Goal: Task Accomplishment & Management: Complete application form

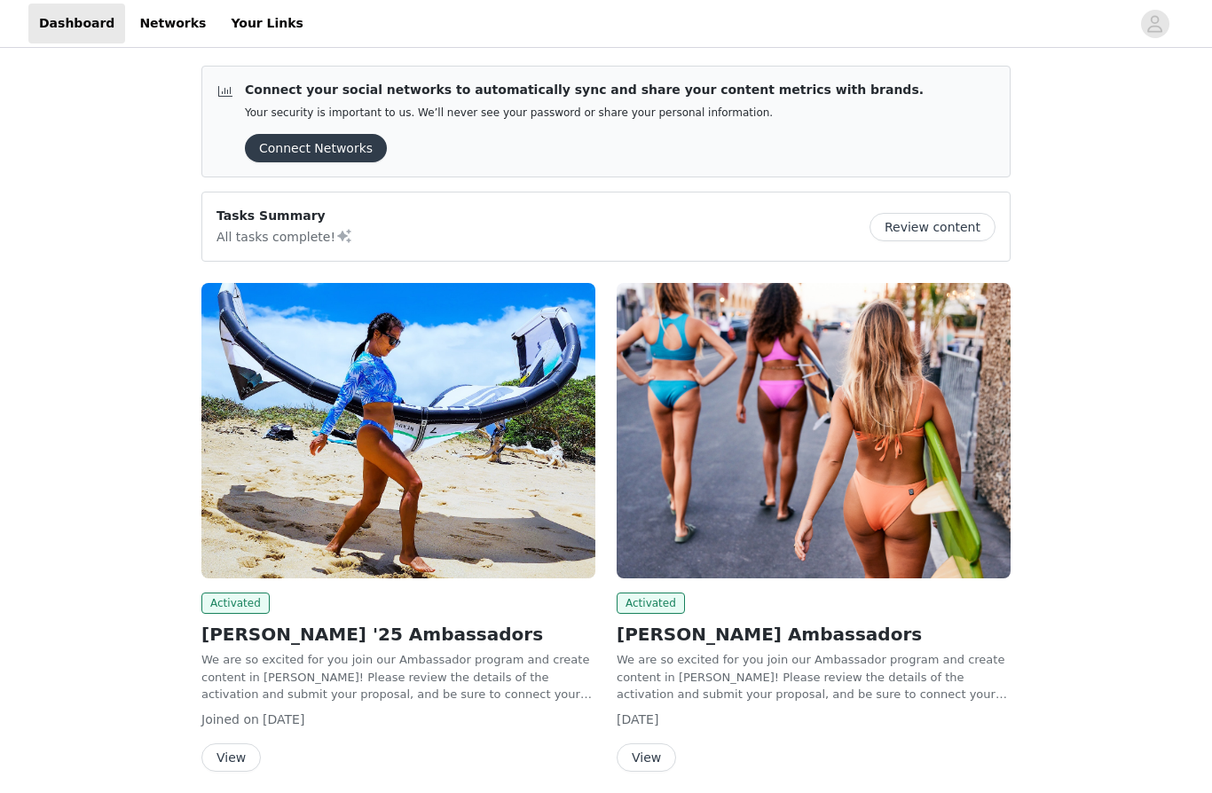
scroll to position [67, 0]
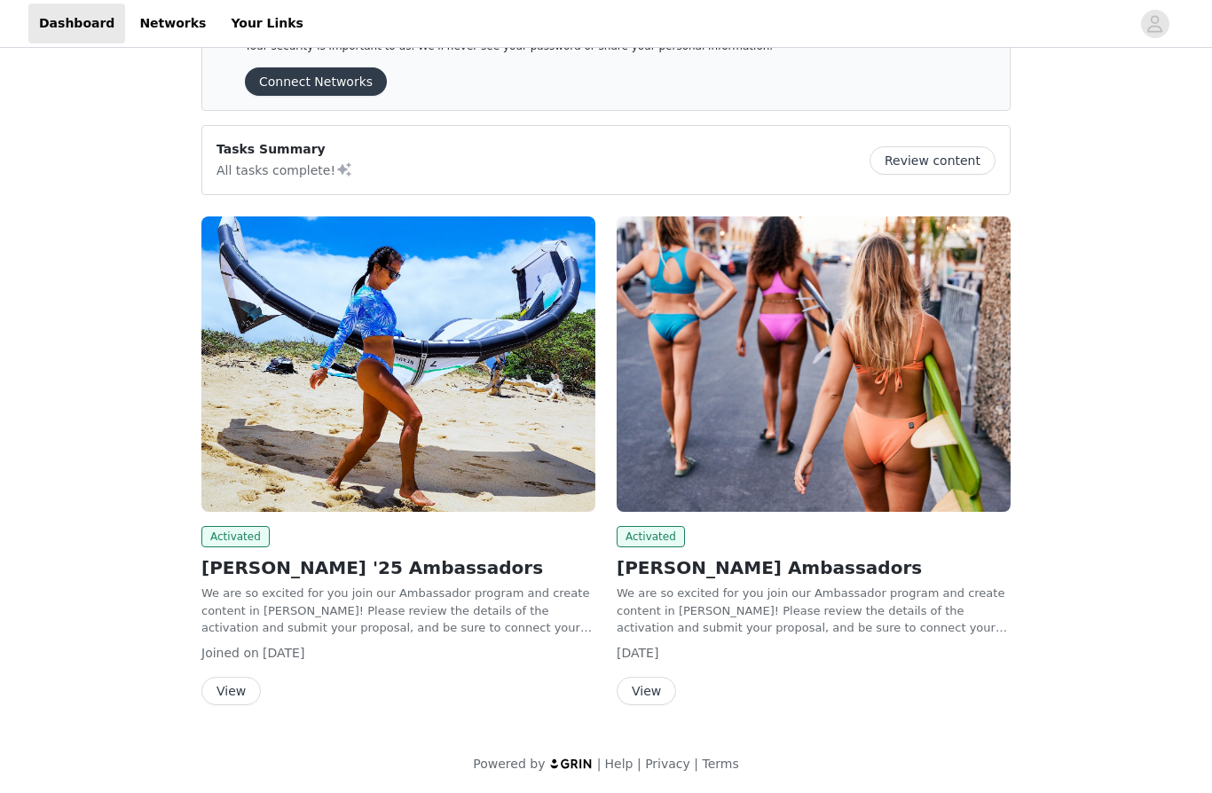
click at [233, 689] on button "View" at bounding box center [230, 691] width 59 height 28
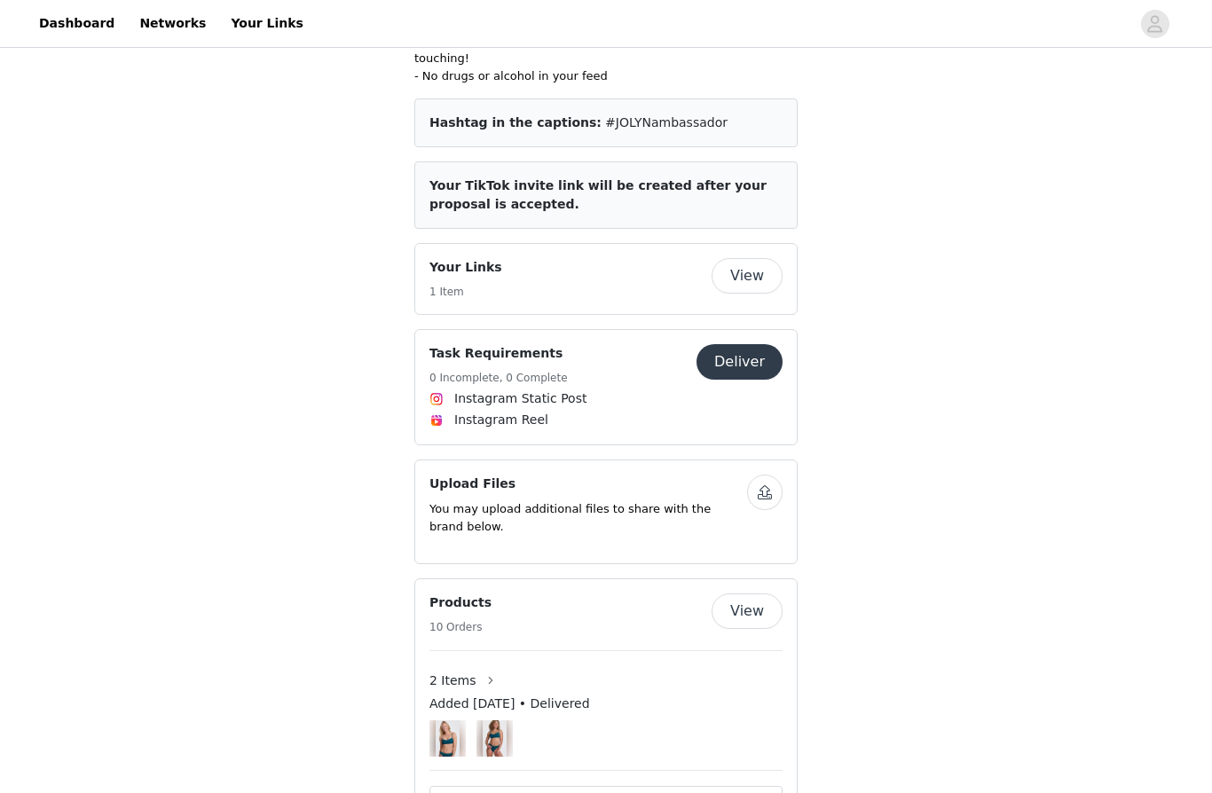
scroll to position [871, 0]
click at [742, 593] on button "View" at bounding box center [746, 610] width 71 height 35
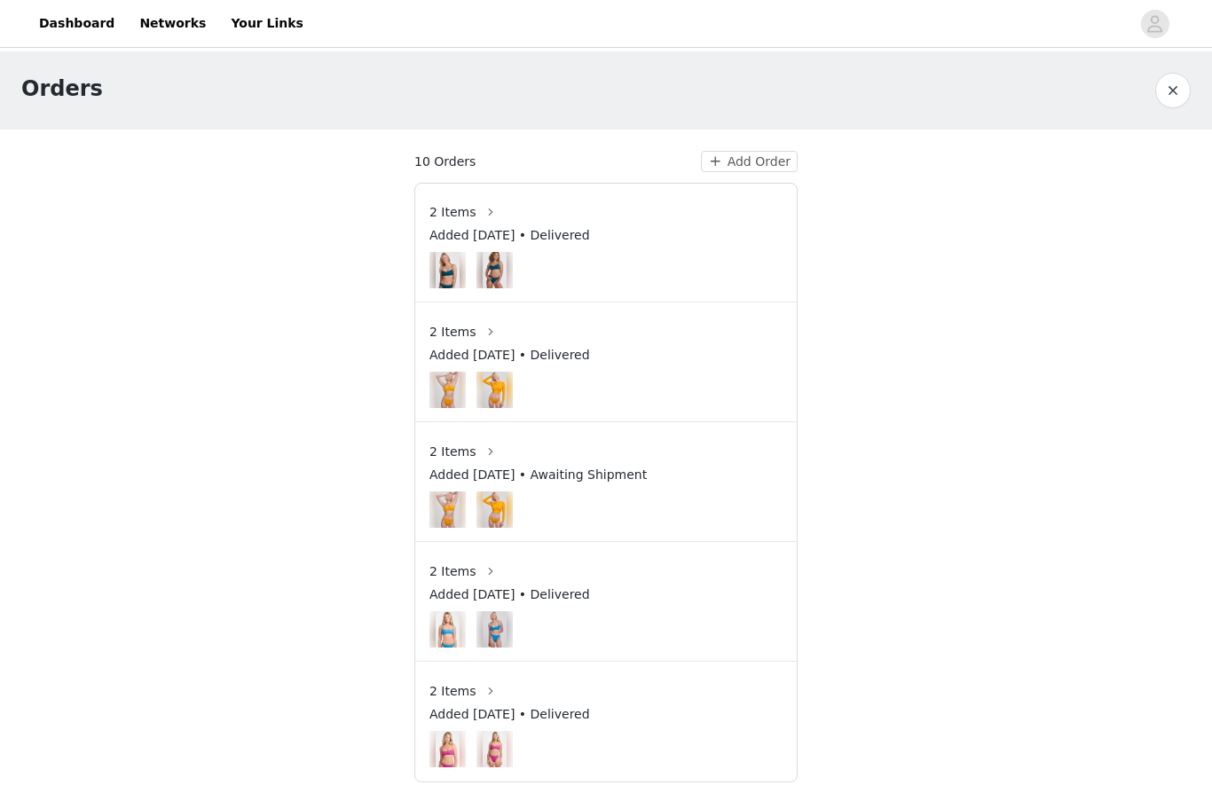
scroll to position [43, 0]
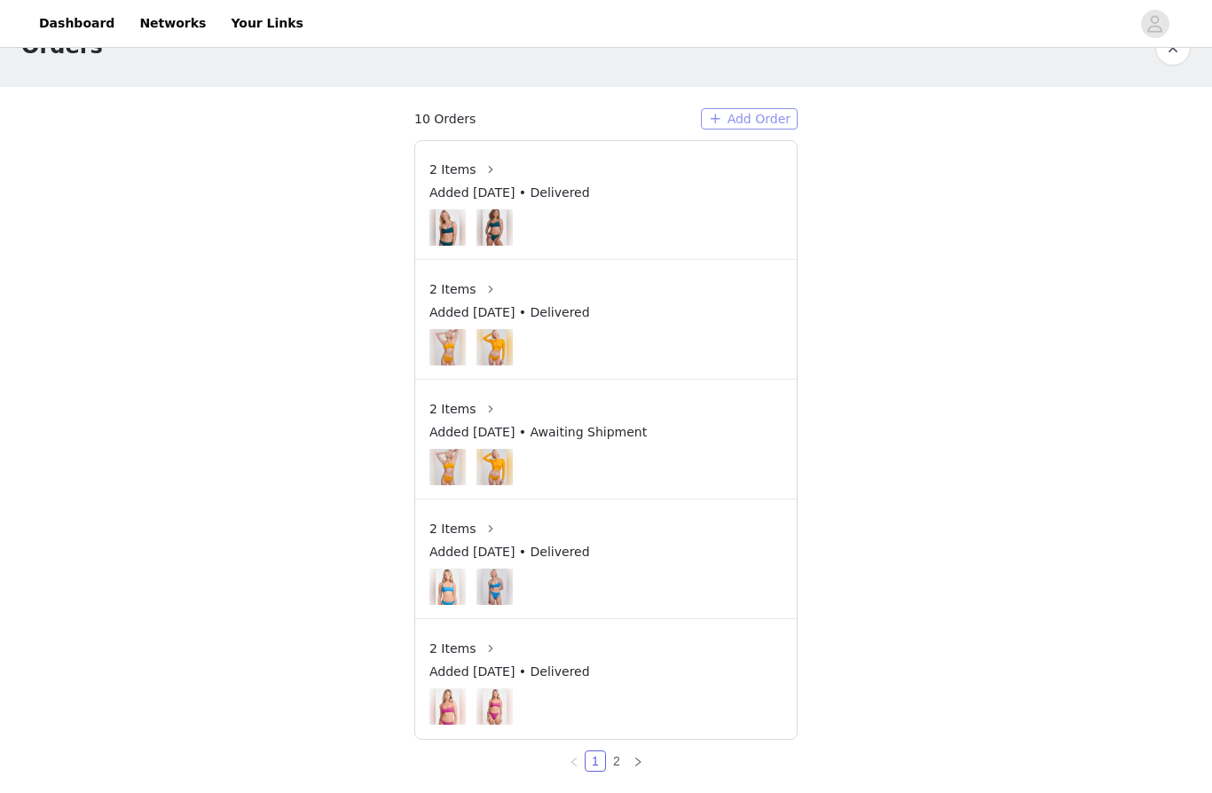
click at [741, 123] on button "Add Order" at bounding box center [749, 118] width 97 height 21
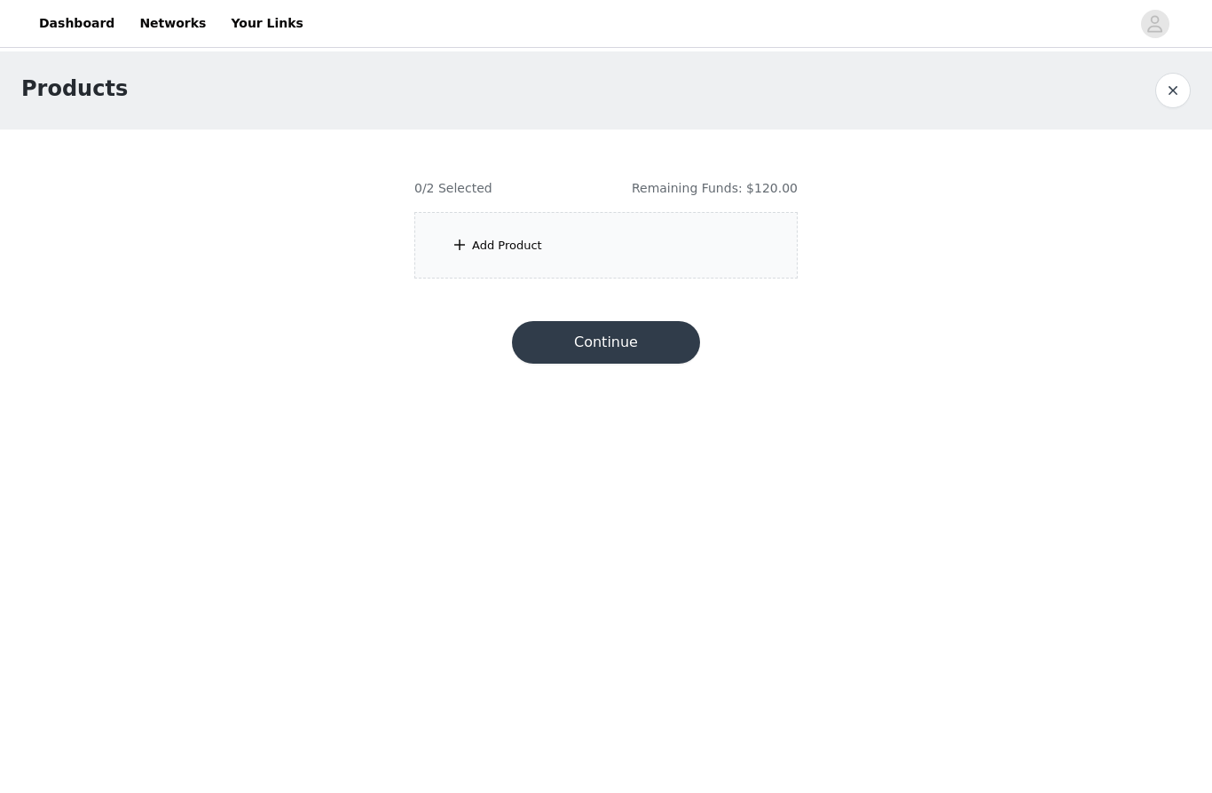
click at [554, 234] on div "Add Product" at bounding box center [605, 245] width 383 height 67
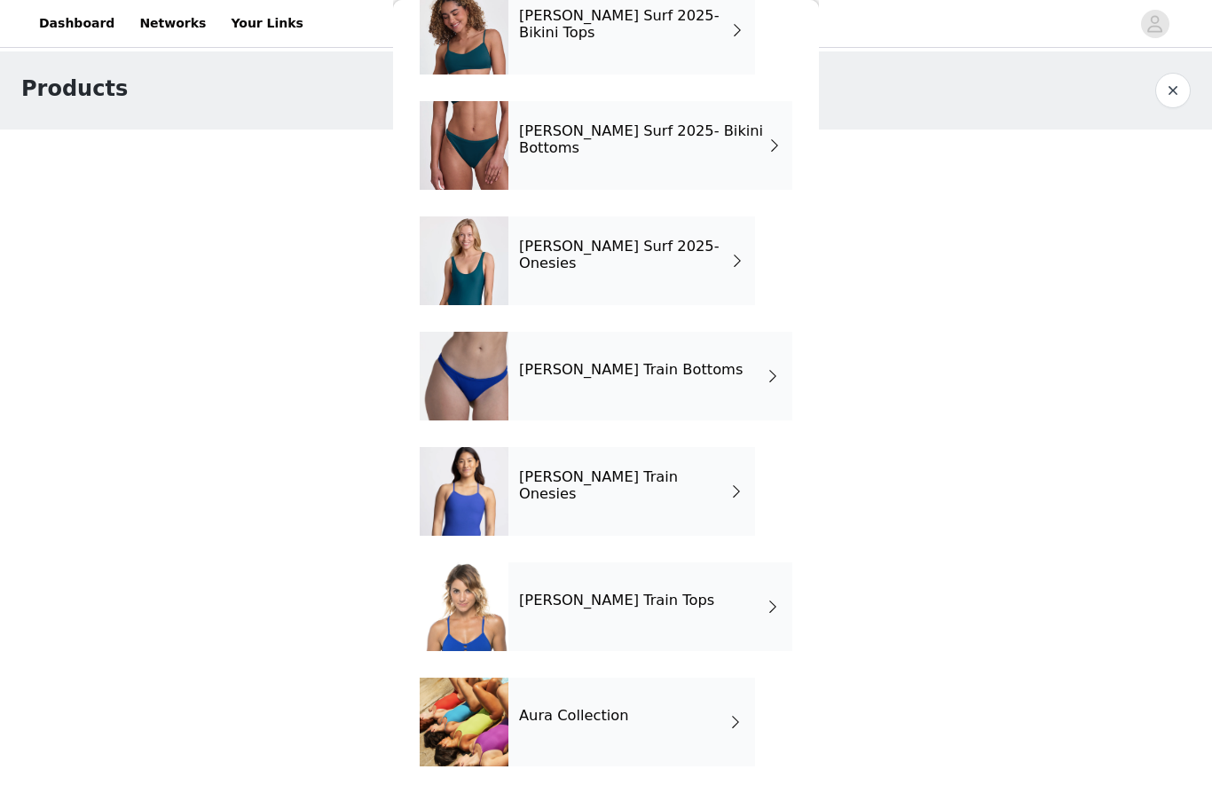
scroll to position [103, 0]
click at [719, 616] on div "[PERSON_NAME] Train Tops" at bounding box center [650, 606] width 284 height 89
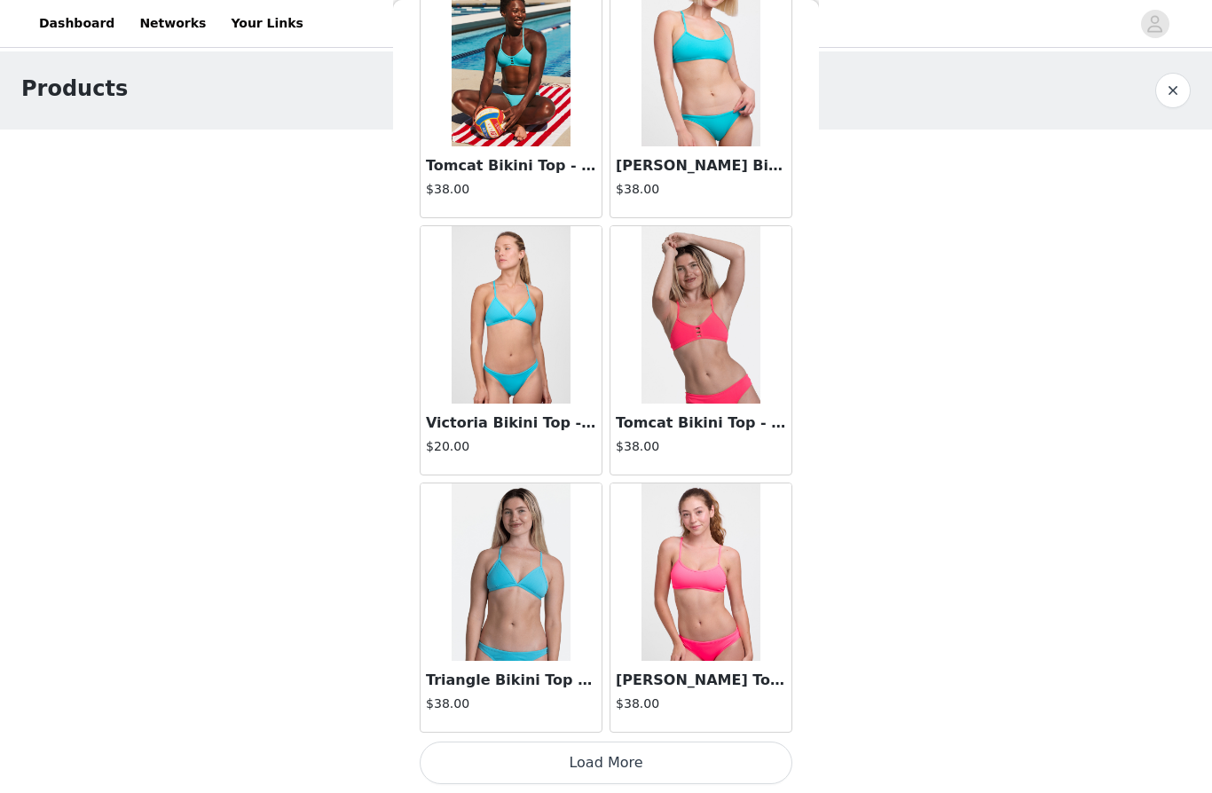
scroll to position [1921, 0]
click at [623, 766] on button "Load More" at bounding box center [606, 763] width 373 height 43
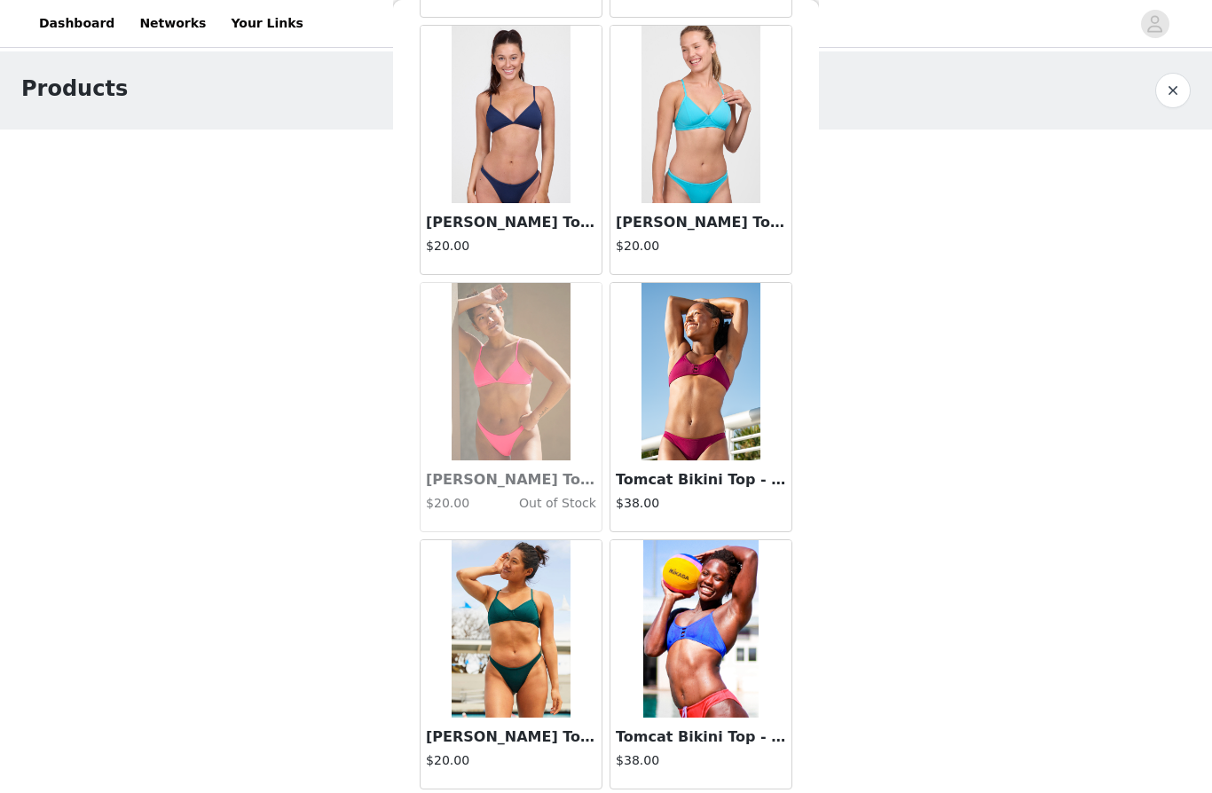
scroll to position [4180, 0]
click at [713, 152] on img at bounding box center [700, 114] width 118 height 177
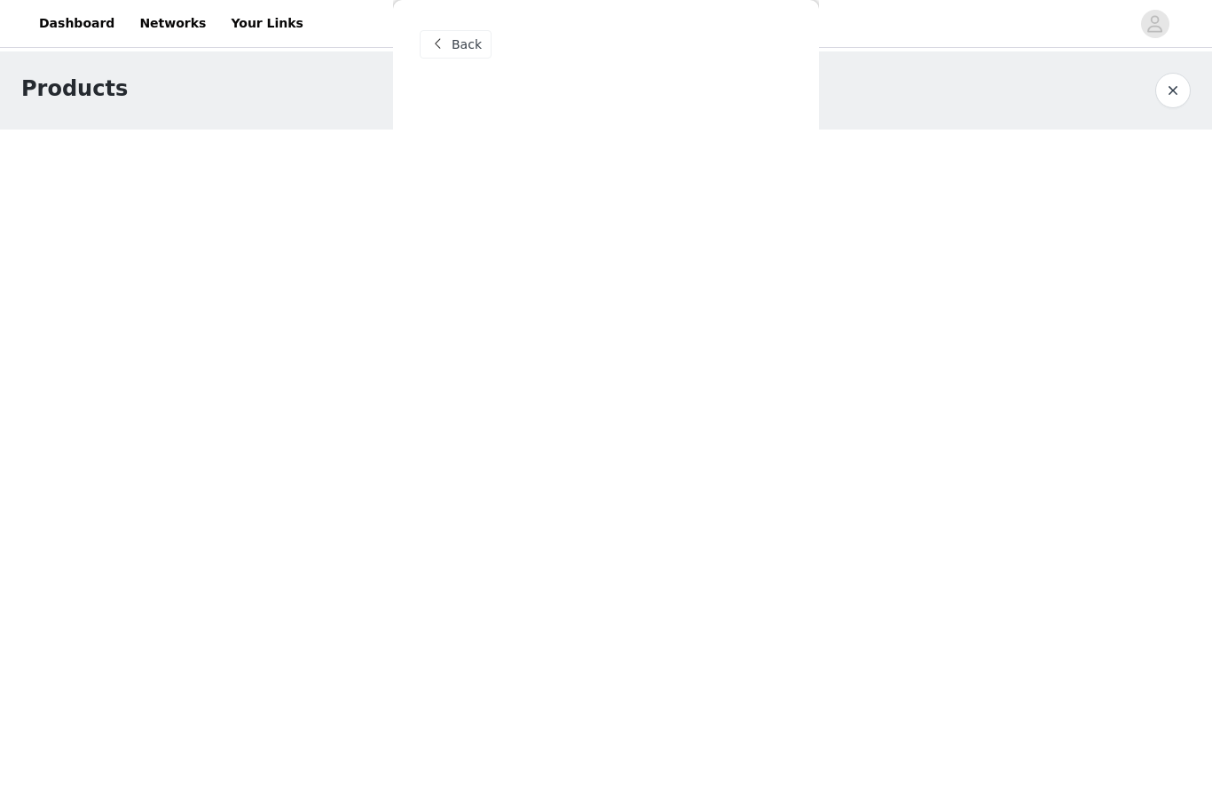
scroll to position [0, 0]
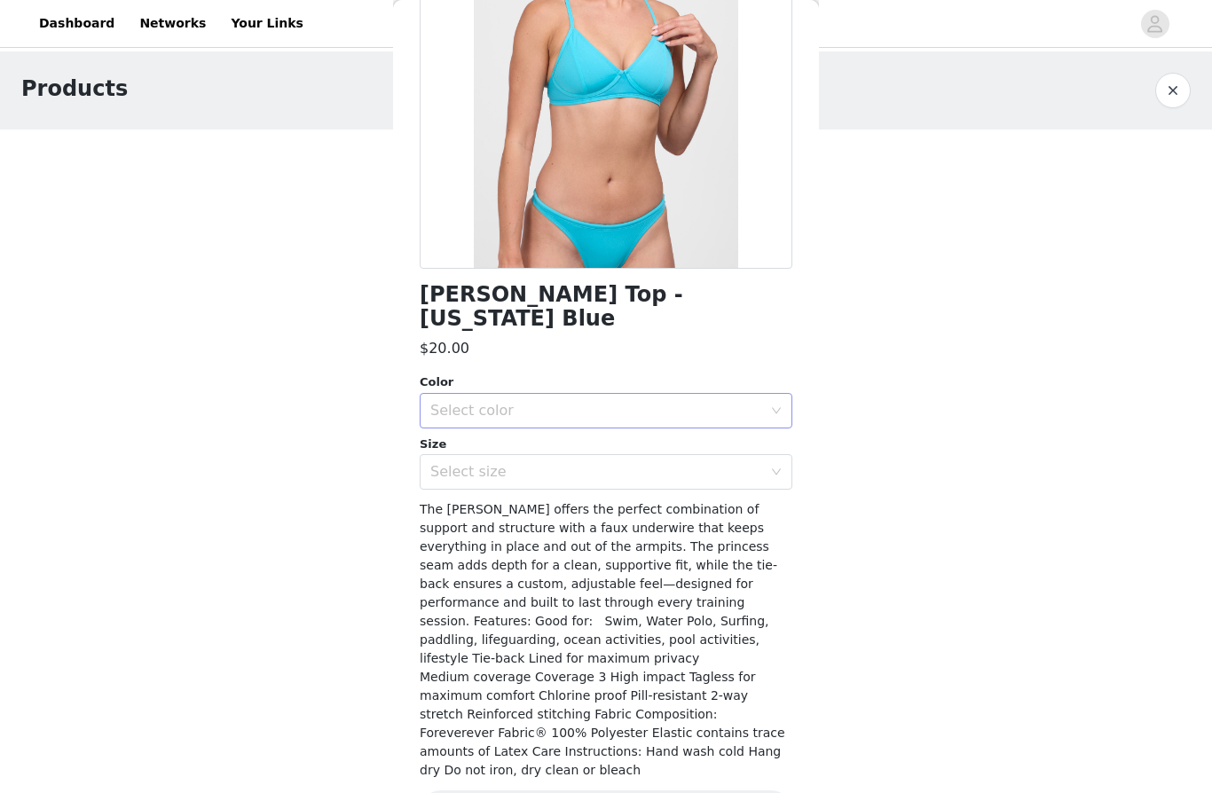
click at [742, 402] on div "Select color" at bounding box center [596, 411] width 332 height 18
click at [677, 425] on li "[US_STATE] Blue" at bounding box center [606, 426] width 373 height 28
click at [694, 464] on div "Select size" at bounding box center [596, 473] width 332 height 18
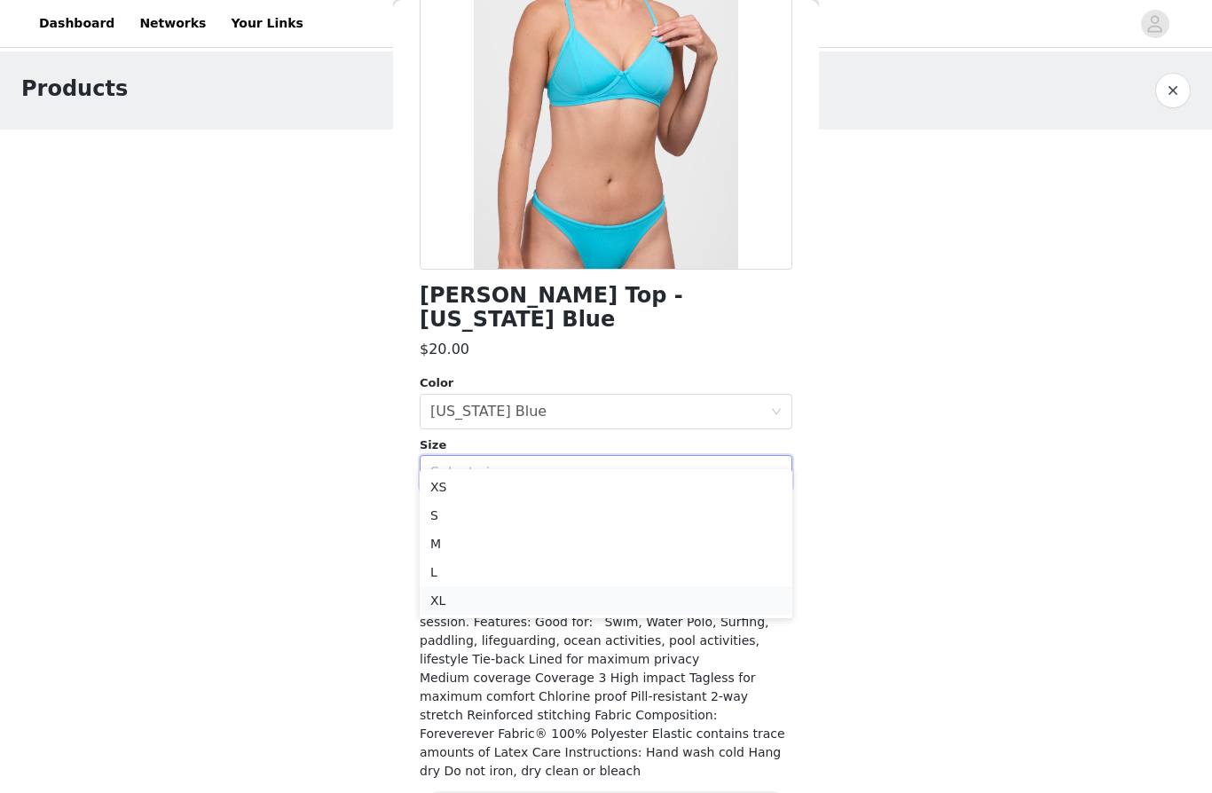
click at [473, 594] on li "XL" at bounding box center [606, 600] width 373 height 28
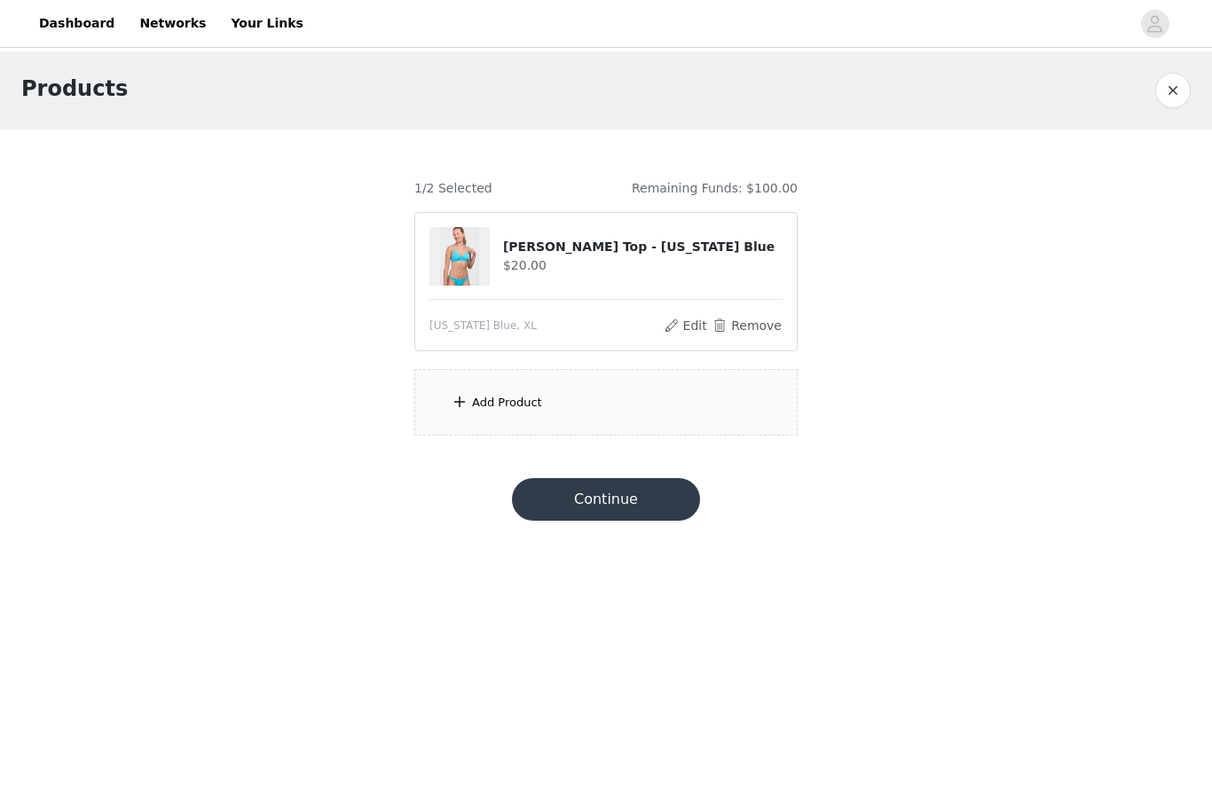
click at [500, 395] on div "Add Product" at bounding box center [507, 403] width 70 height 18
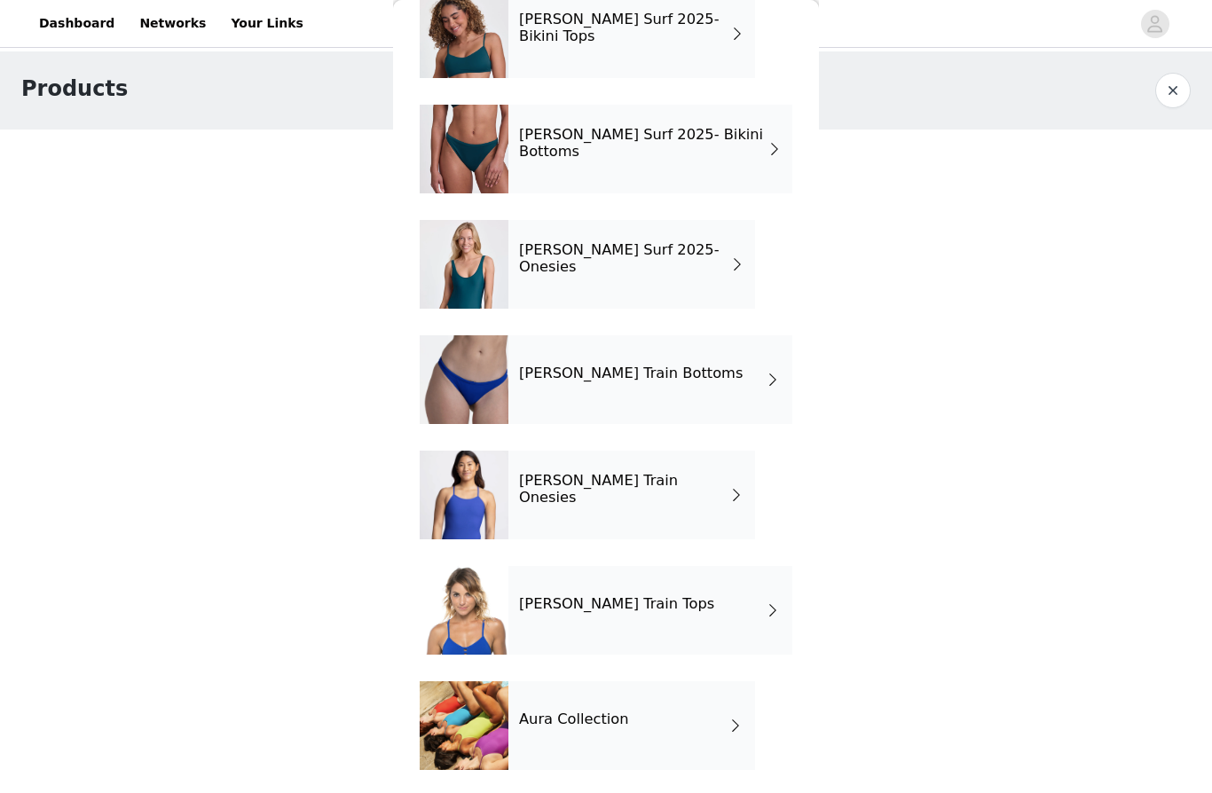
scroll to position [36, 0]
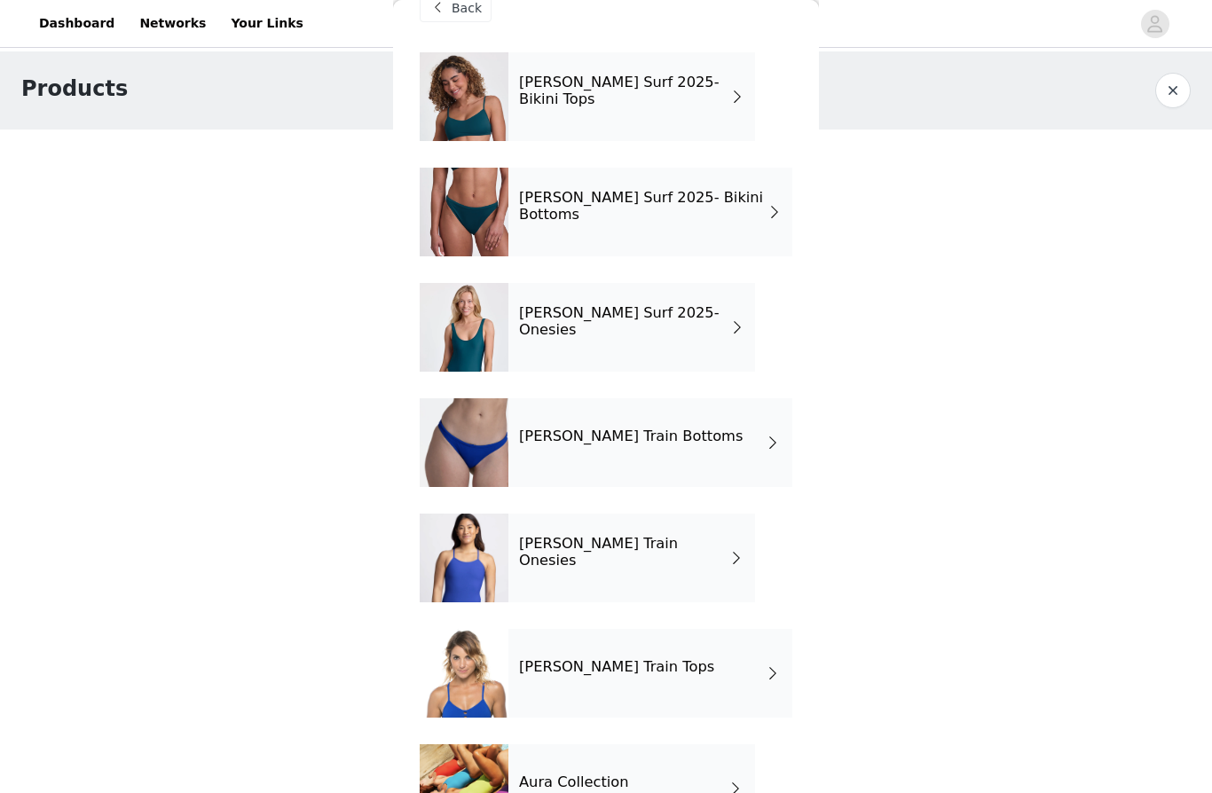
click at [699, 83] on h4 "[PERSON_NAME] Surf 2025- Bikini Tops" at bounding box center [625, 91] width 212 height 33
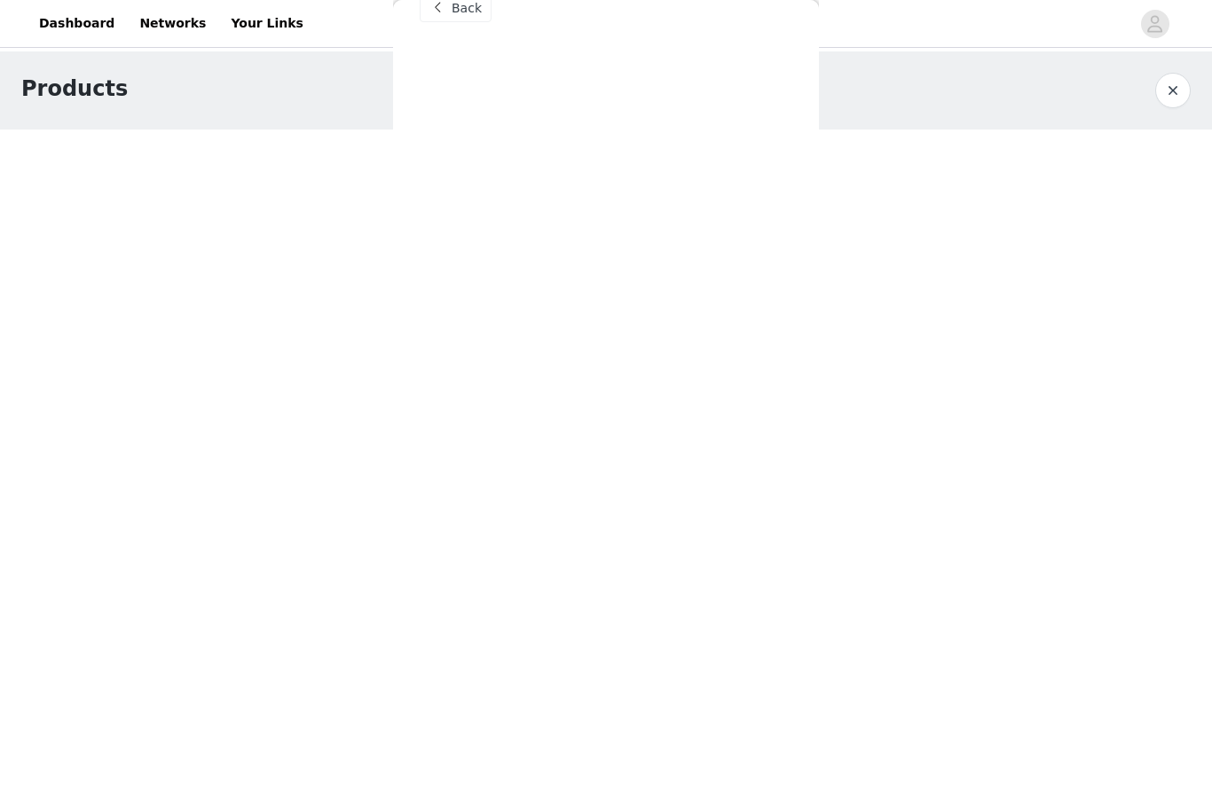
scroll to position [0, 0]
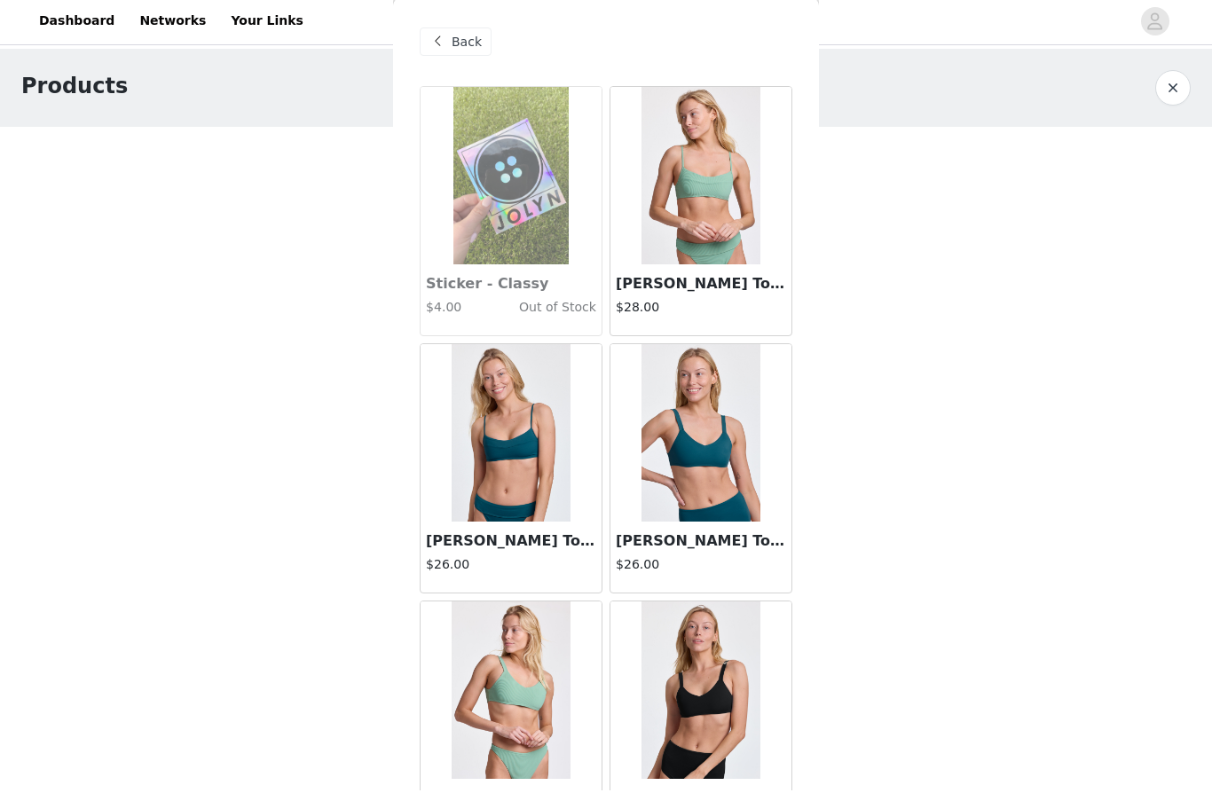
click at [959, 538] on div "Products 1/2 Selected Remaining Funds: $100.00 [PERSON_NAME] Top - [US_STATE] B…" at bounding box center [606, 296] width 1212 height 491
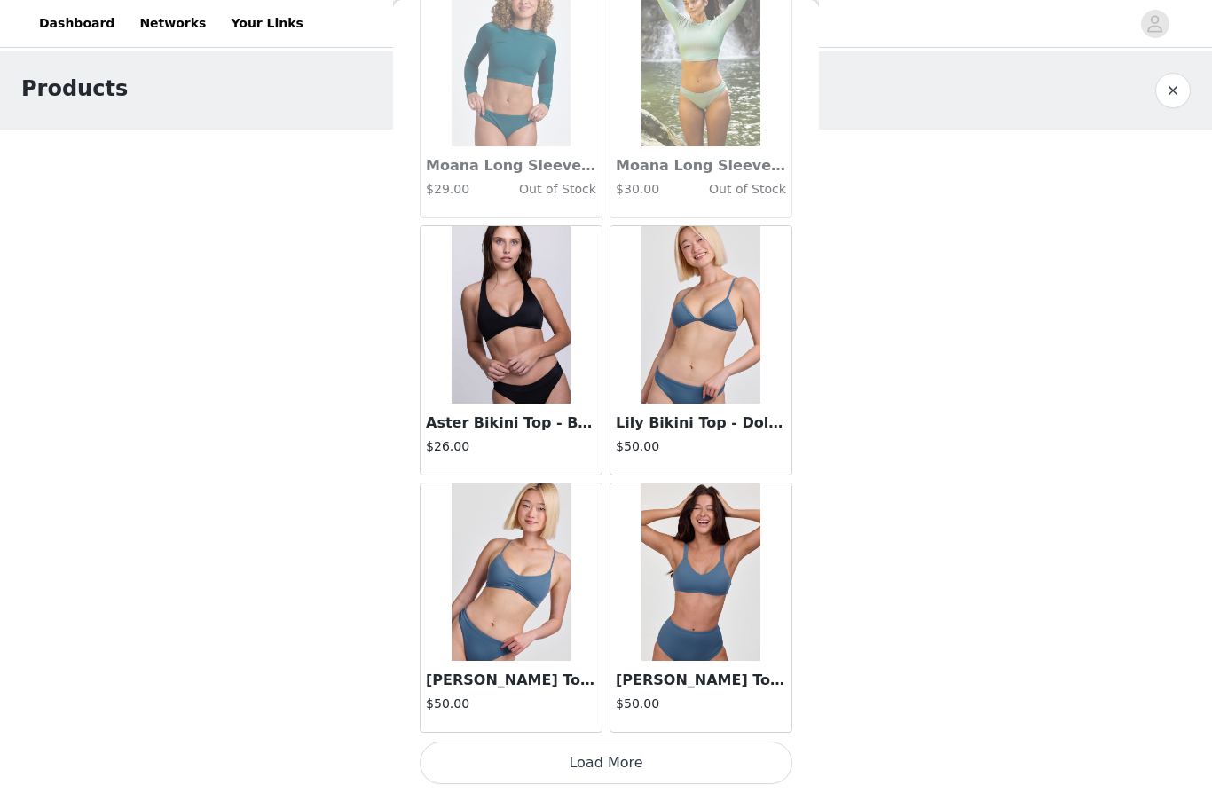
click at [664, 761] on button "Load More" at bounding box center [606, 763] width 373 height 43
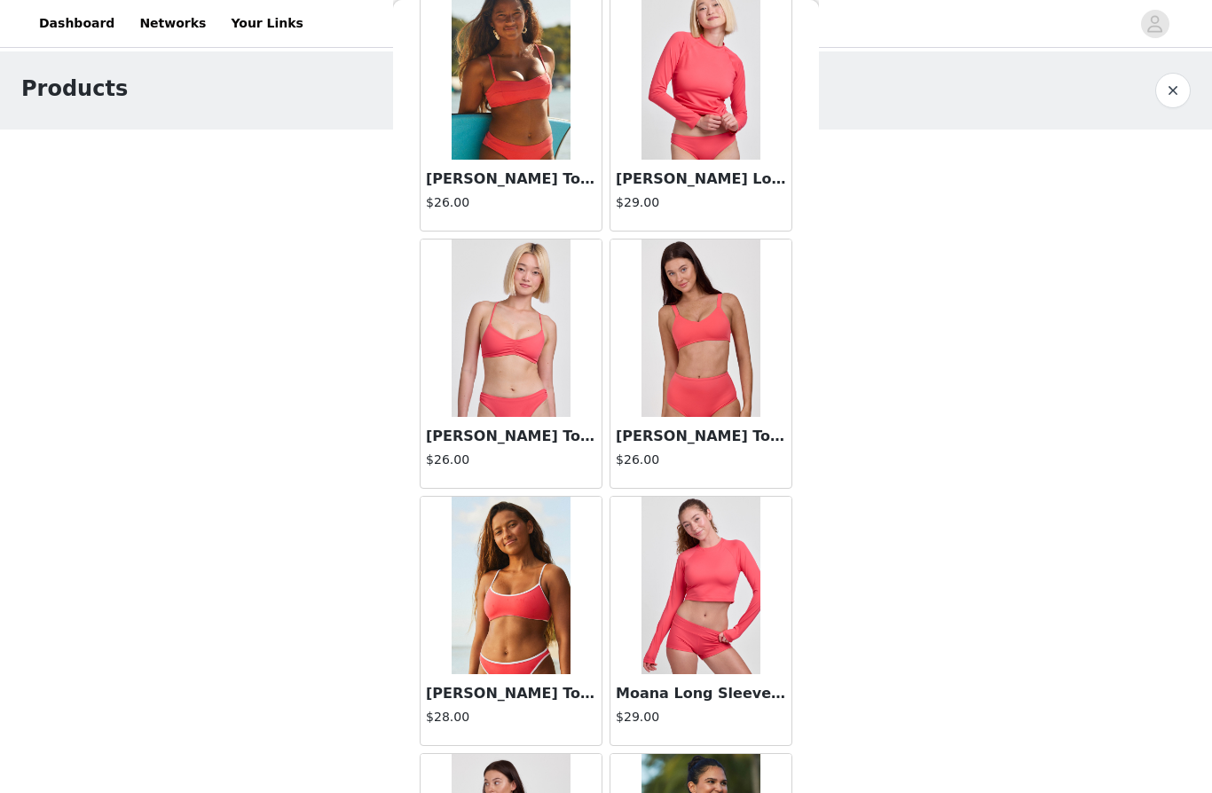
scroll to position [3710, 0]
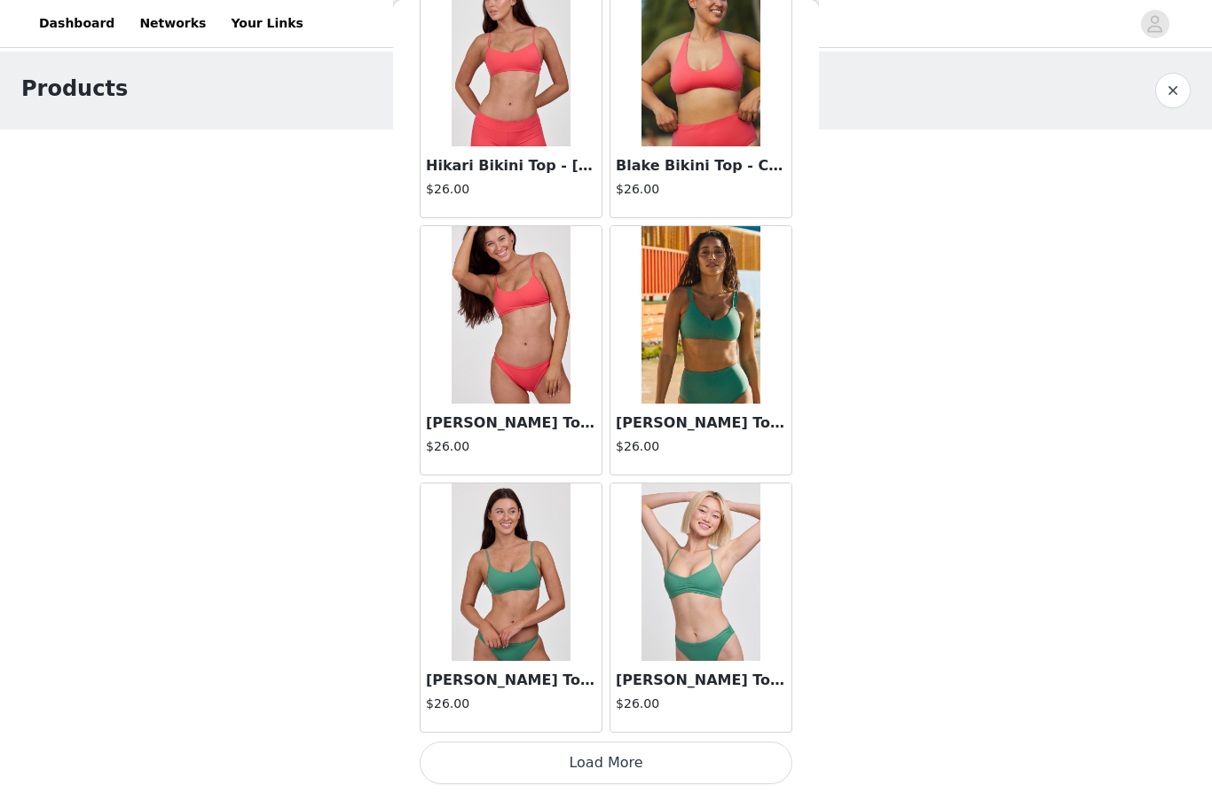
click at [644, 769] on button "Load More" at bounding box center [606, 763] width 373 height 43
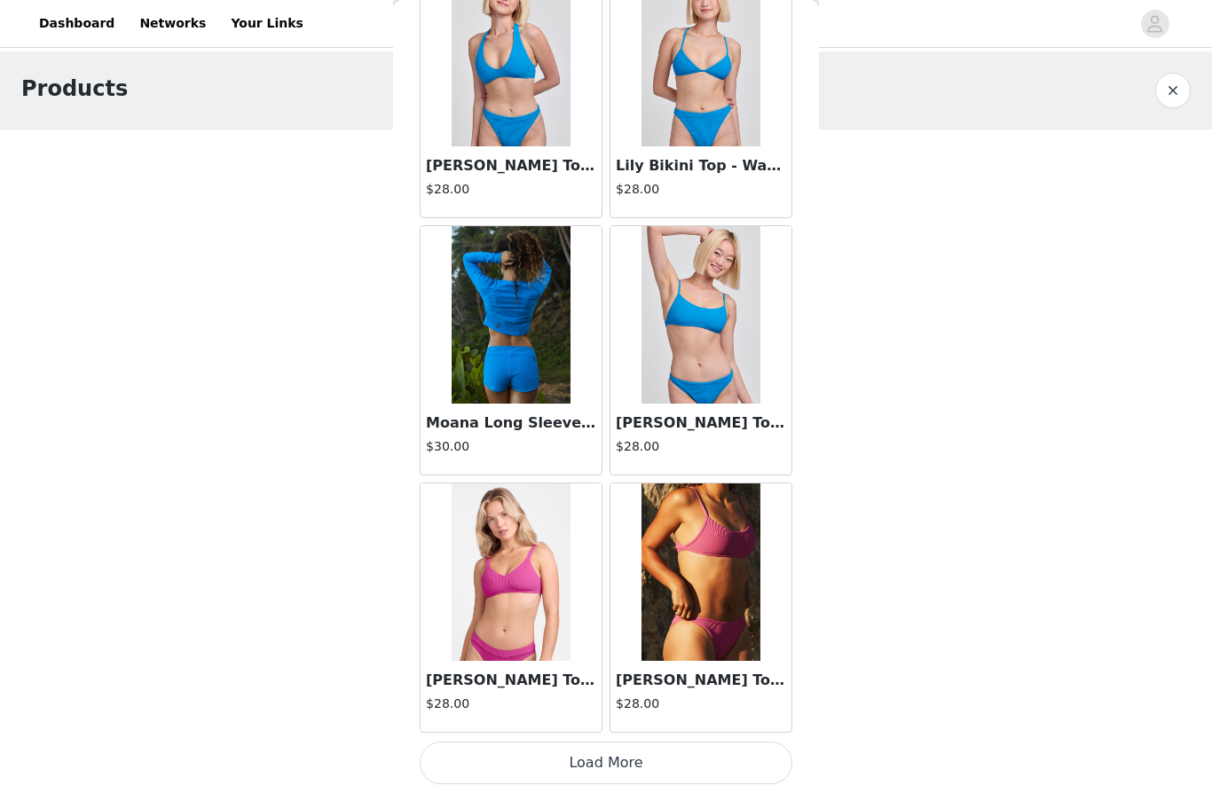
scroll to position [7066, 0]
click at [523, 362] on img at bounding box center [510, 314] width 118 height 177
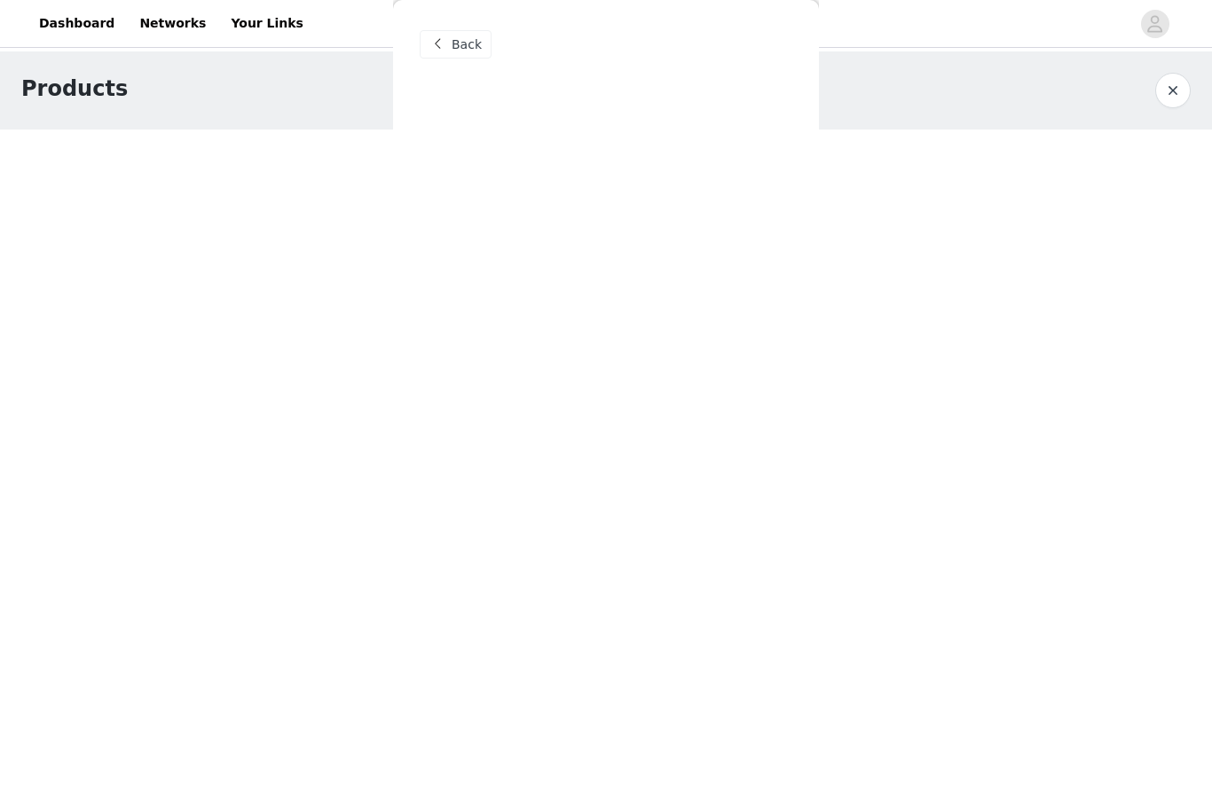
scroll to position [0, 0]
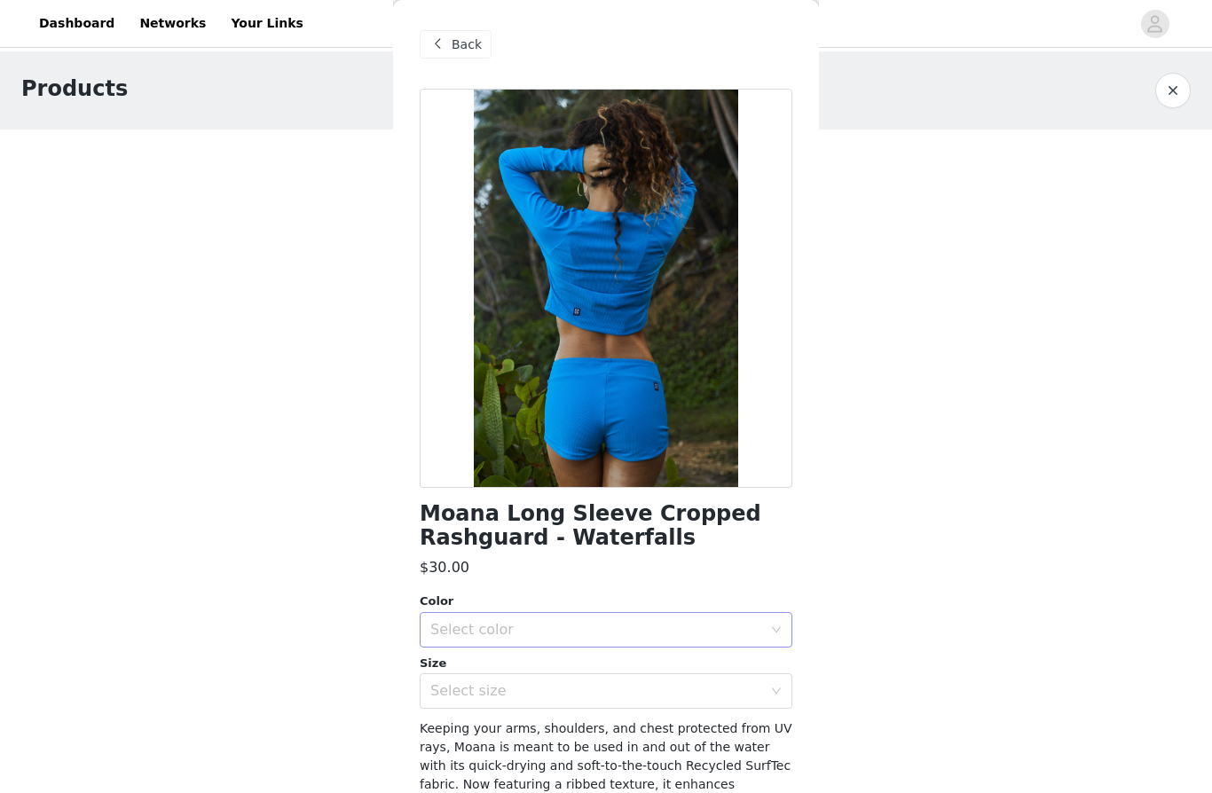
click at [622, 634] on div "Select color" at bounding box center [596, 630] width 332 height 18
click at [609, 664] on li "Ribbed Waterfalls" at bounding box center [606, 668] width 373 height 28
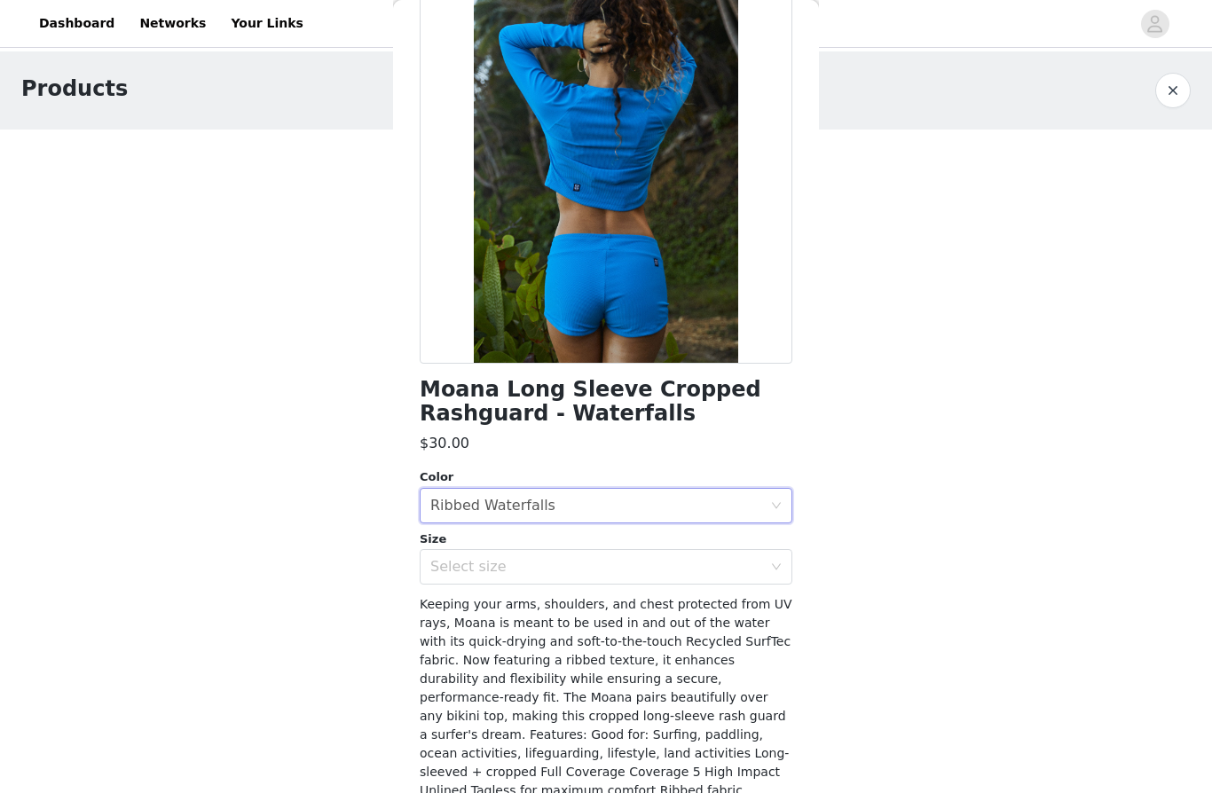
scroll to position [145, 0]
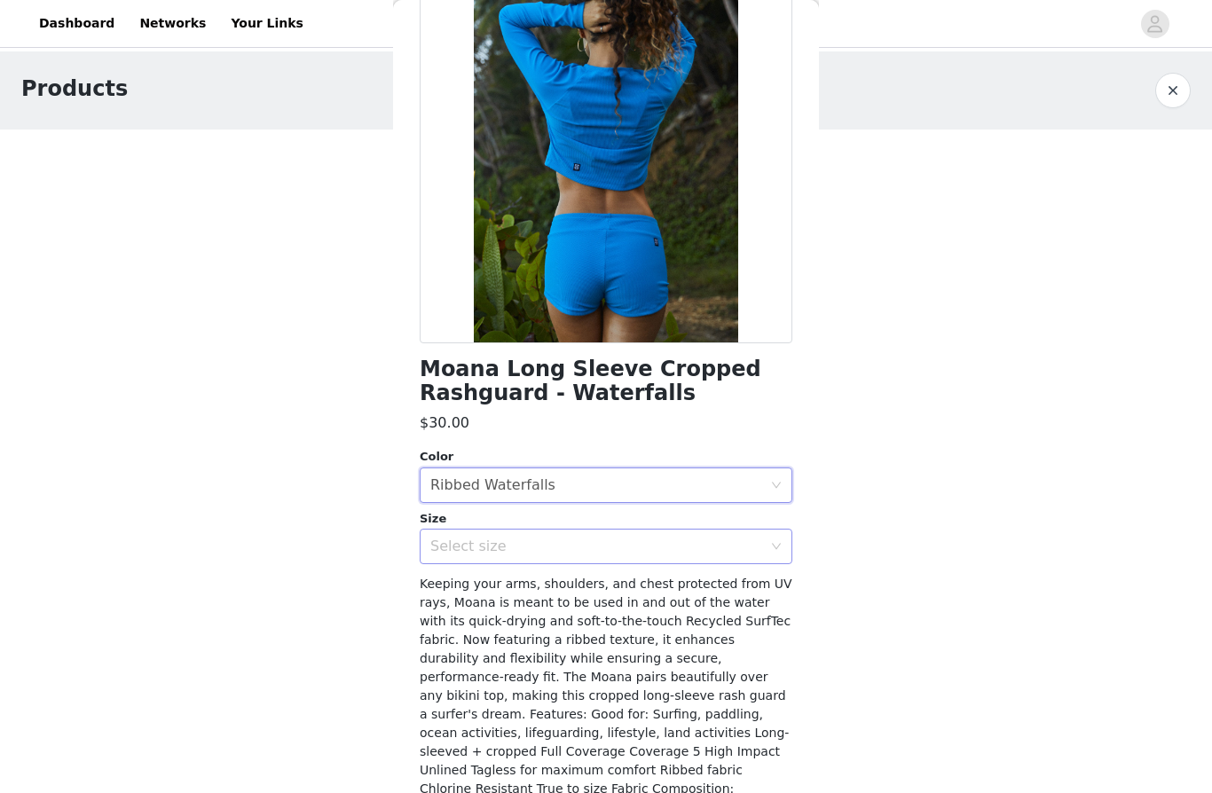
click at [753, 544] on div "Select size" at bounding box center [596, 547] width 332 height 18
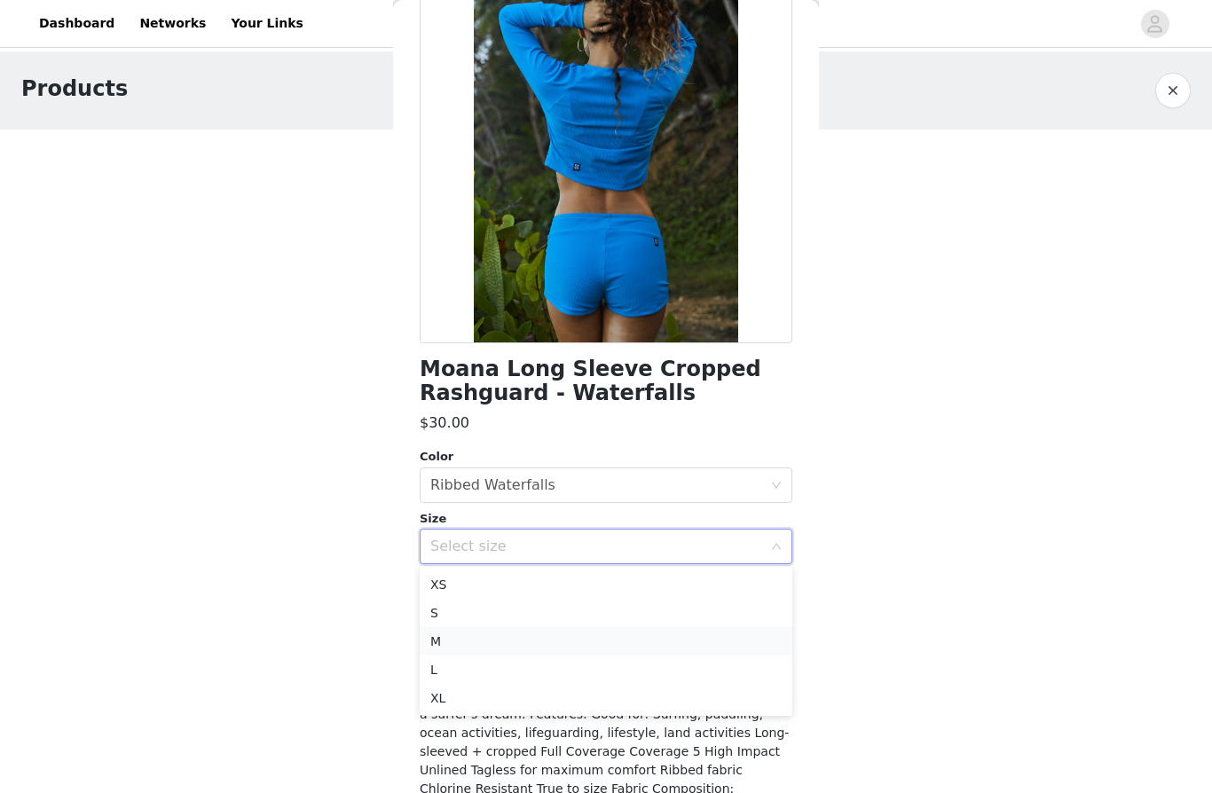
click at [480, 650] on li "M" at bounding box center [606, 641] width 373 height 28
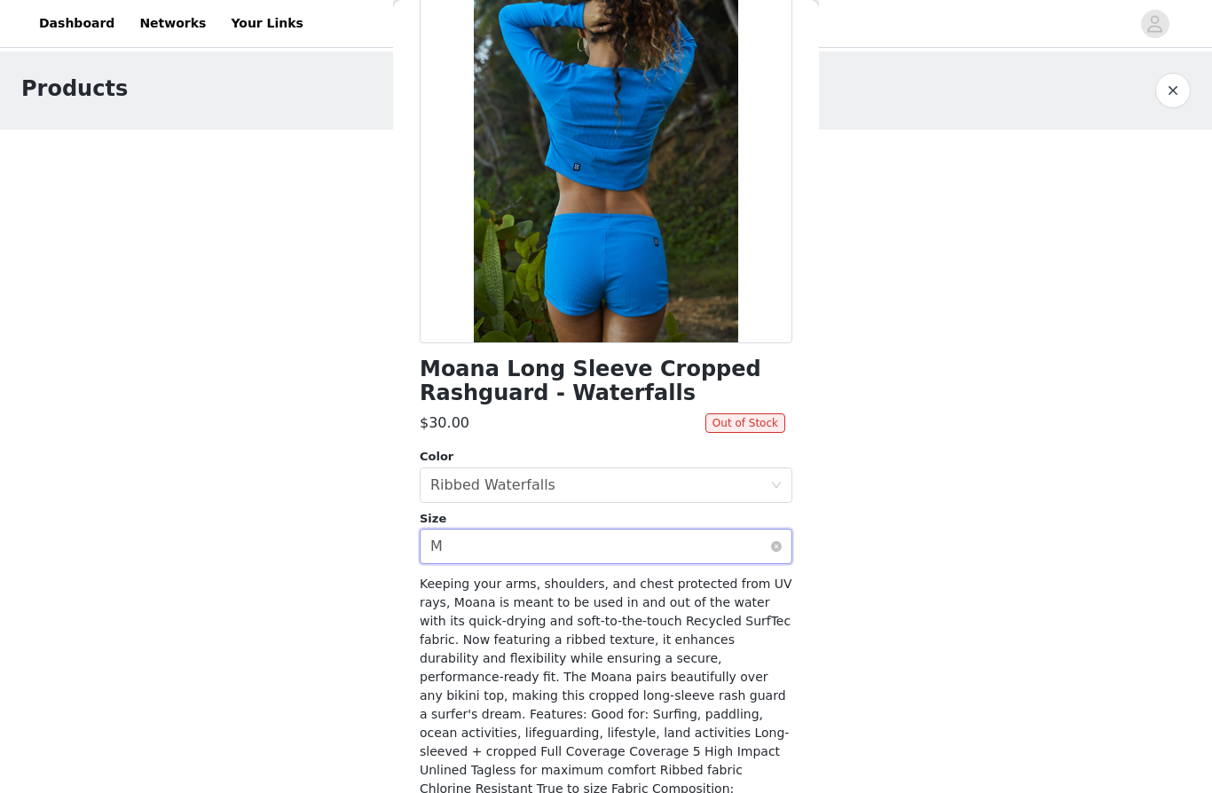
click at [772, 551] on span at bounding box center [776, 546] width 11 height 11
click at [773, 545] on icon "icon: down" at bounding box center [776, 546] width 11 height 11
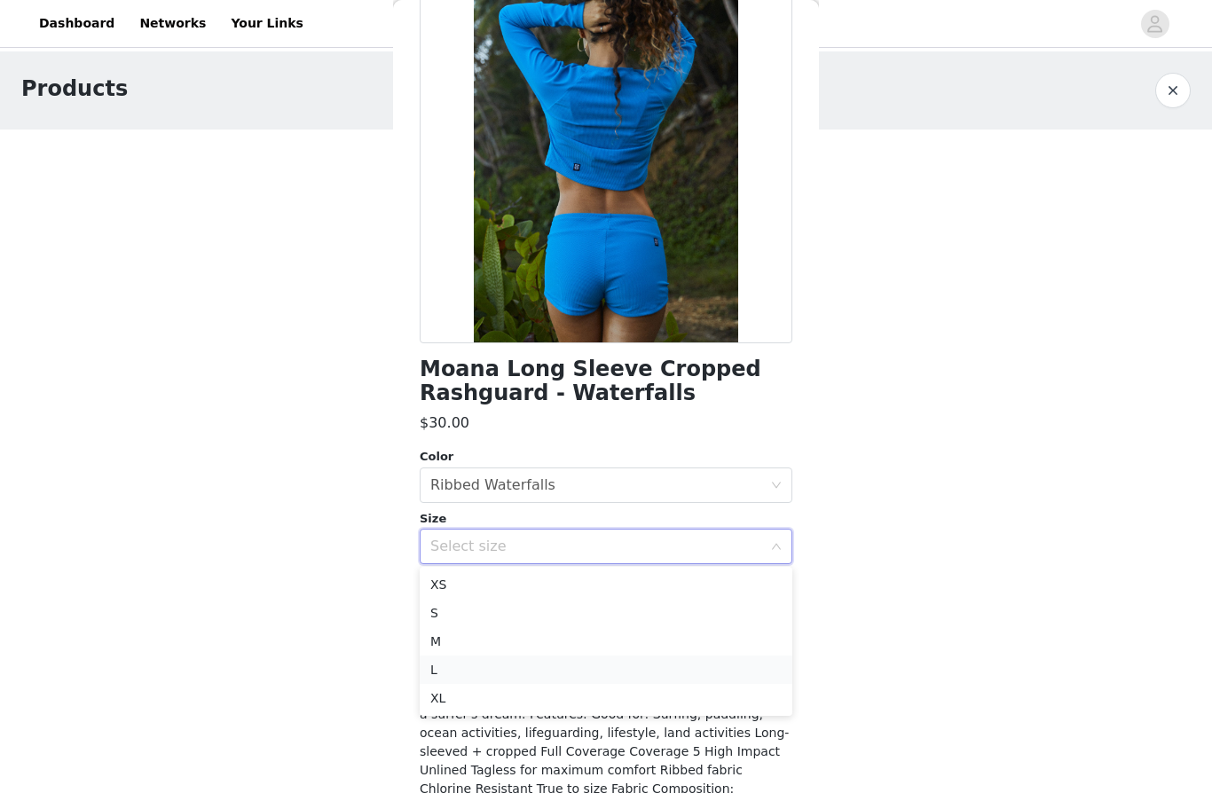
click at [561, 675] on li "L" at bounding box center [606, 670] width 373 height 28
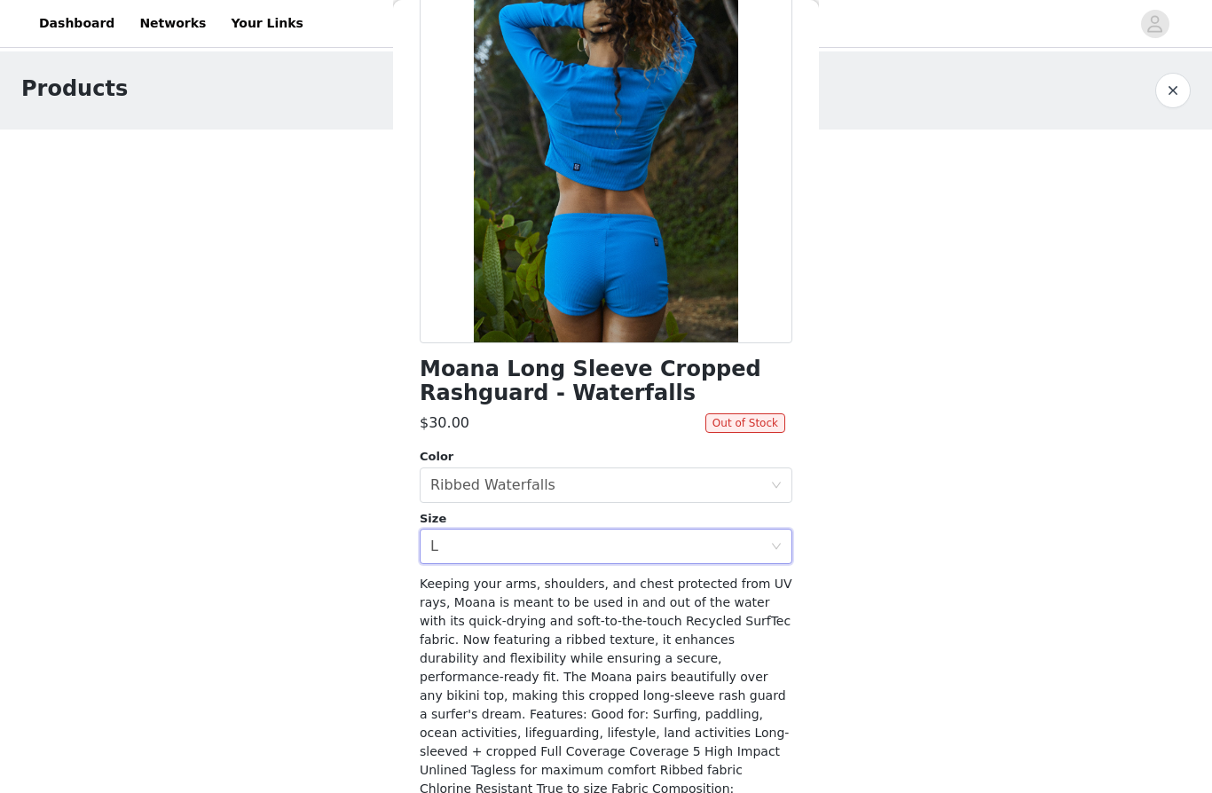
click at [1173, 94] on button "button" at bounding box center [1172, 90] width 35 height 35
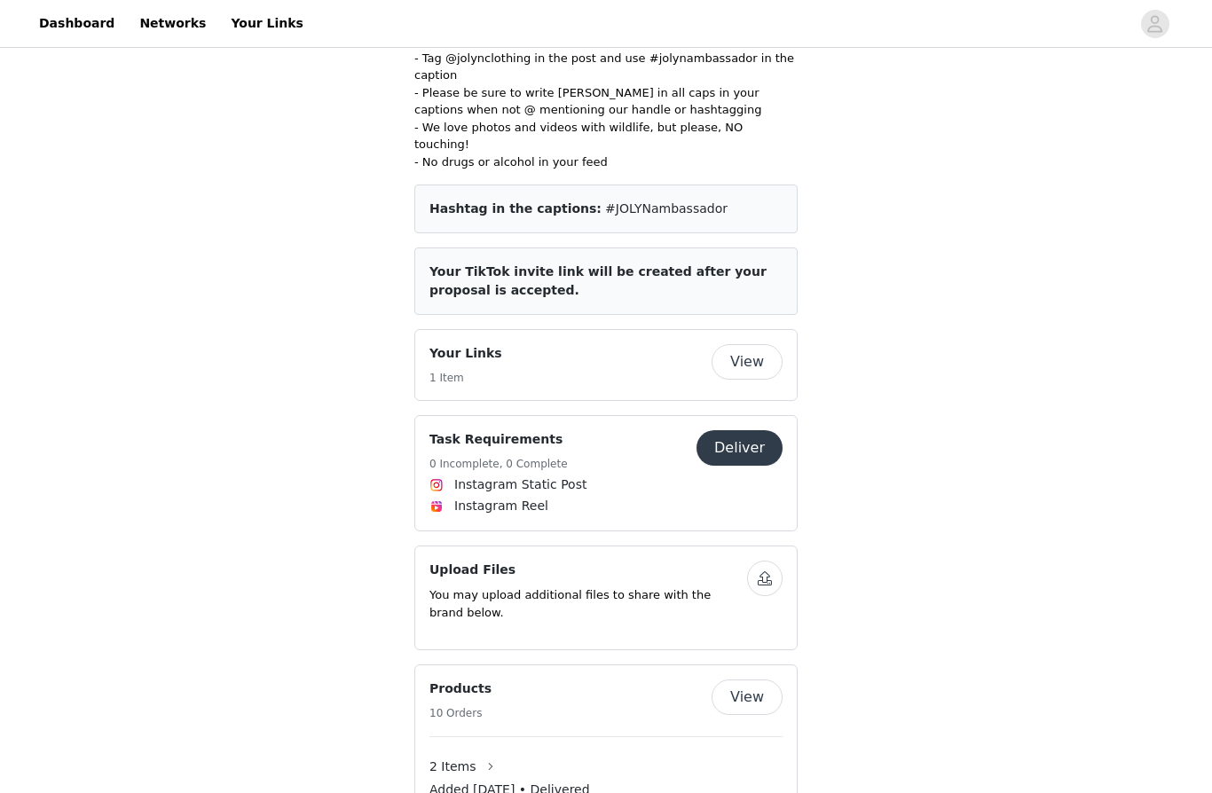
scroll to position [857, 0]
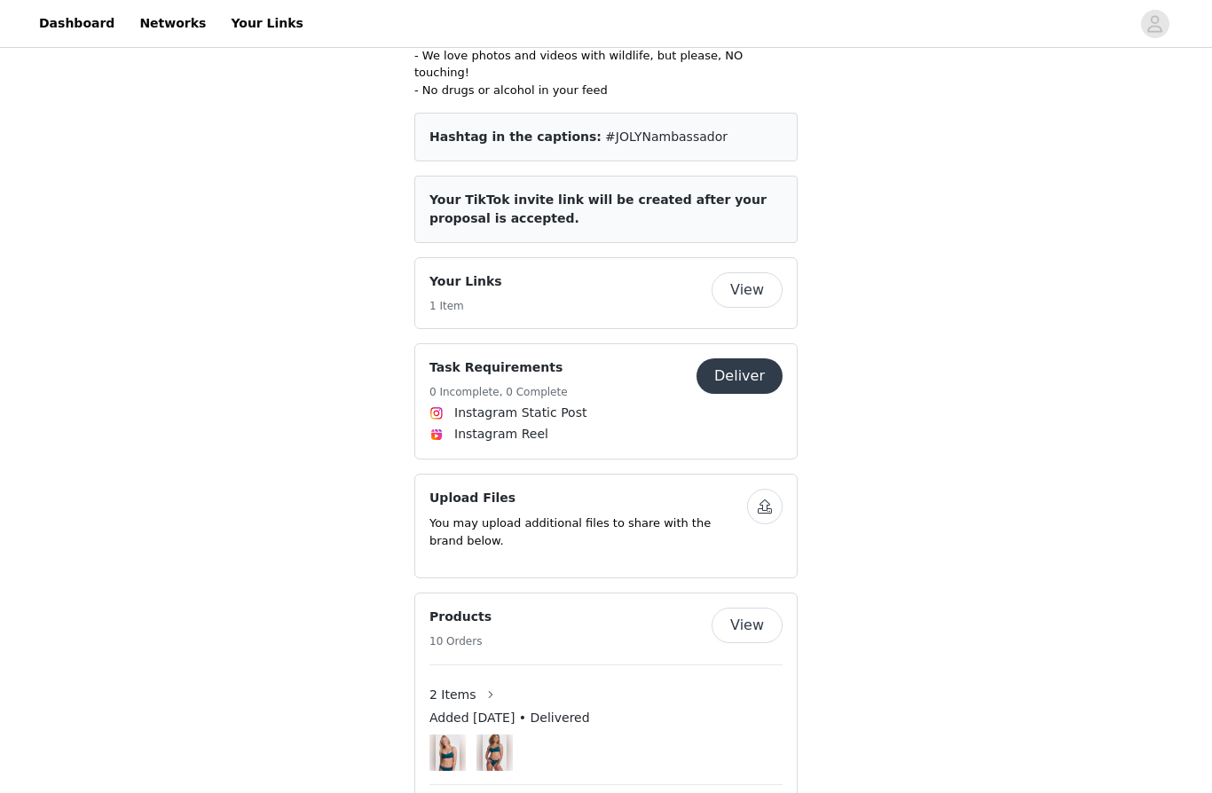
click at [737, 608] on button "View" at bounding box center [746, 625] width 71 height 35
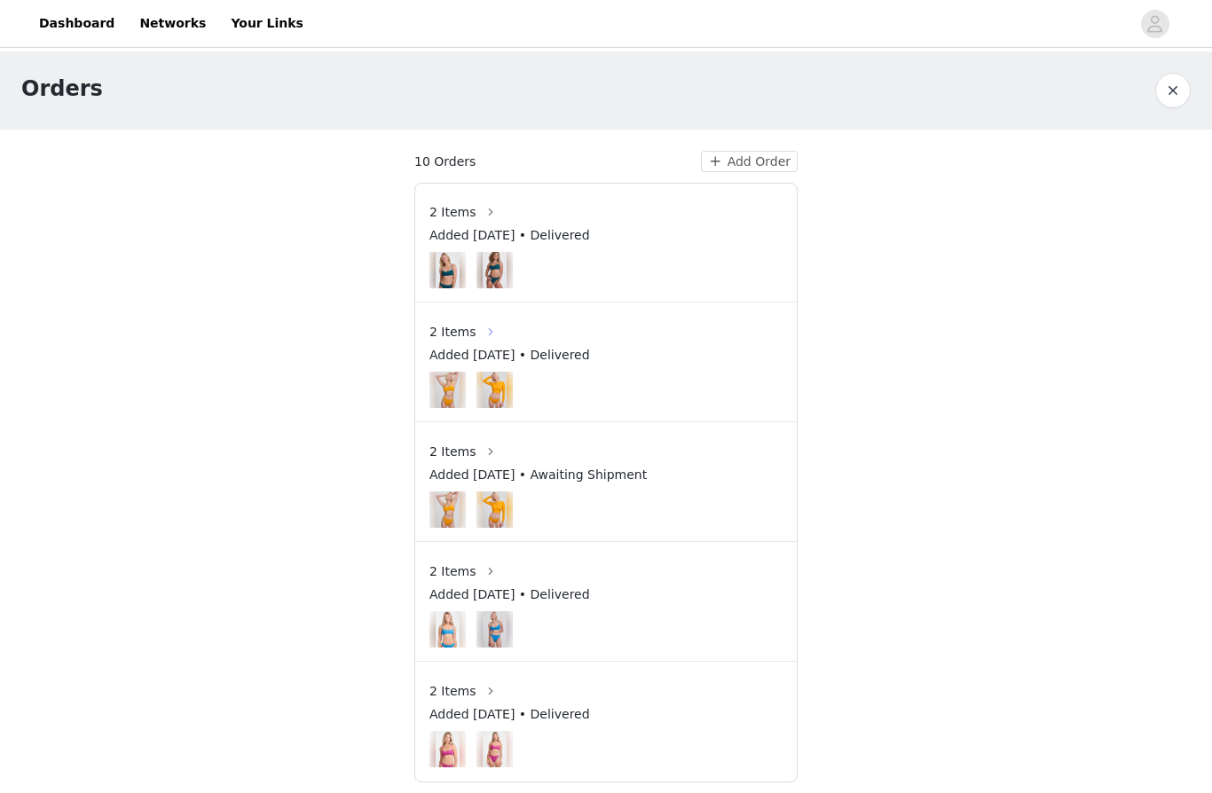
click at [476, 329] on button "button" at bounding box center [490, 332] width 28 height 28
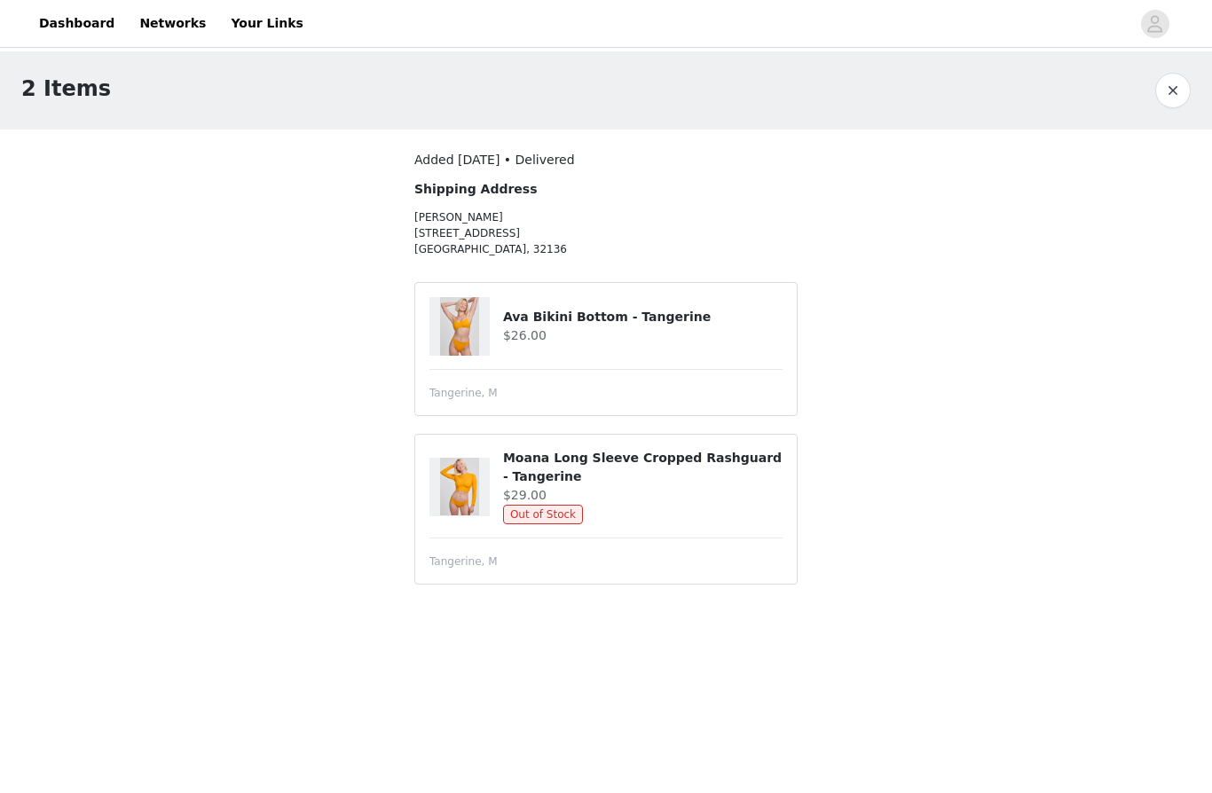
click at [1173, 96] on button "button" at bounding box center [1172, 90] width 35 height 35
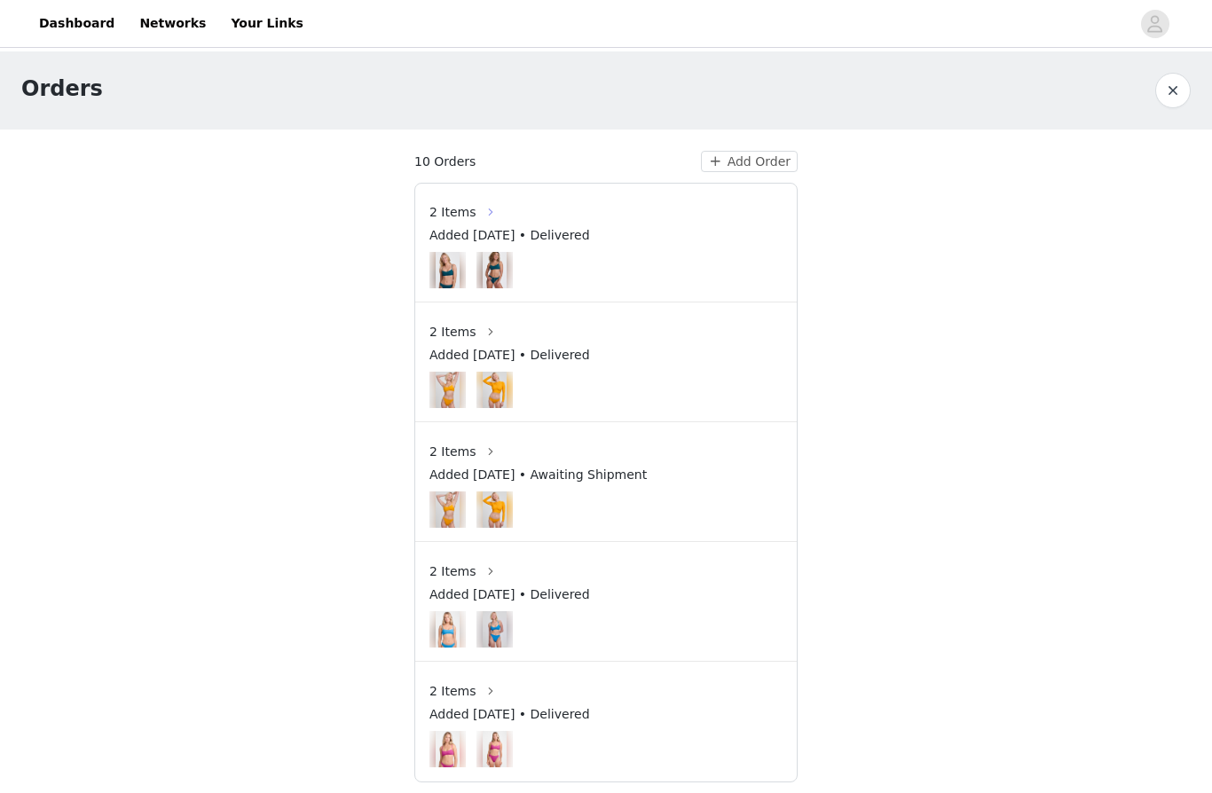
click at [476, 208] on button "button" at bounding box center [490, 212] width 28 height 28
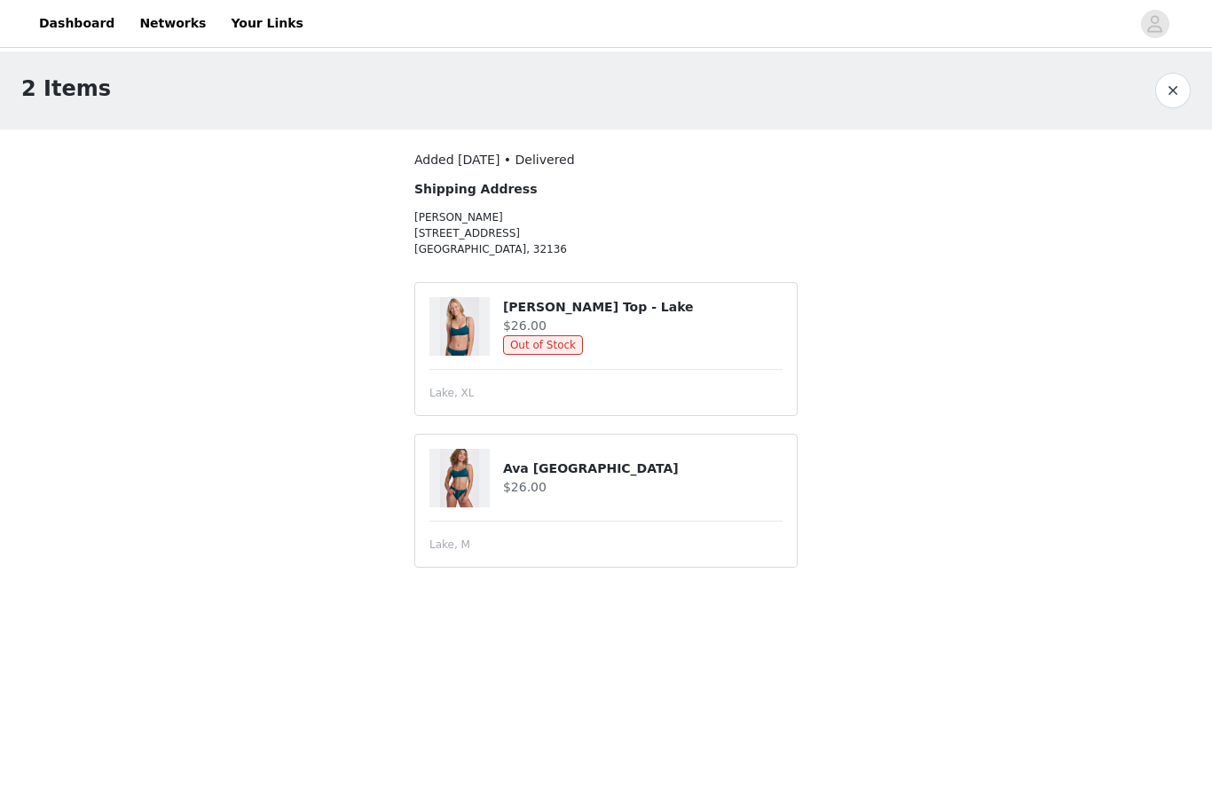
click at [1168, 100] on button "button" at bounding box center [1172, 90] width 35 height 35
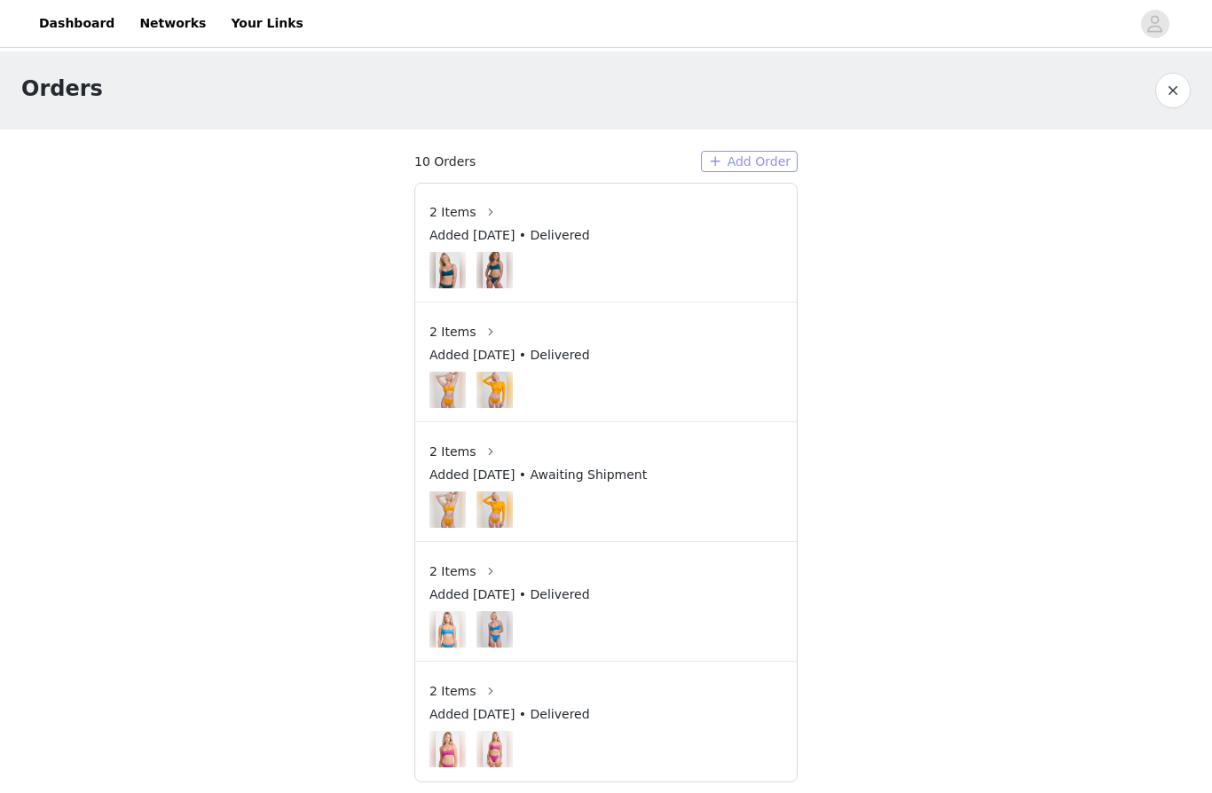
click at [754, 164] on button "Add Order" at bounding box center [749, 161] width 97 height 21
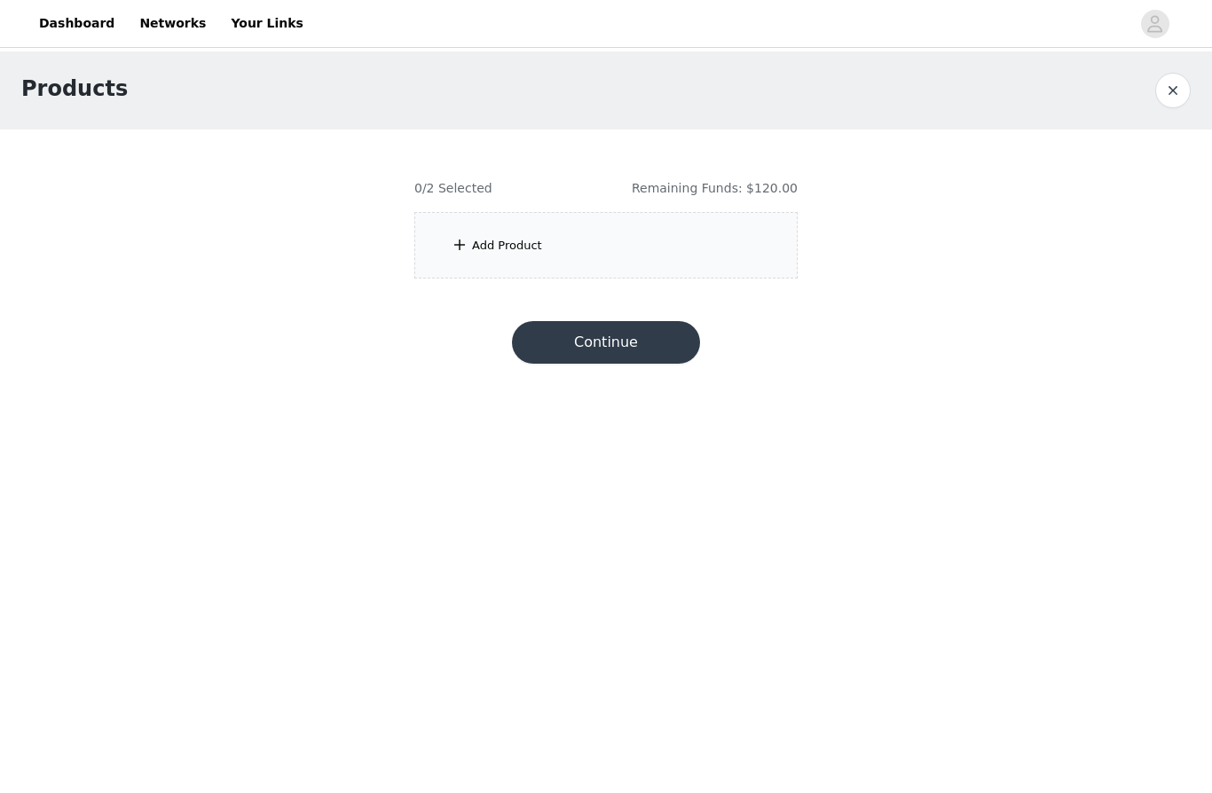
click at [570, 264] on div "Add Product" at bounding box center [605, 245] width 383 height 67
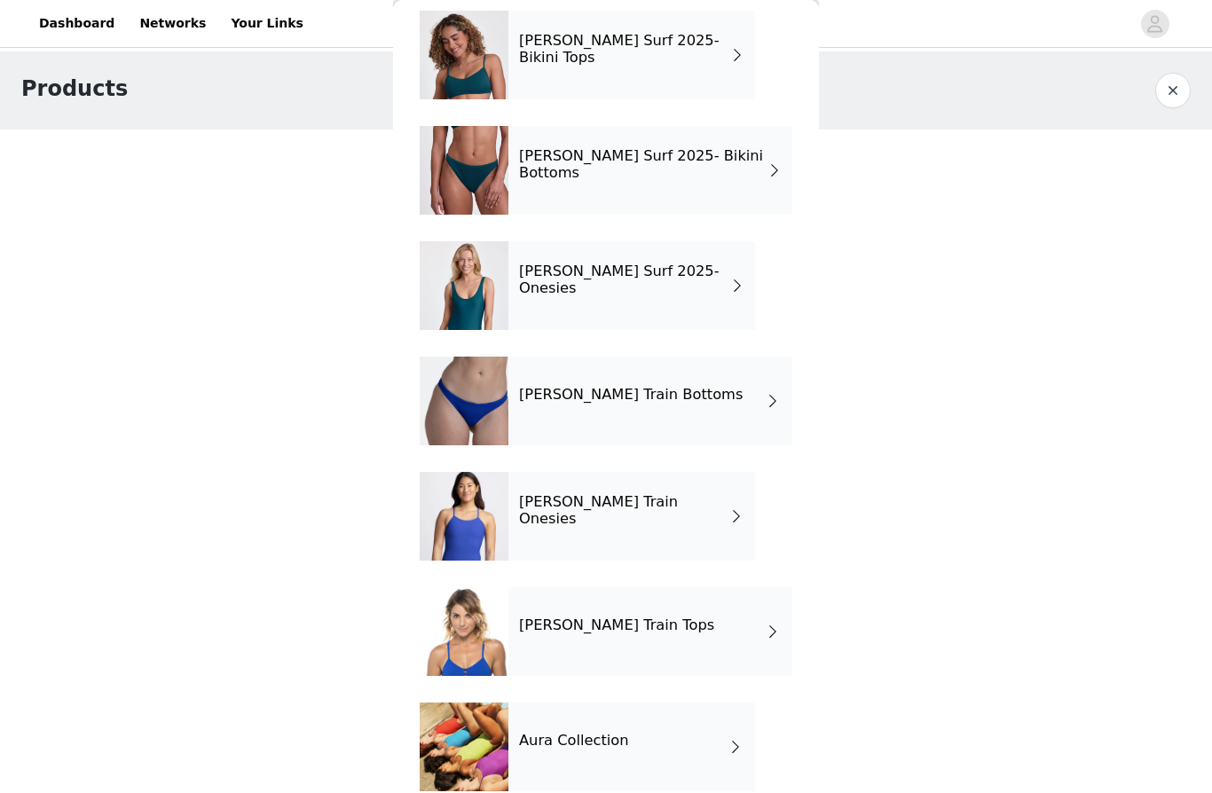
scroll to position [33, 0]
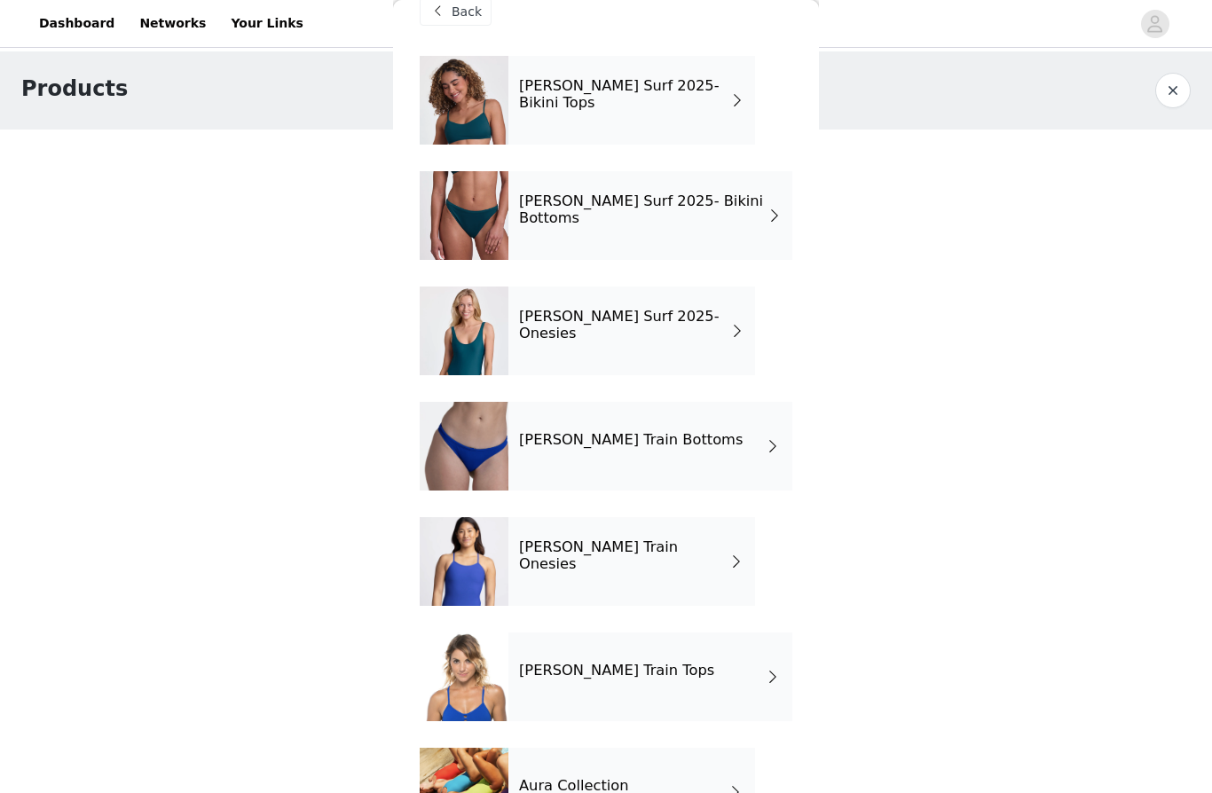
click at [702, 345] on div "[PERSON_NAME] Surf 2025- Onesies" at bounding box center [631, 331] width 247 height 89
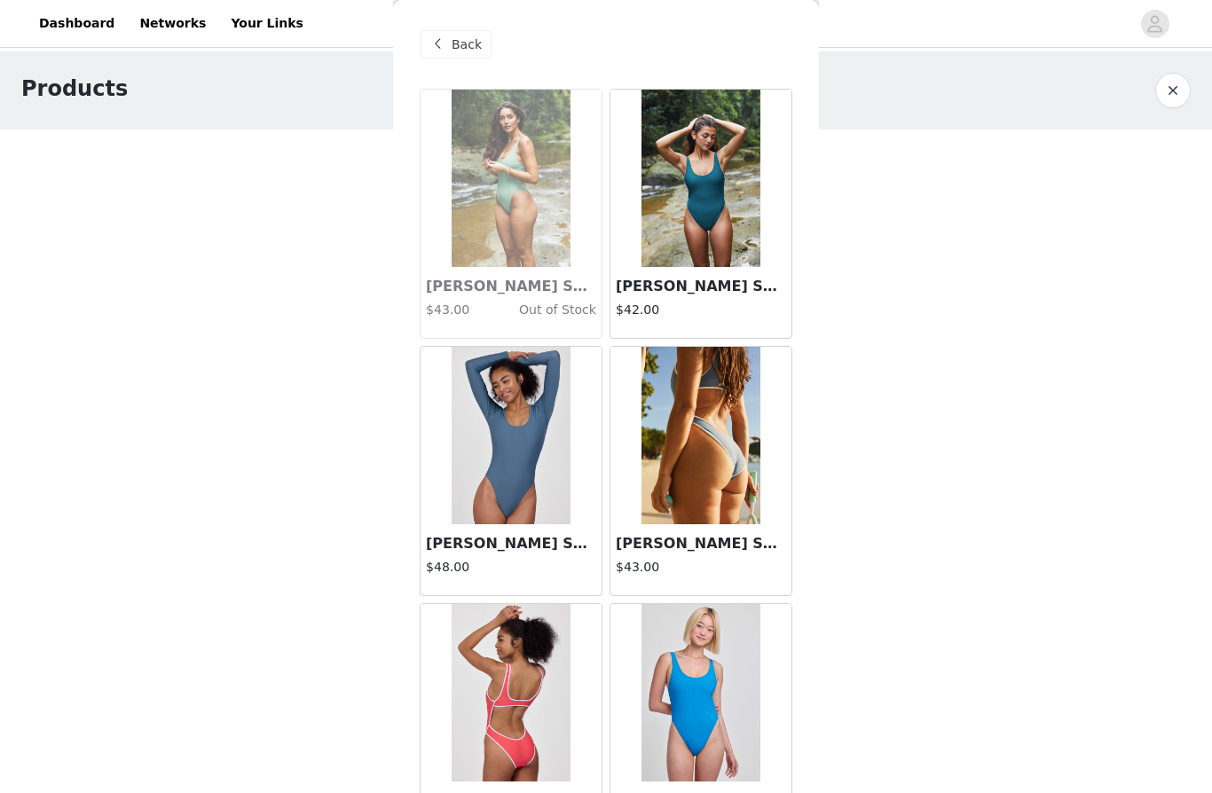
scroll to position [0, 0]
click at [460, 48] on span "Back" at bounding box center [466, 44] width 30 height 19
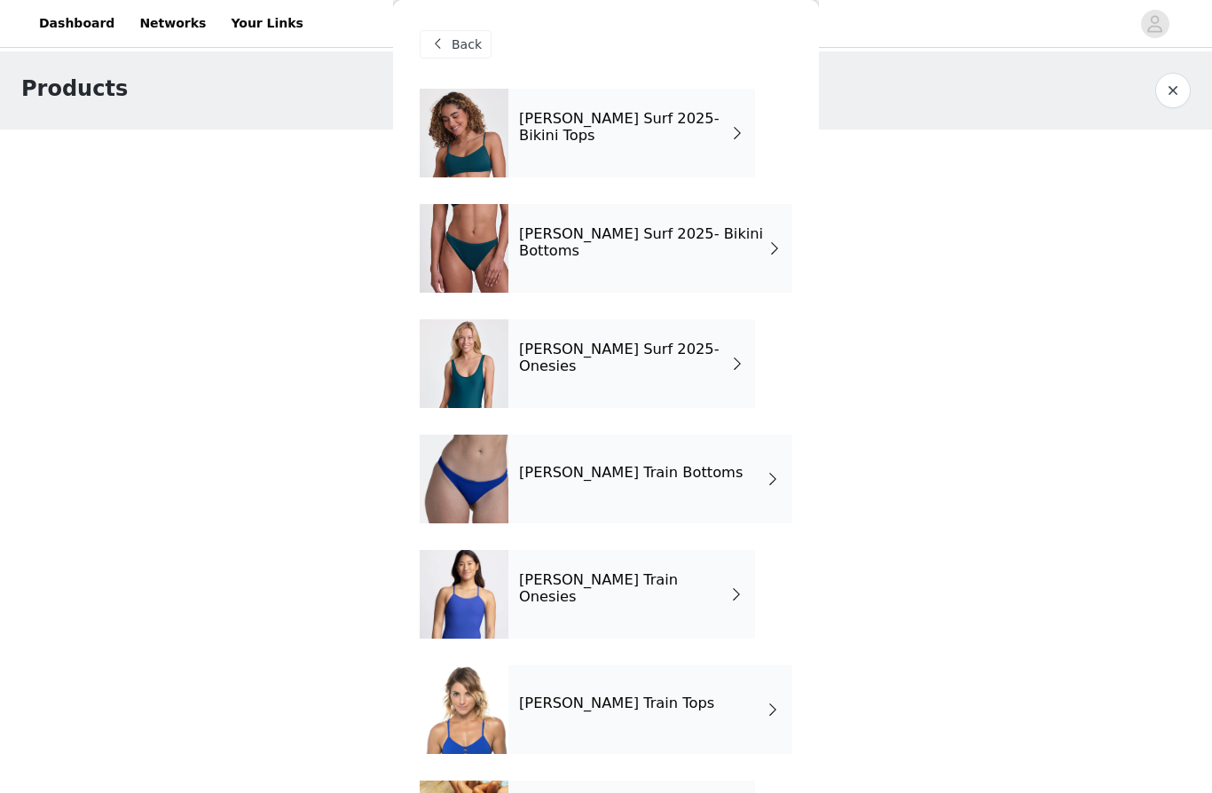
click at [683, 149] on div "[PERSON_NAME] Surf 2025- Bikini Tops" at bounding box center [631, 133] width 247 height 89
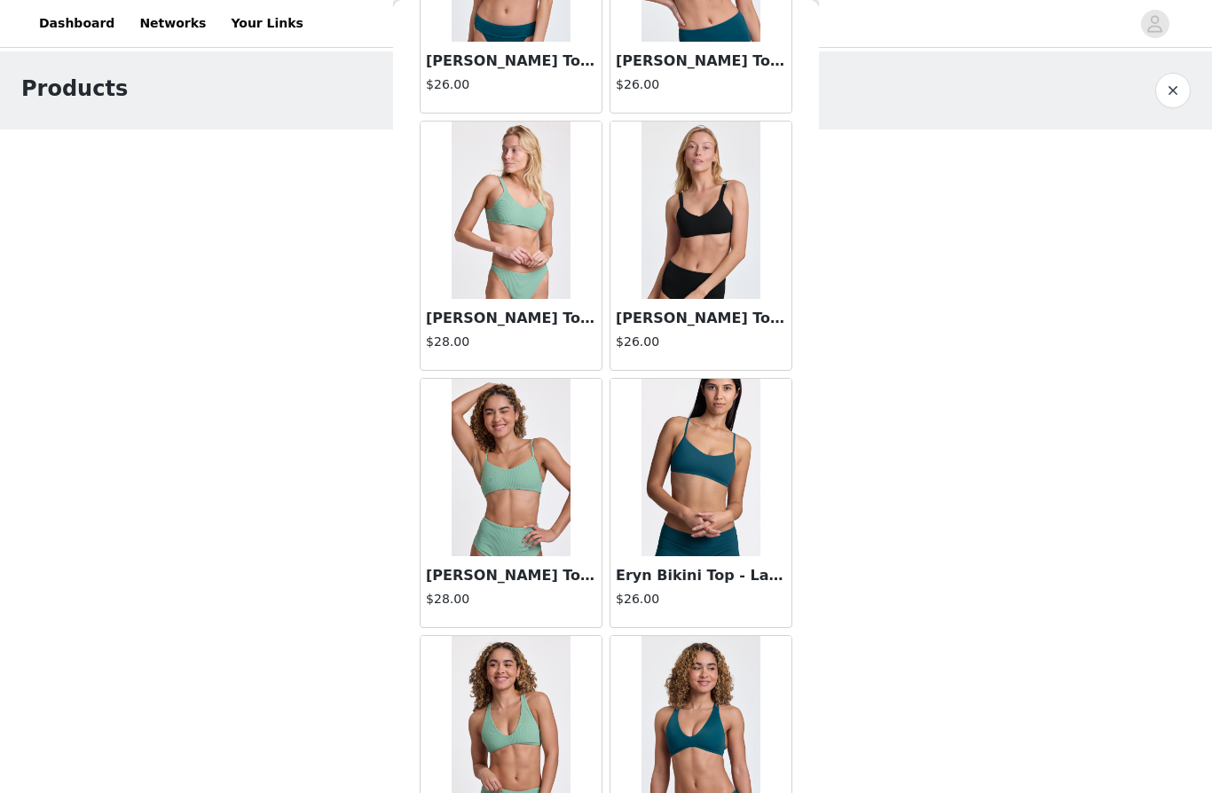
scroll to position [298, 0]
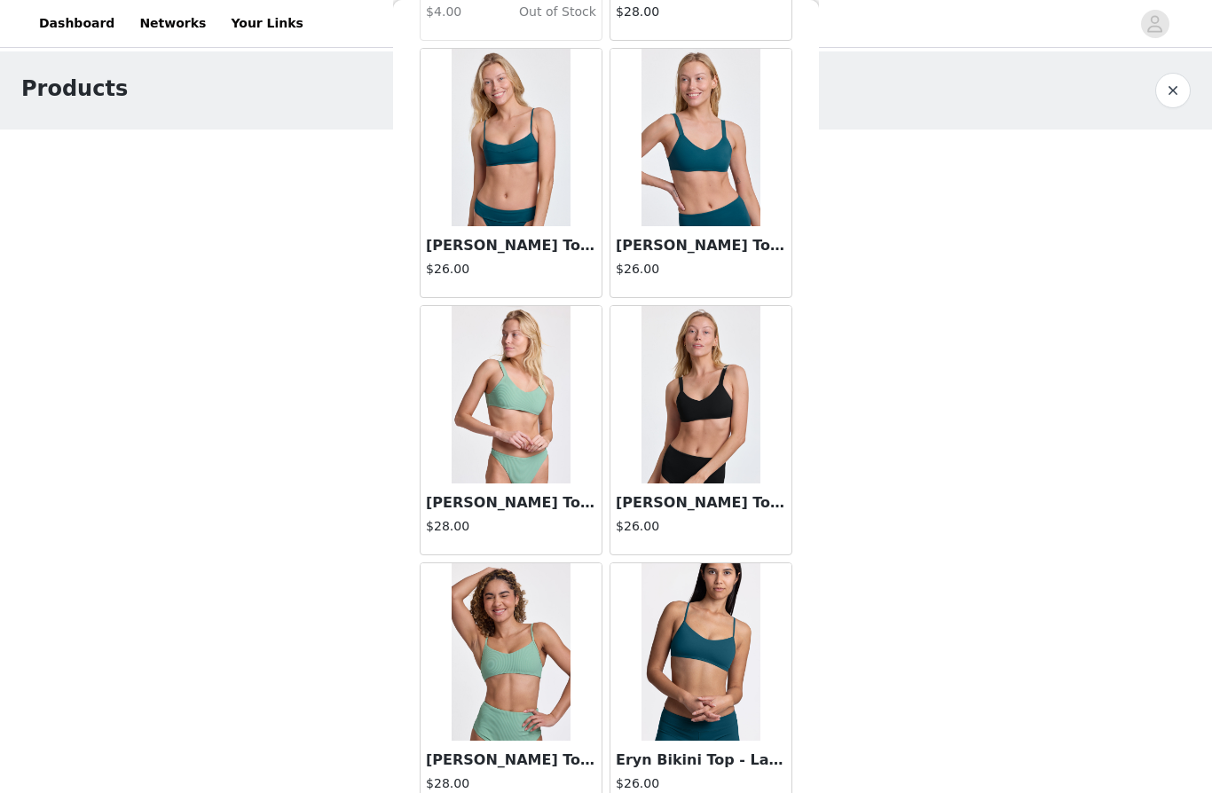
click at [700, 177] on img at bounding box center [700, 137] width 118 height 177
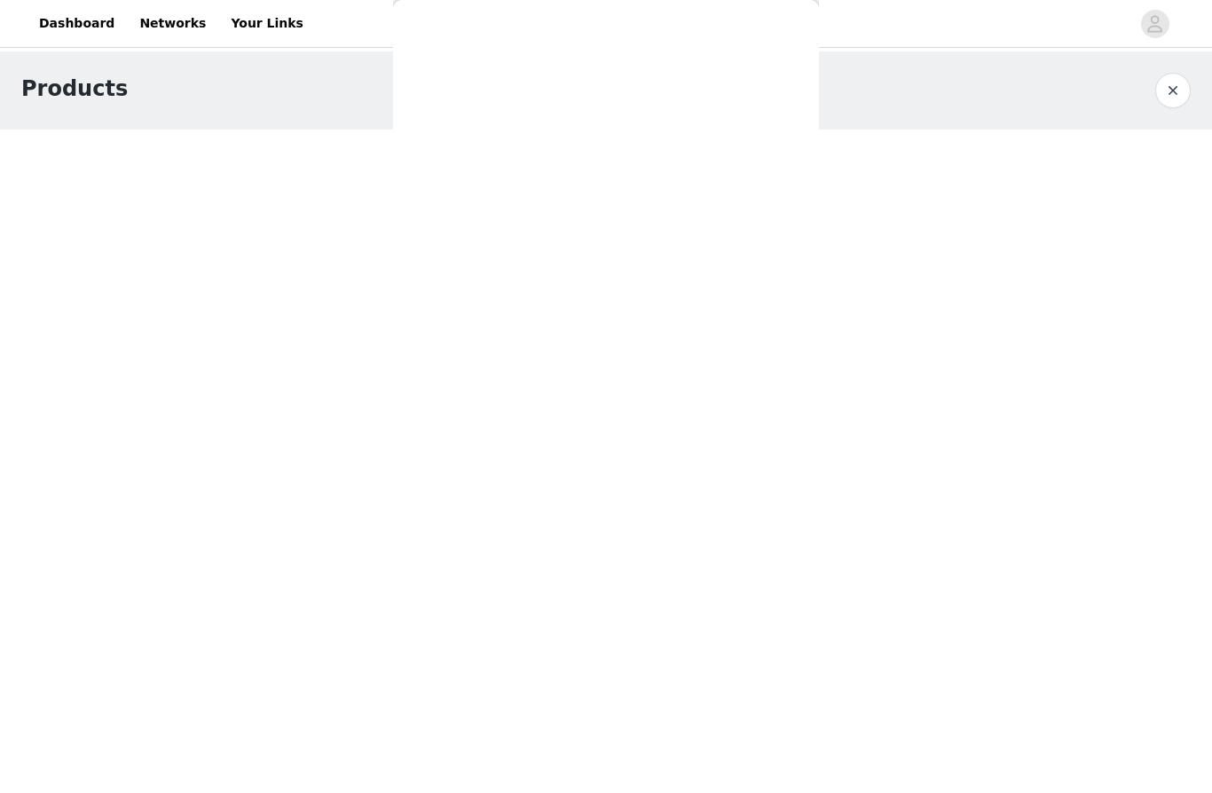
scroll to position [200, 0]
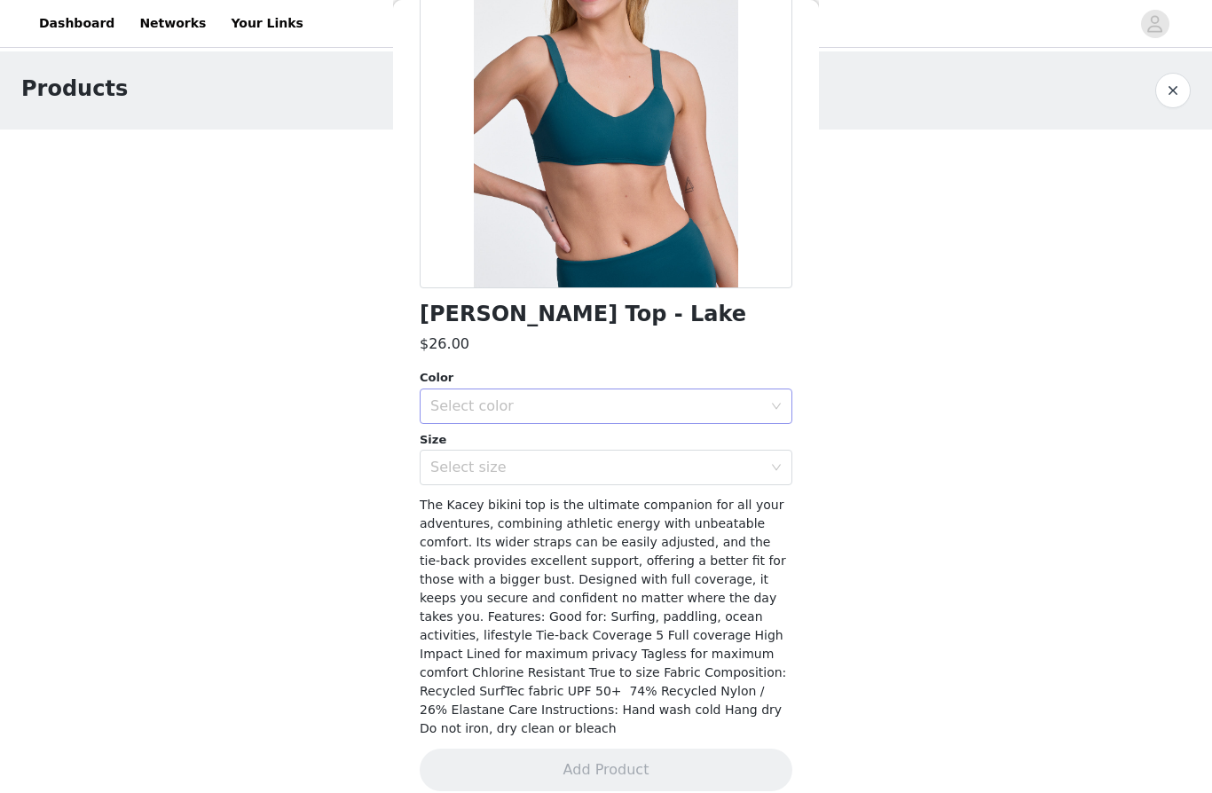
click at [735, 409] on div "Select color" at bounding box center [596, 406] width 332 height 18
click at [654, 445] on li "Lake" at bounding box center [606, 444] width 373 height 28
click at [720, 471] on div "Select size" at bounding box center [596, 468] width 332 height 18
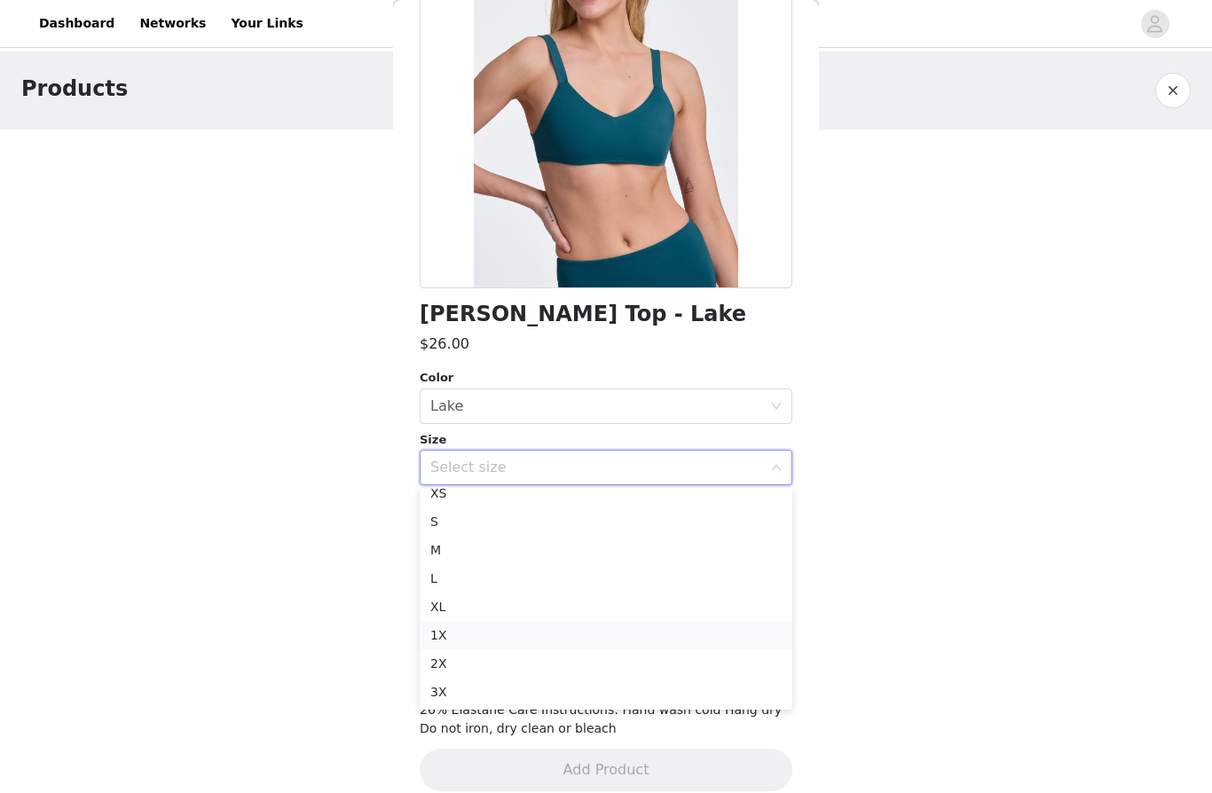
scroll to position [12, 0]
click at [663, 647] on li "1X" at bounding box center [606, 635] width 373 height 28
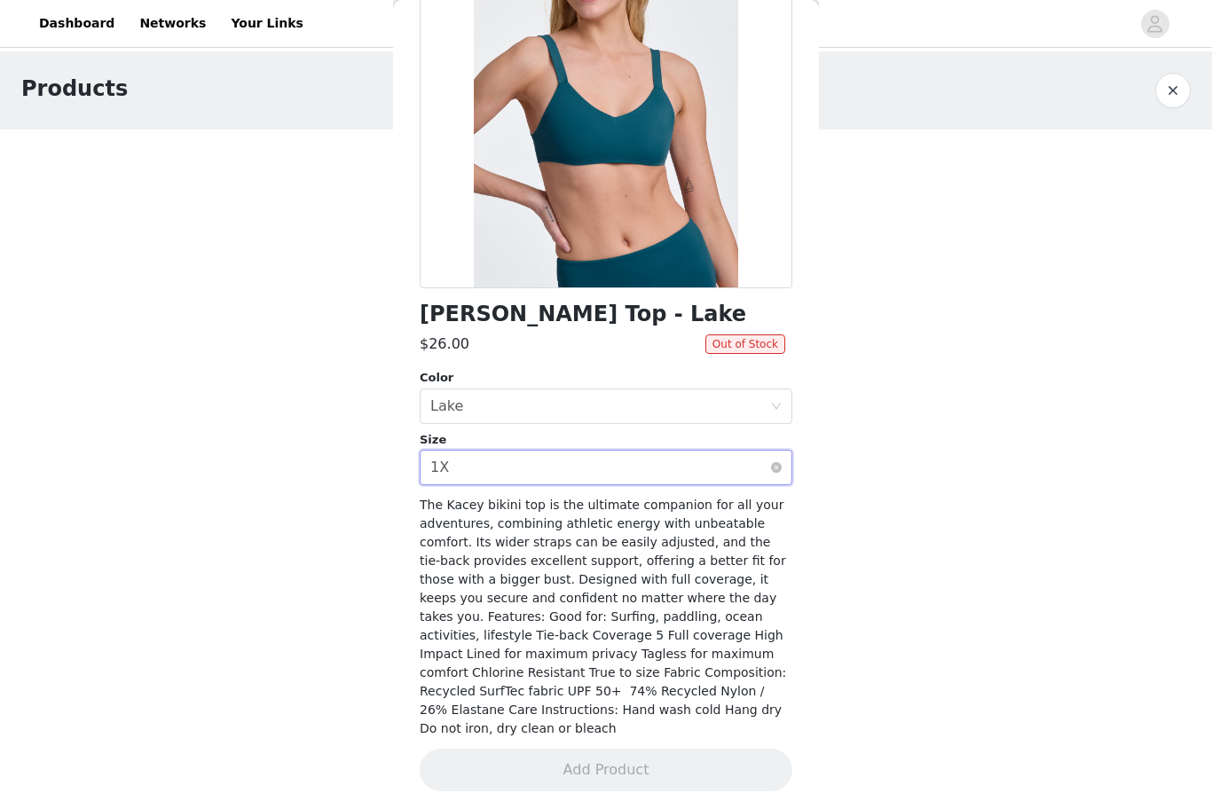
click at [715, 454] on div "Select size 1X" at bounding box center [600, 468] width 340 height 34
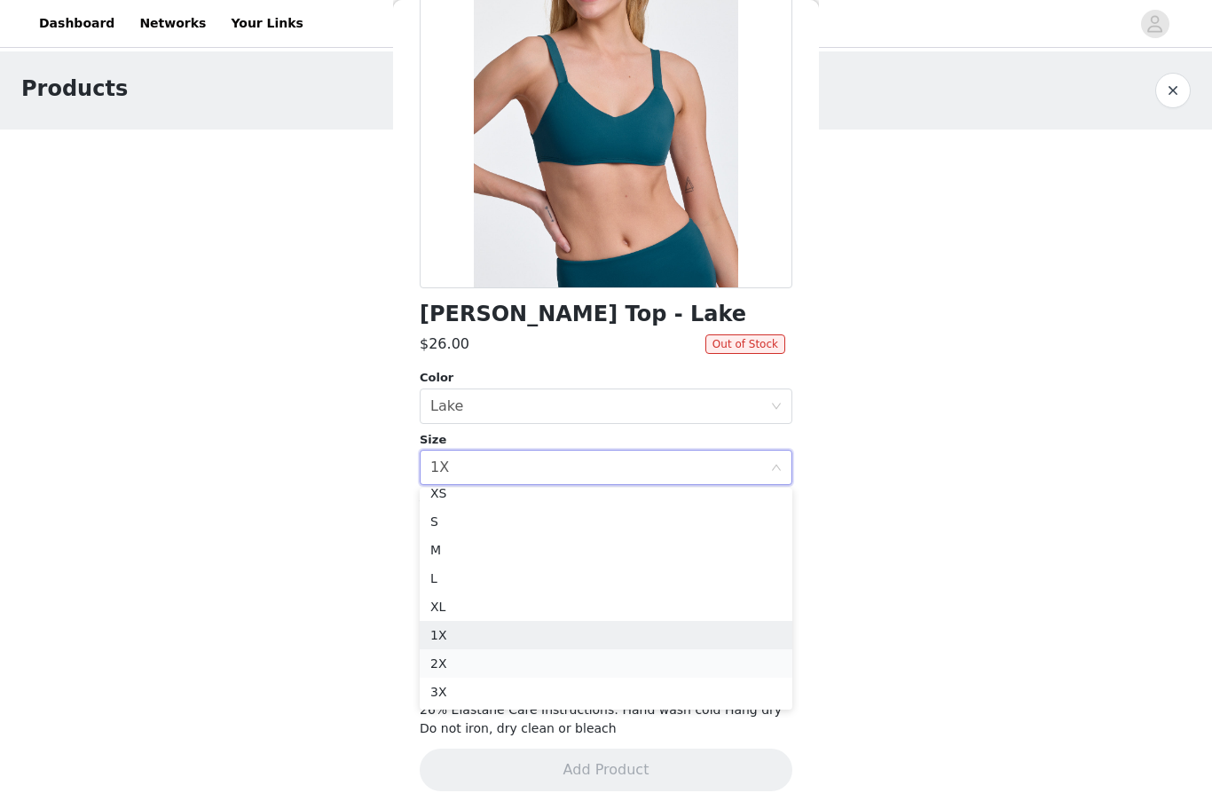
click at [552, 663] on li "2X" at bounding box center [606, 663] width 373 height 28
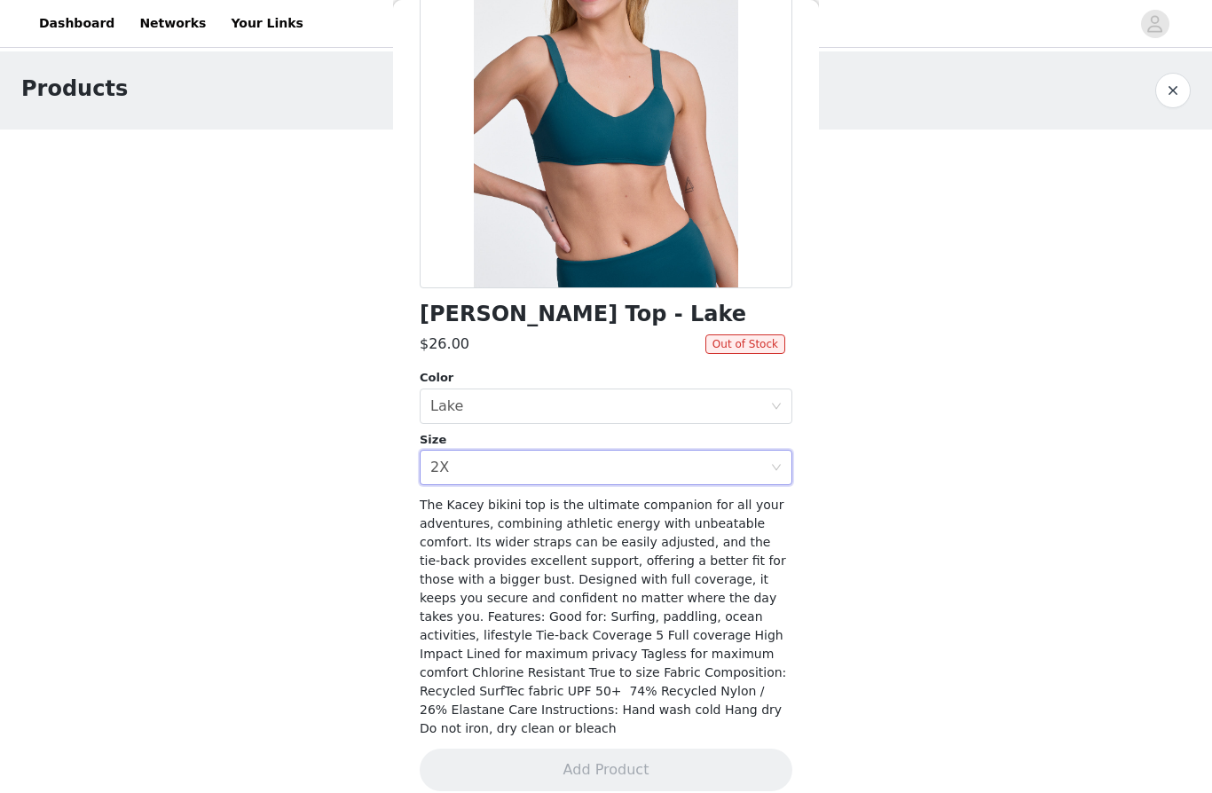
click at [1176, 90] on button "button" at bounding box center [1172, 90] width 35 height 35
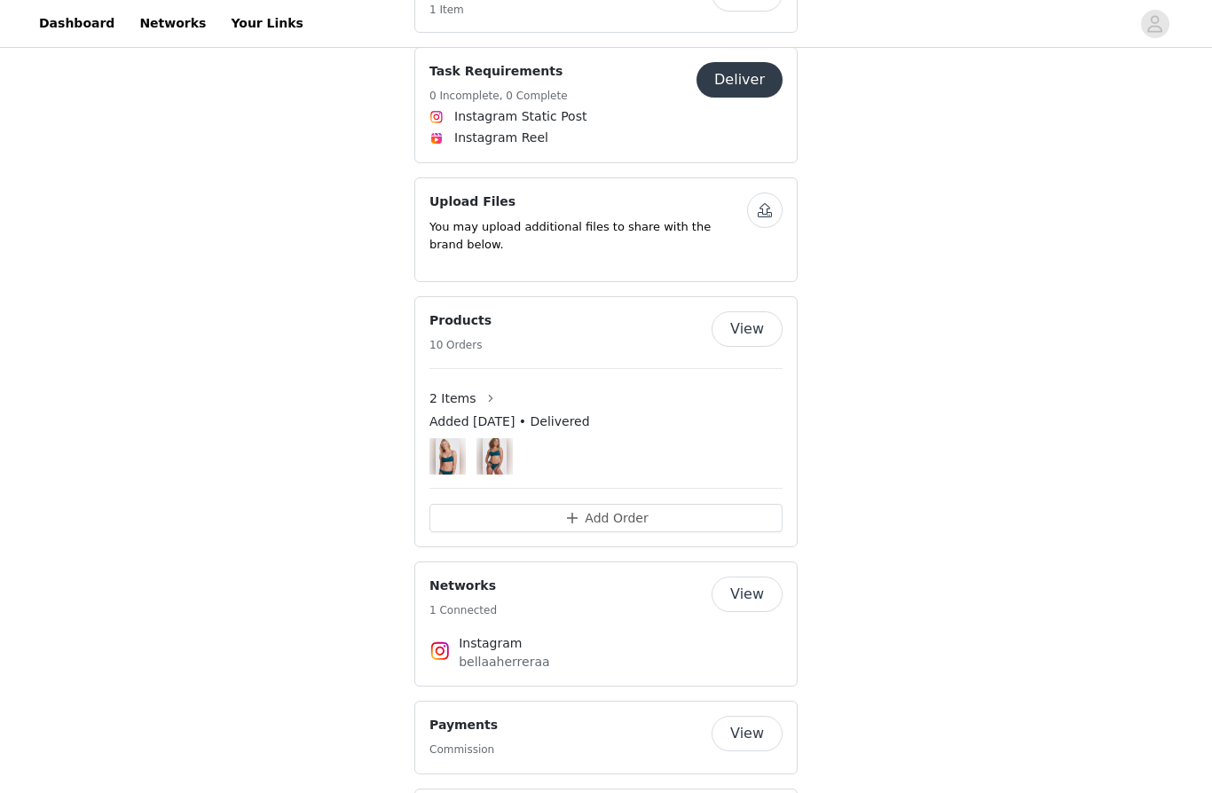
scroll to position [1161, 0]
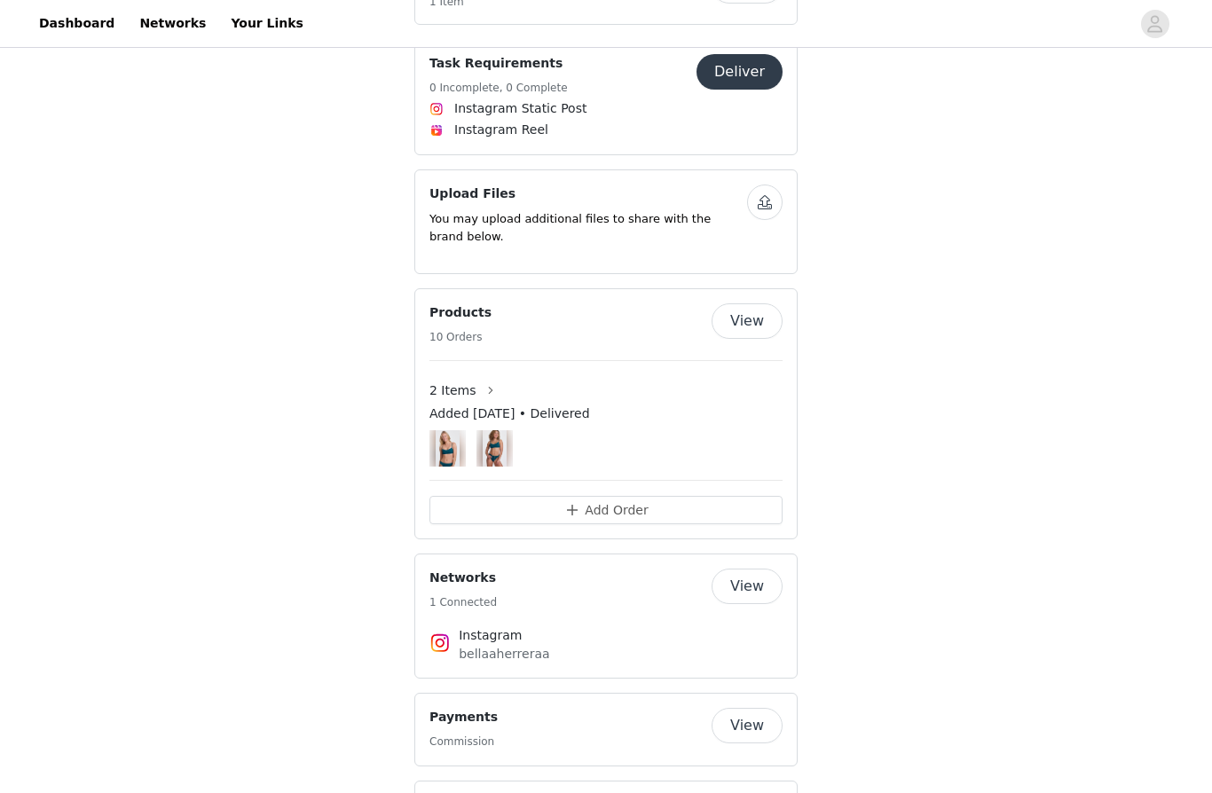
click at [755, 303] on button "View" at bounding box center [746, 320] width 71 height 35
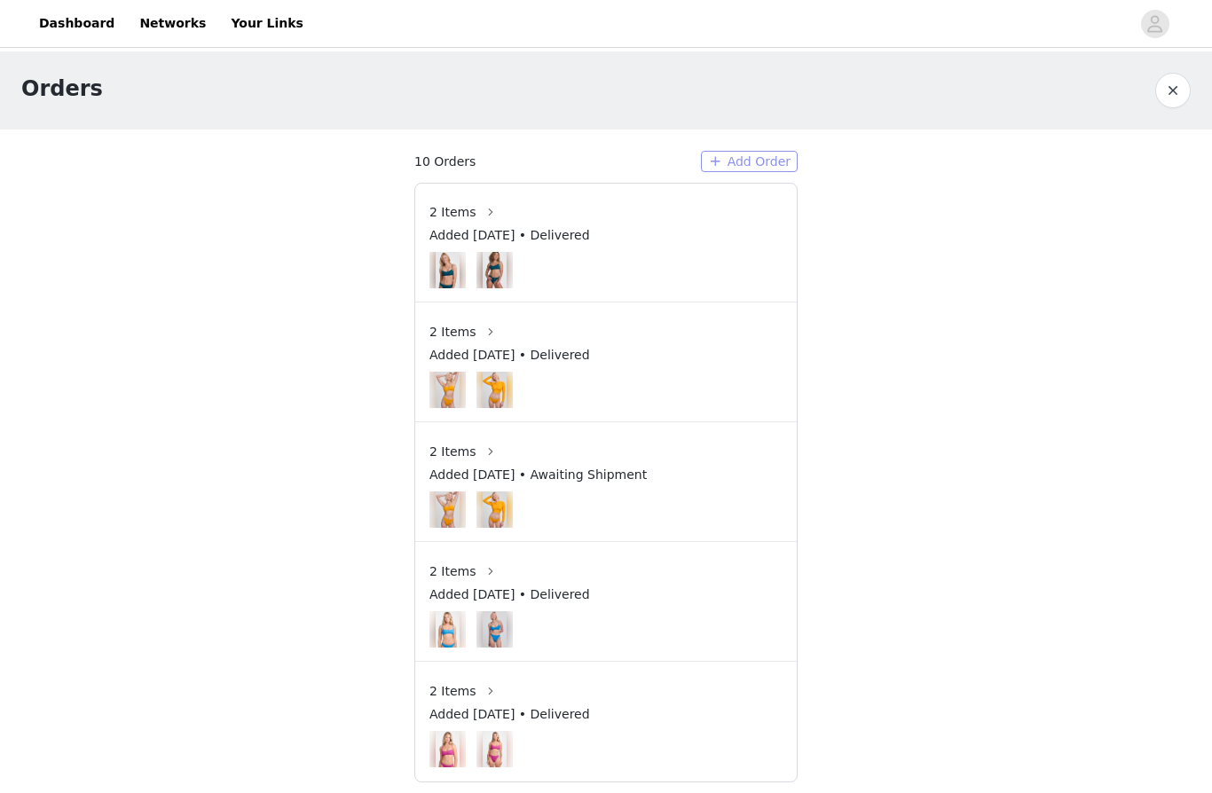
click at [774, 164] on button "Add Order" at bounding box center [749, 161] width 97 height 21
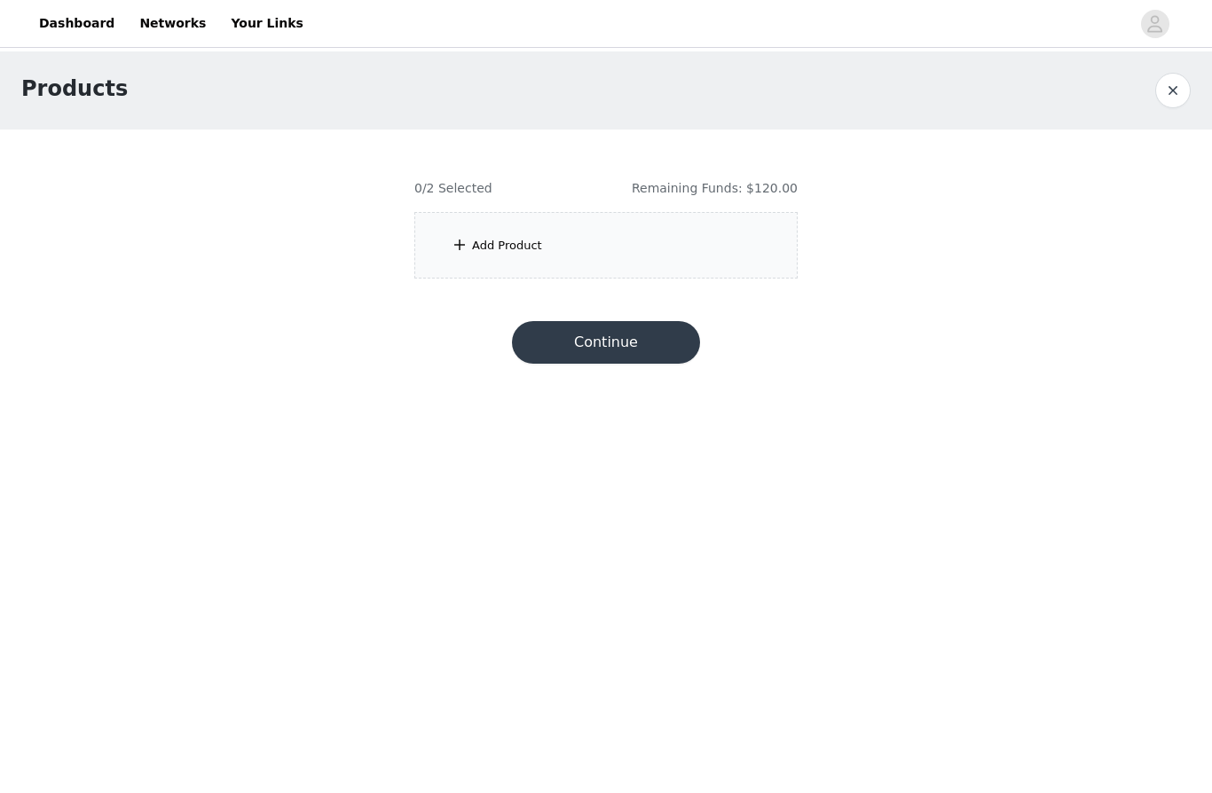
click at [532, 250] on div "Add Product" at bounding box center [507, 246] width 70 height 18
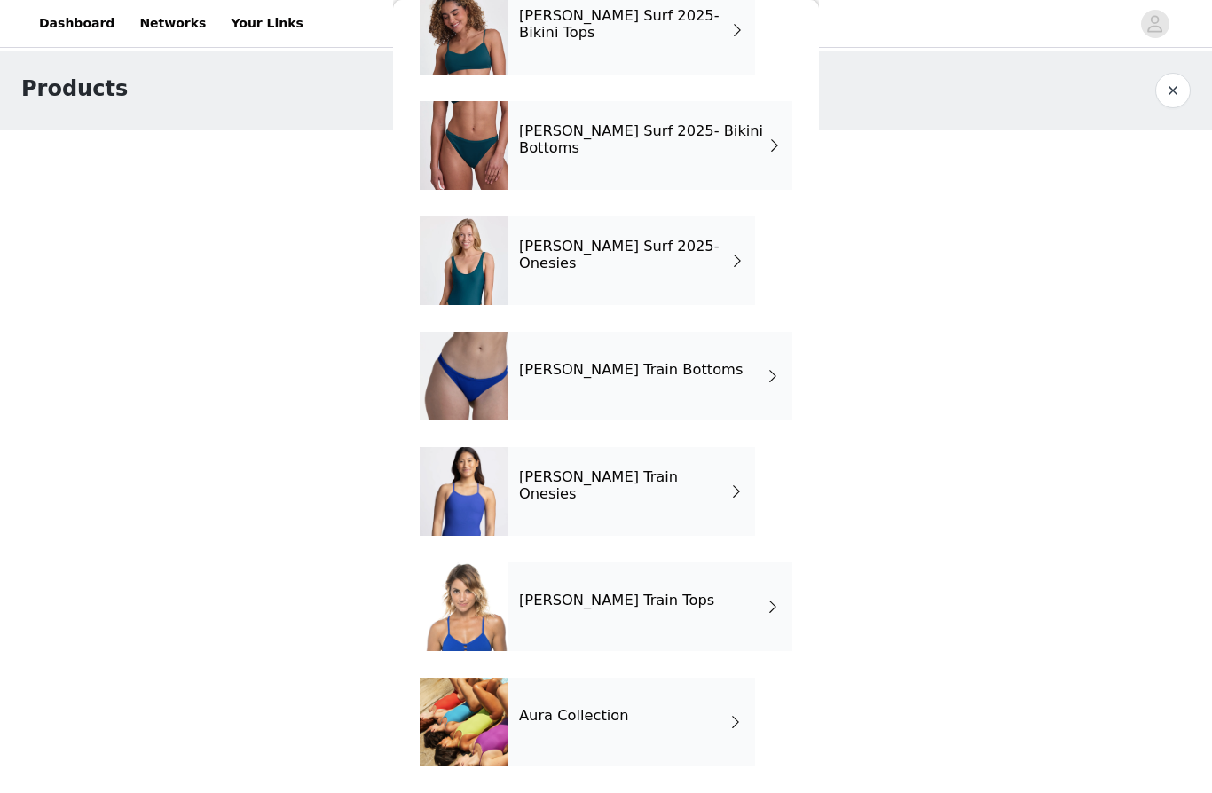
scroll to position [103, 0]
click at [738, 613] on div "[PERSON_NAME] Train Tops" at bounding box center [650, 606] width 284 height 89
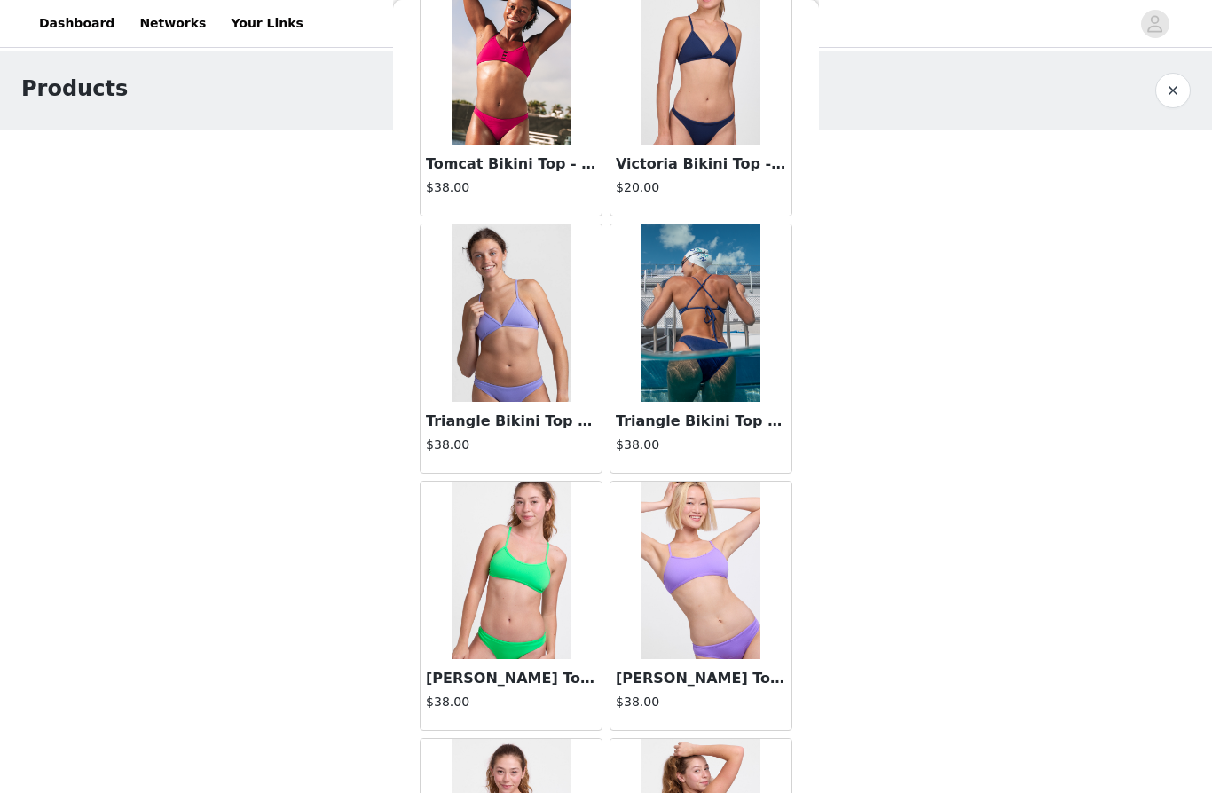
scroll to position [745, 0]
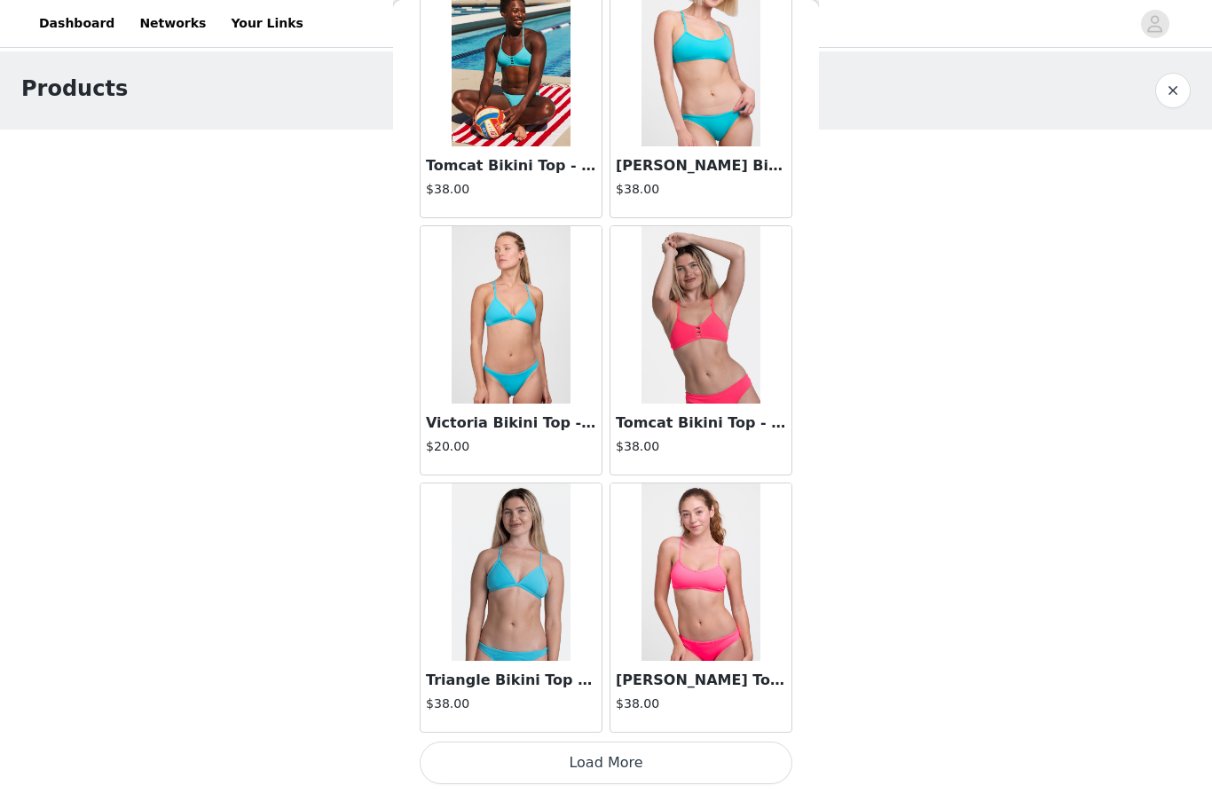
click at [592, 763] on button "Load More" at bounding box center [606, 763] width 373 height 43
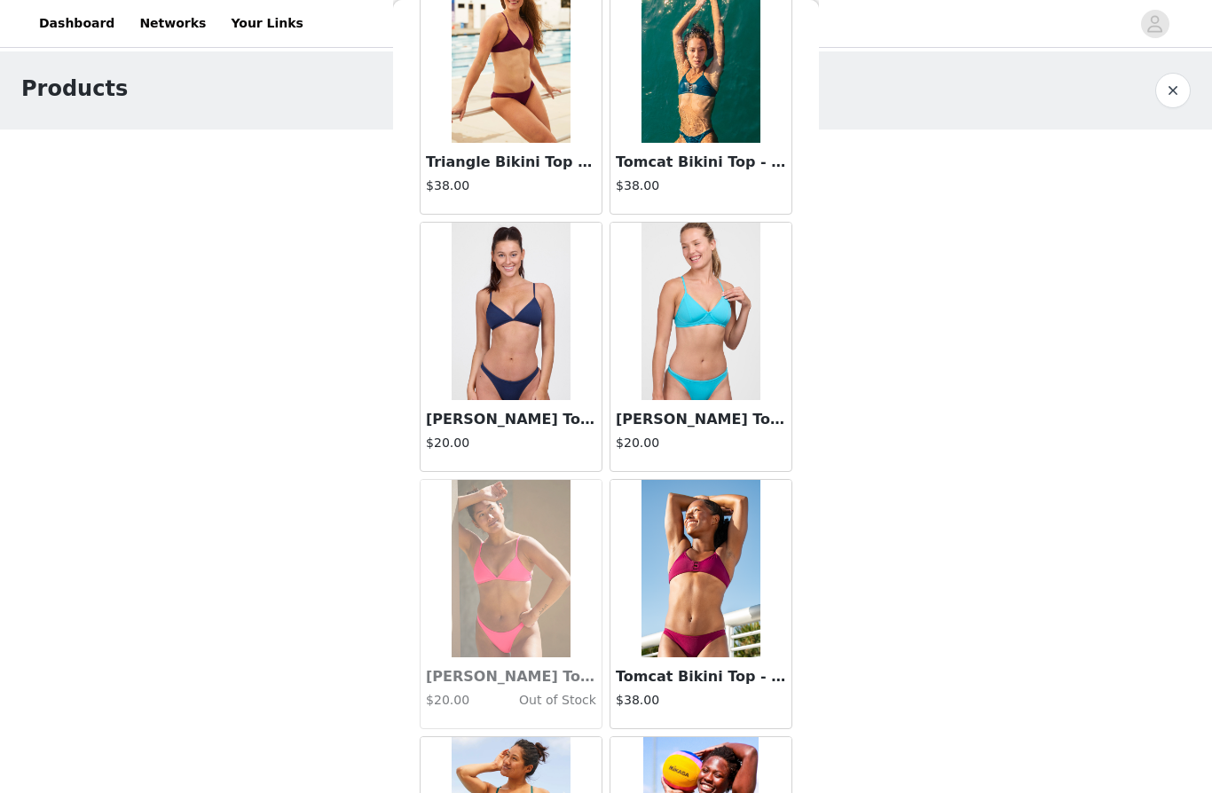
scroll to position [3992, 0]
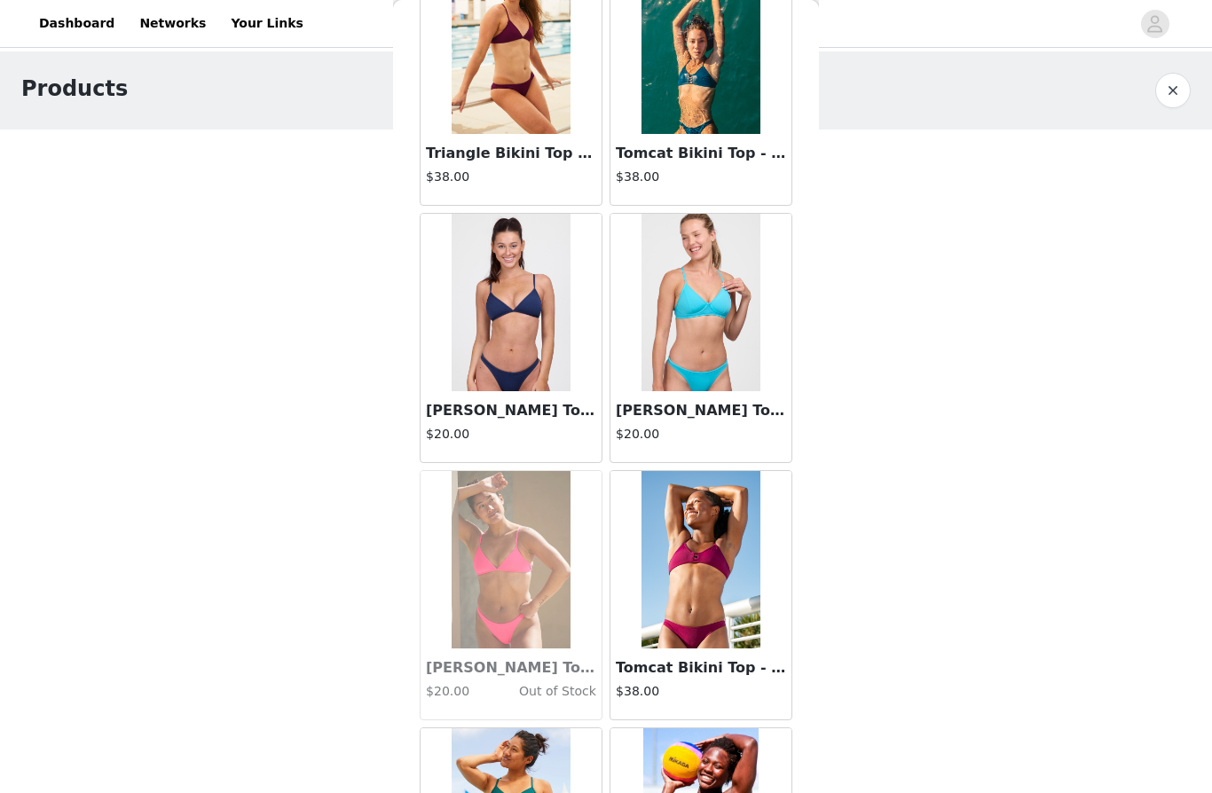
click at [705, 300] on img at bounding box center [700, 302] width 118 height 177
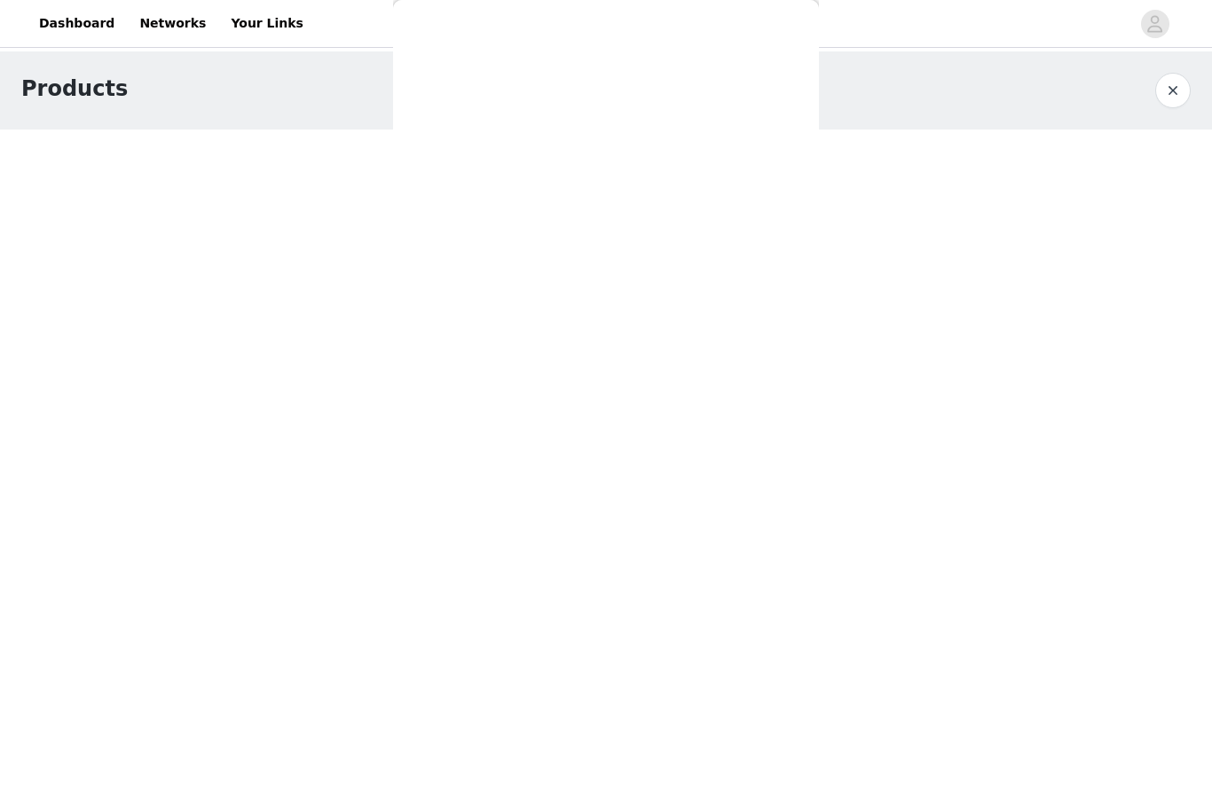
scroll to position [218, 0]
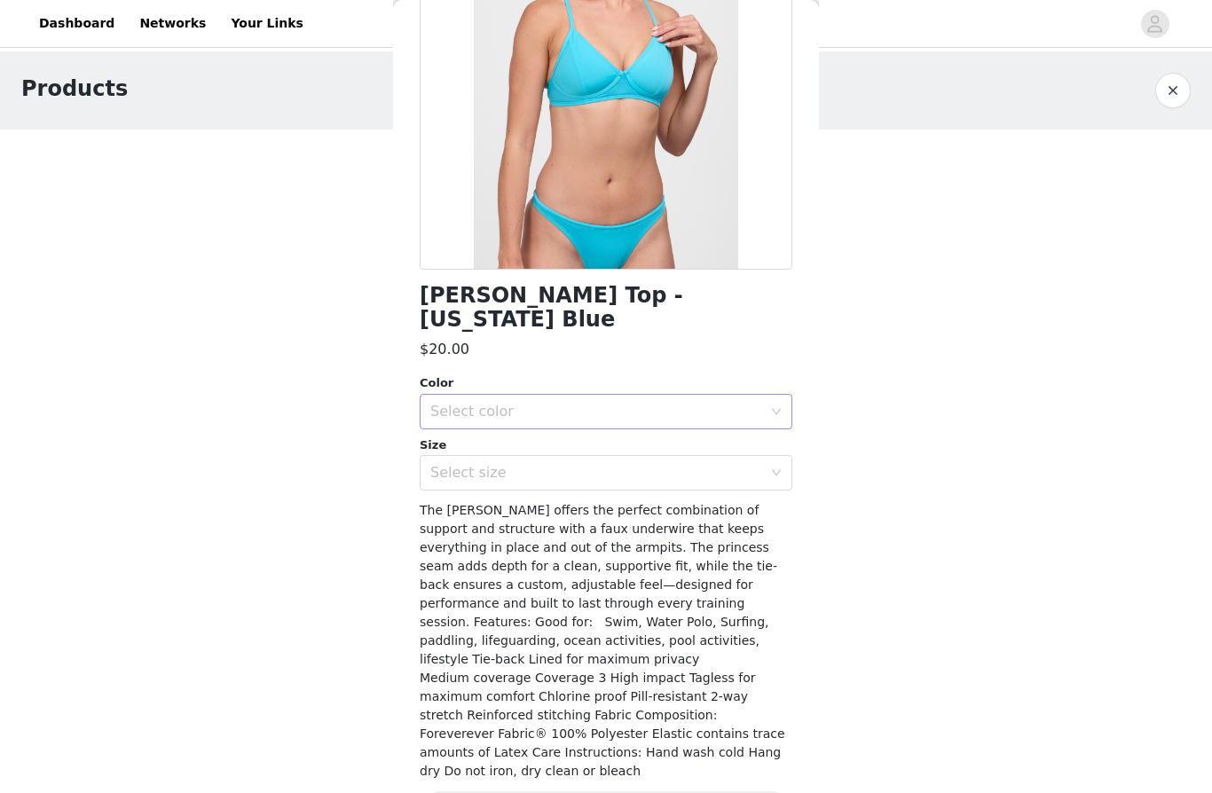
click at [663, 403] on div "Select color" at bounding box center [596, 412] width 332 height 18
click at [641, 427] on li "[US_STATE] Blue" at bounding box center [606, 426] width 373 height 28
click at [665, 464] on div "Select size" at bounding box center [596, 473] width 332 height 18
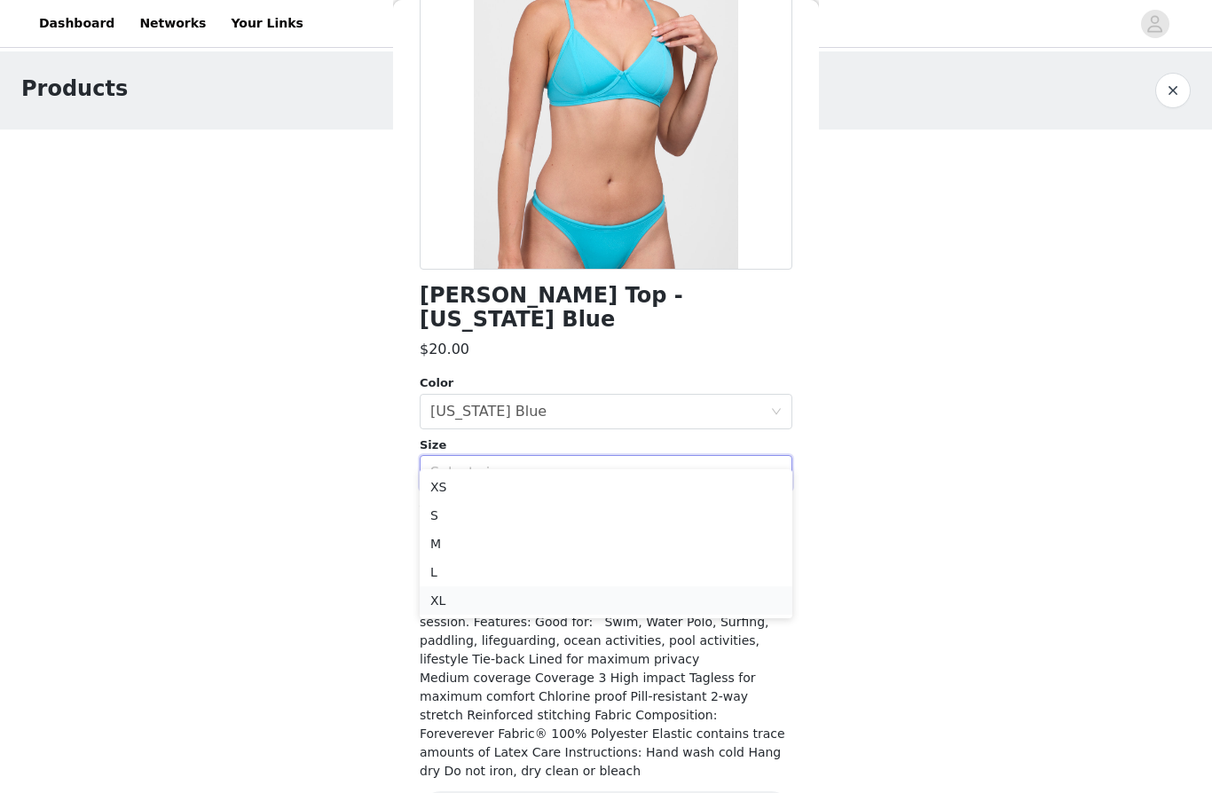
click at [526, 596] on li "XL" at bounding box center [606, 600] width 373 height 28
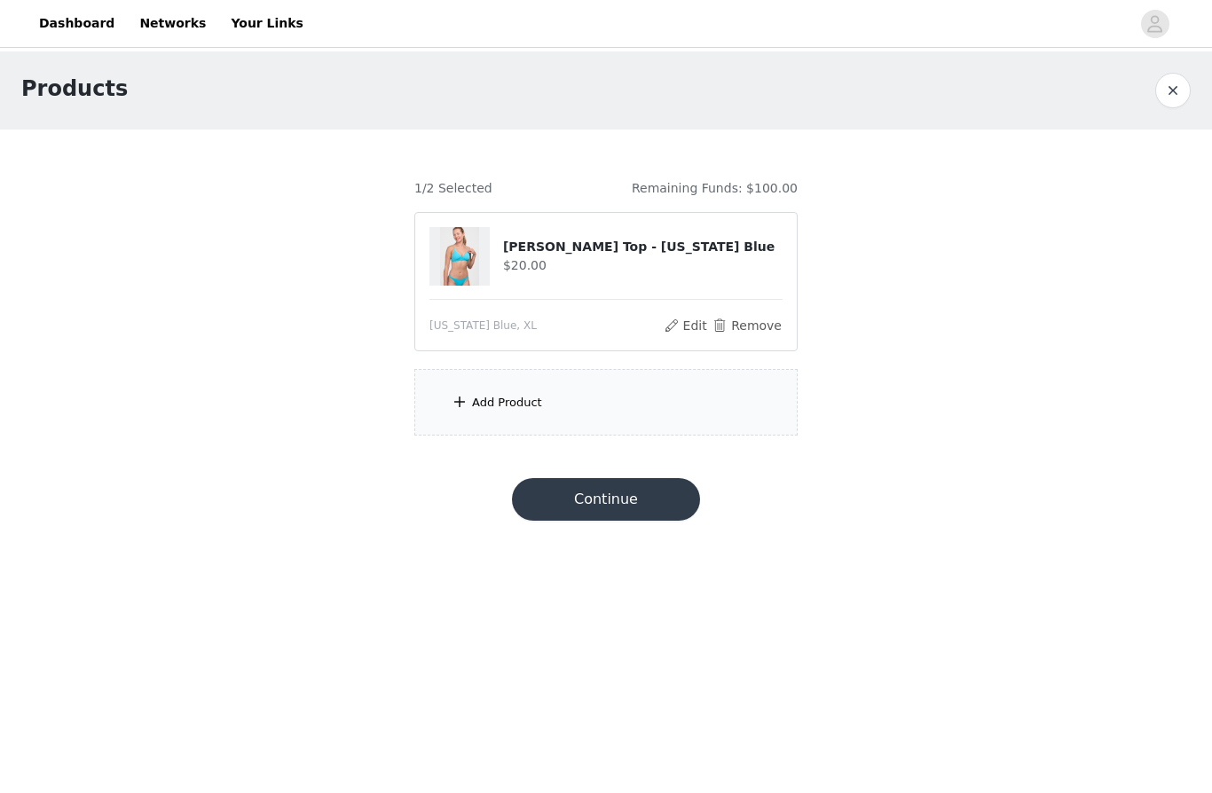
click at [622, 412] on div "Add Product" at bounding box center [605, 402] width 383 height 67
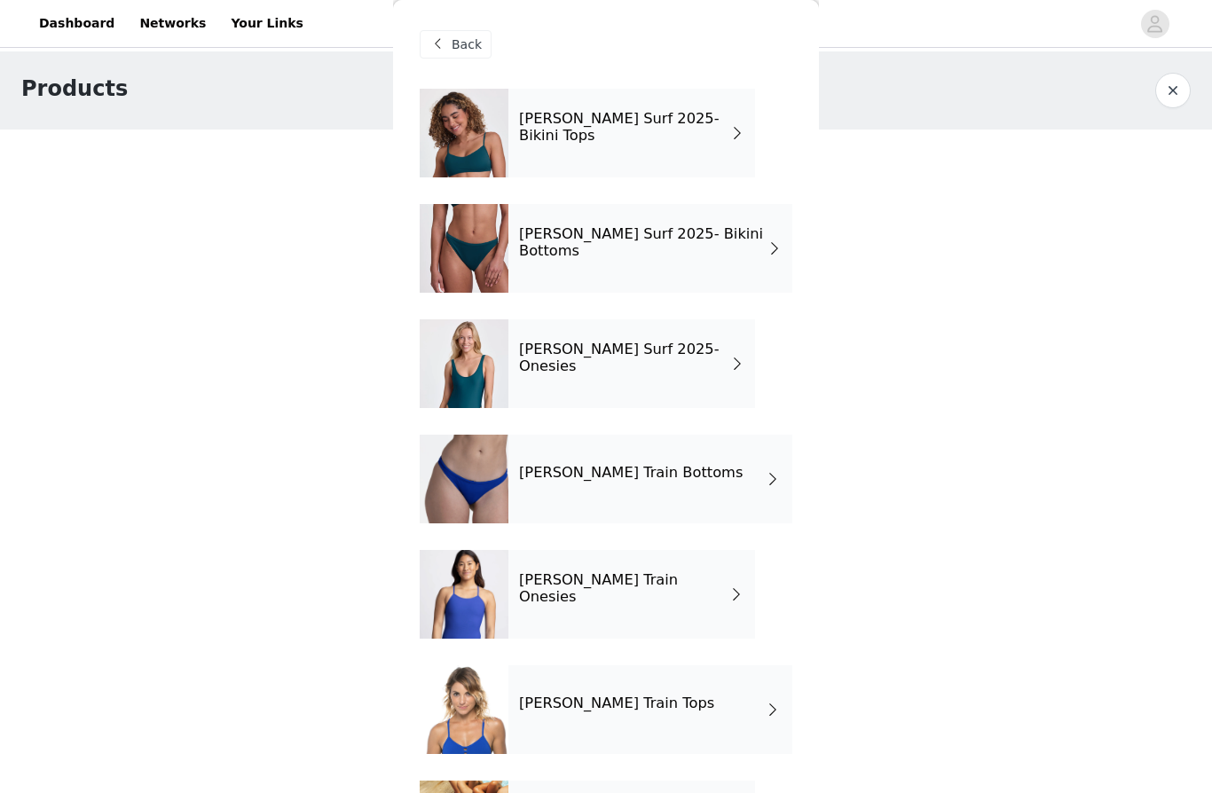
click at [726, 696] on div "[PERSON_NAME] Train Tops" at bounding box center [650, 709] width 284 height 89
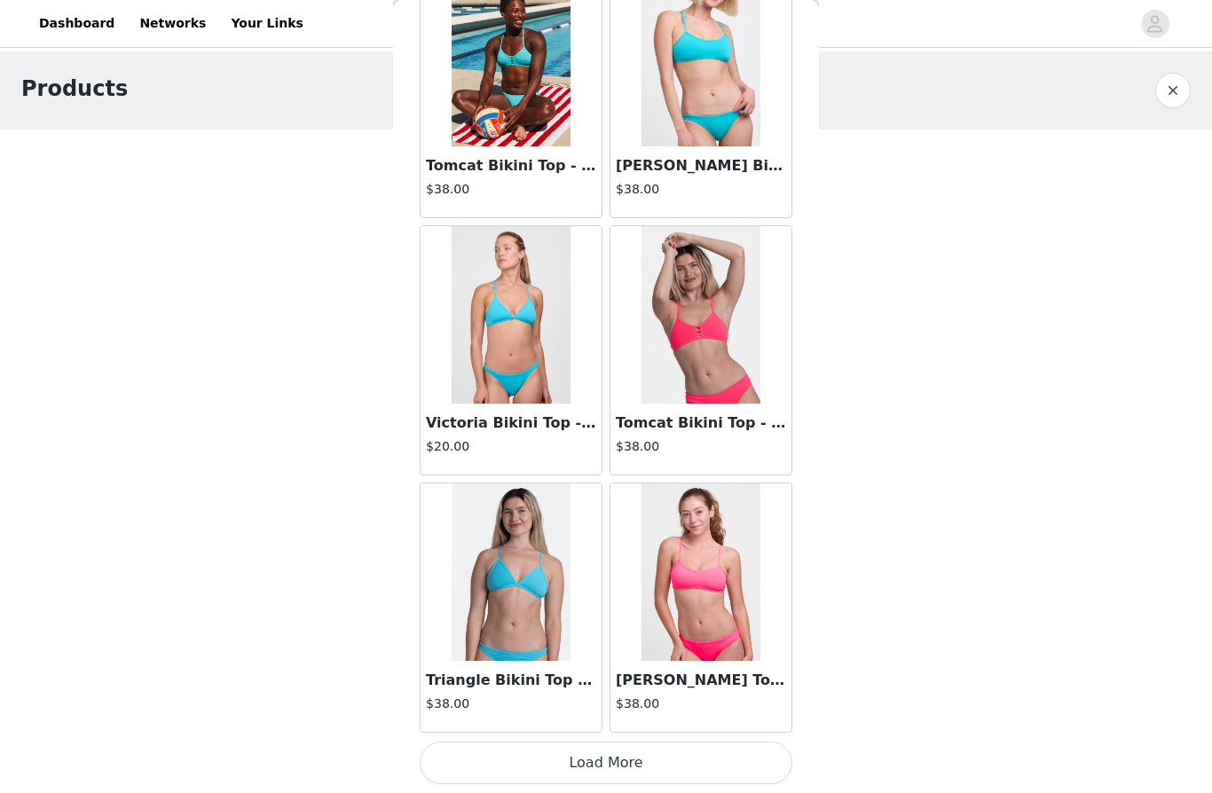
scroll to position [1921, 0]
click at [742, 762] on button "Load More" at bounding box center [606, 763] width 373 height 43
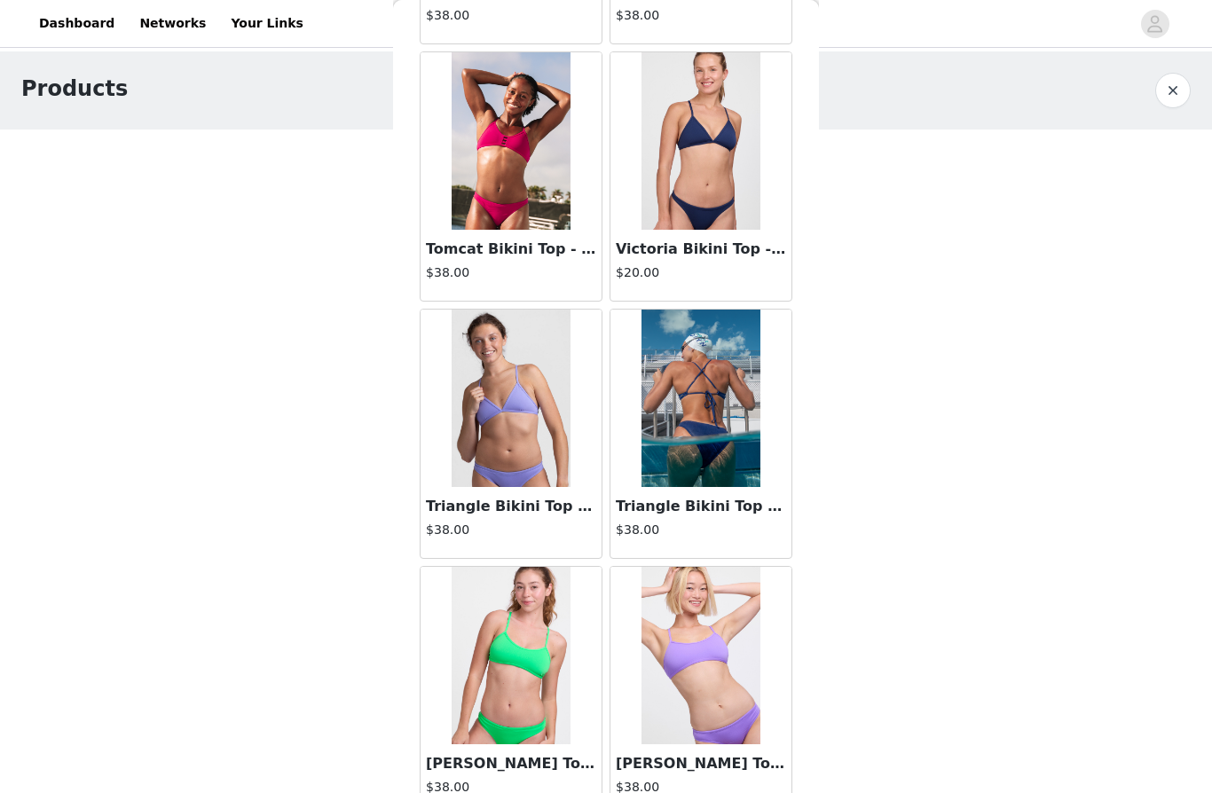
scroll to position [542, 0]
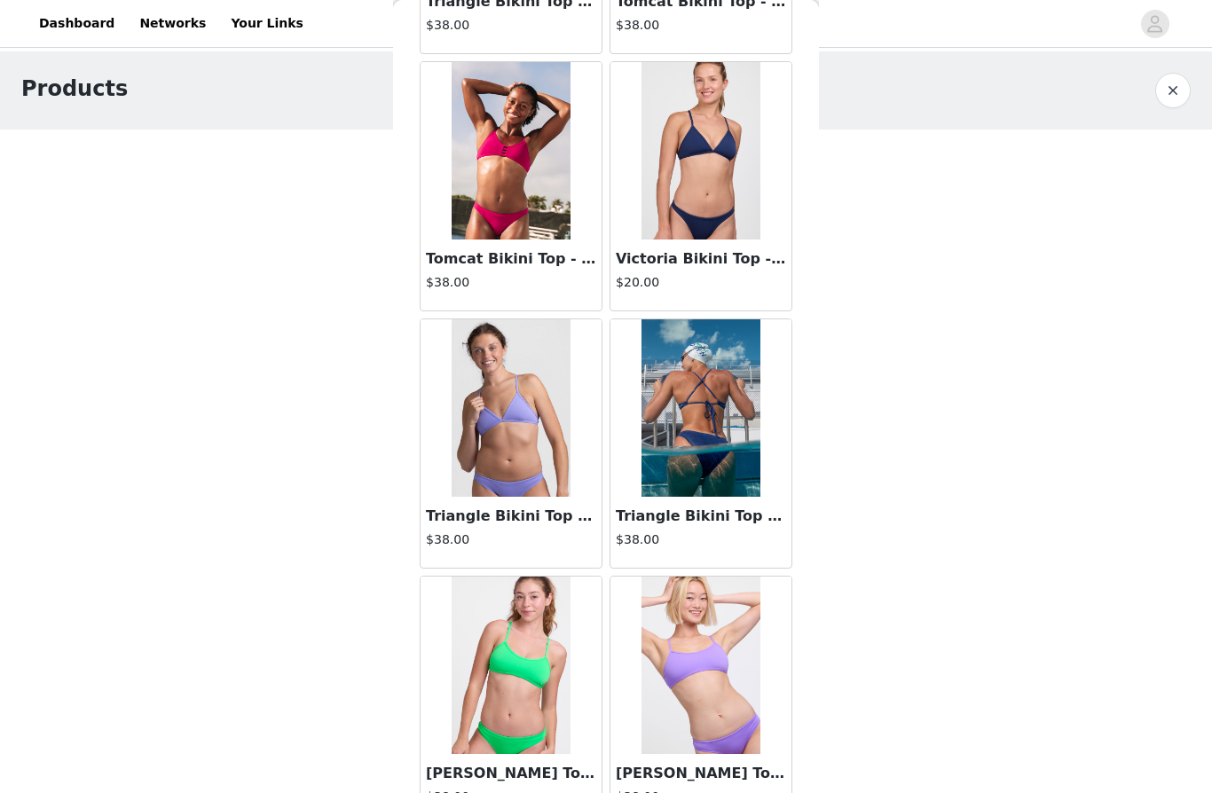
click at [514, 459] on img at bounding box center [510, 407] width 118 height 177
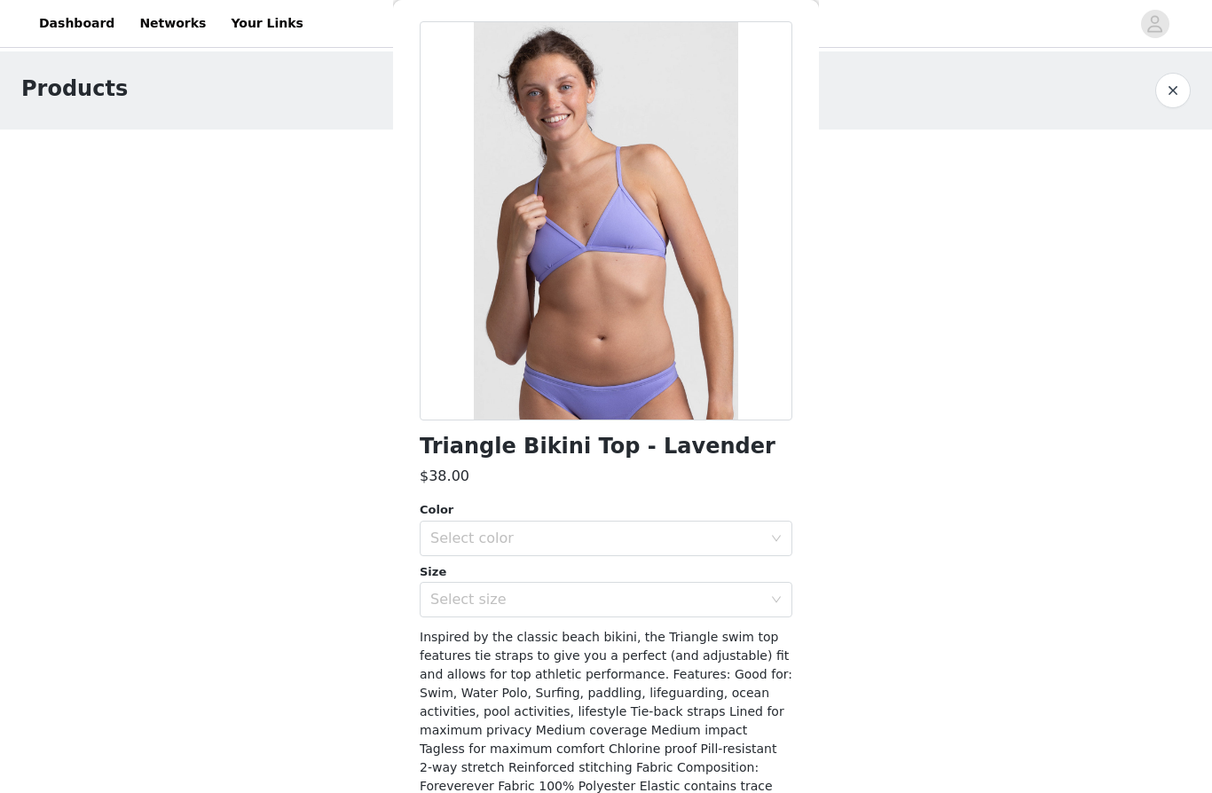
scroll to position [82, 0]
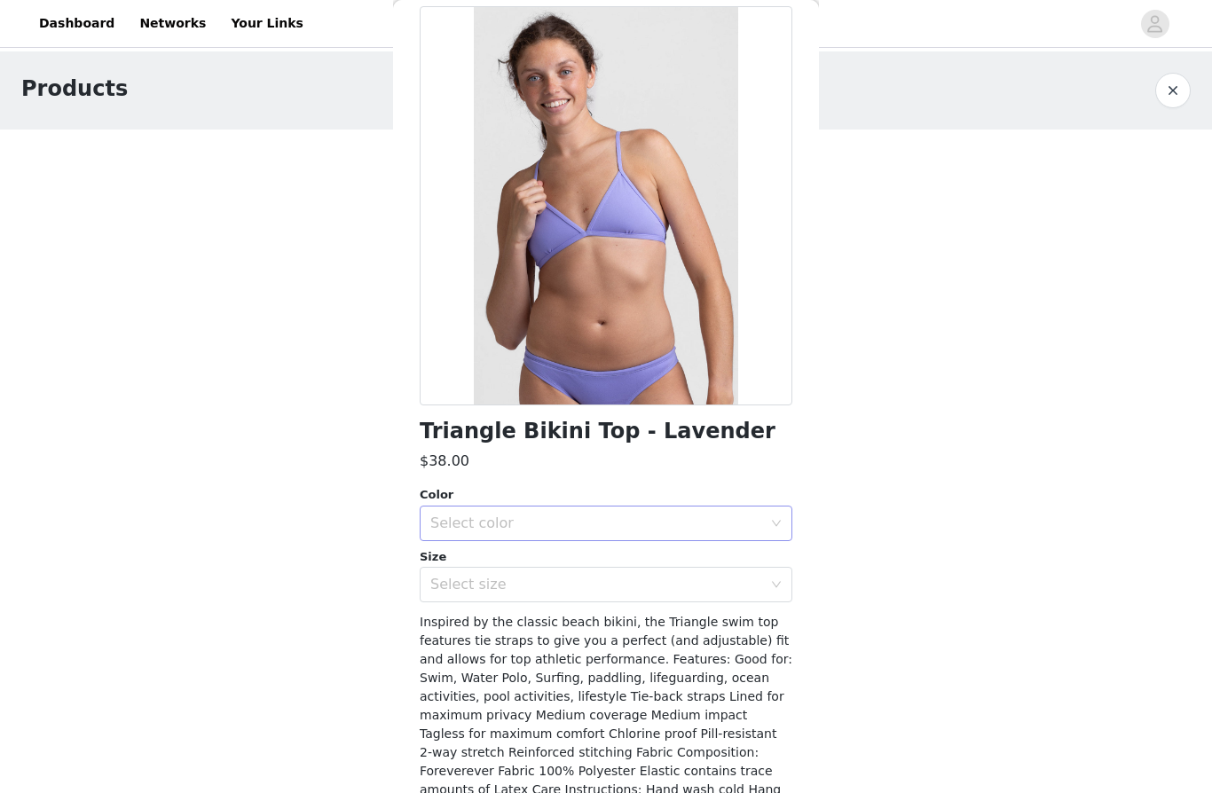
click at [455, 523] on div "Select color" at bounding box center [596, 523] width 332 height 18
click at [451, 571] on li "Lavender" at bounding box center [606, 561] width 373 height 28
click at [475, 579] on div "Select size" at bounding box center [596, 585] width 332 height 18
click at [465, 584] on div "Select size" at bounding box center [596, 585] width 332 height 18
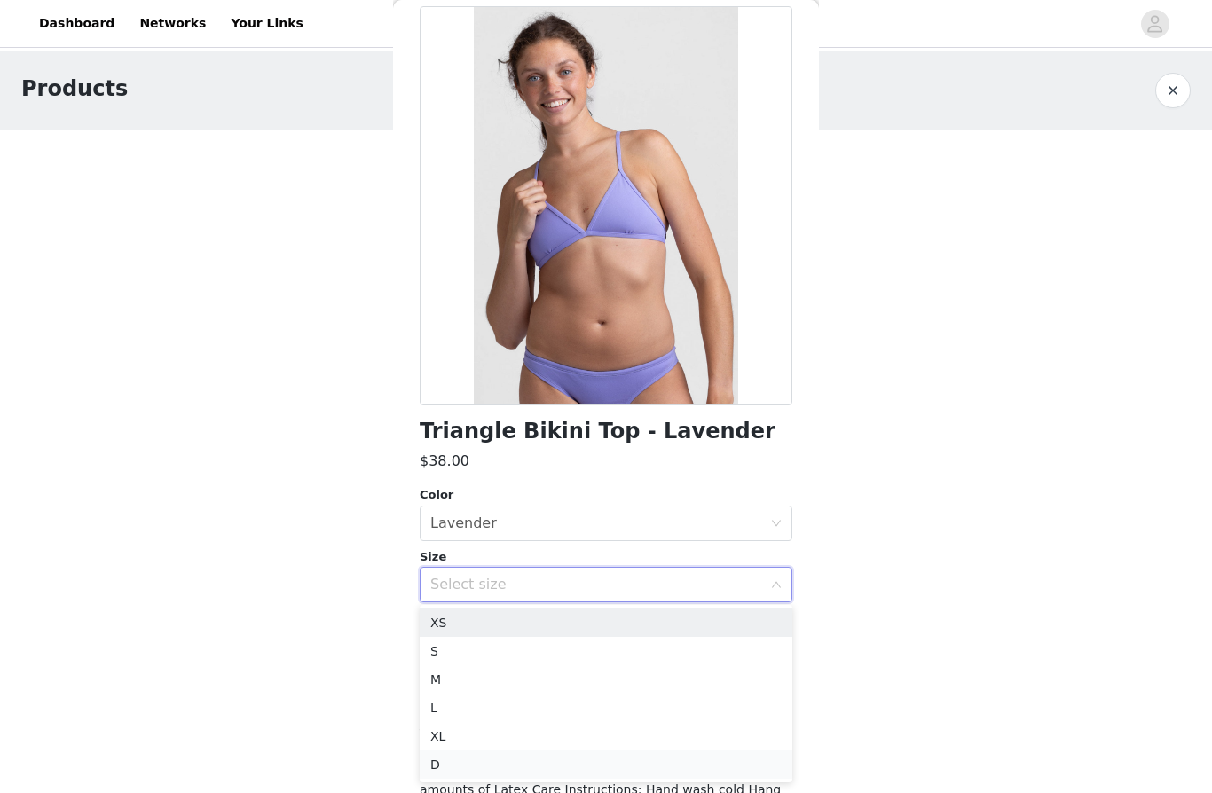
click at [435, 763] on li "D" at bounding box center [606, 764] width 373 height 28
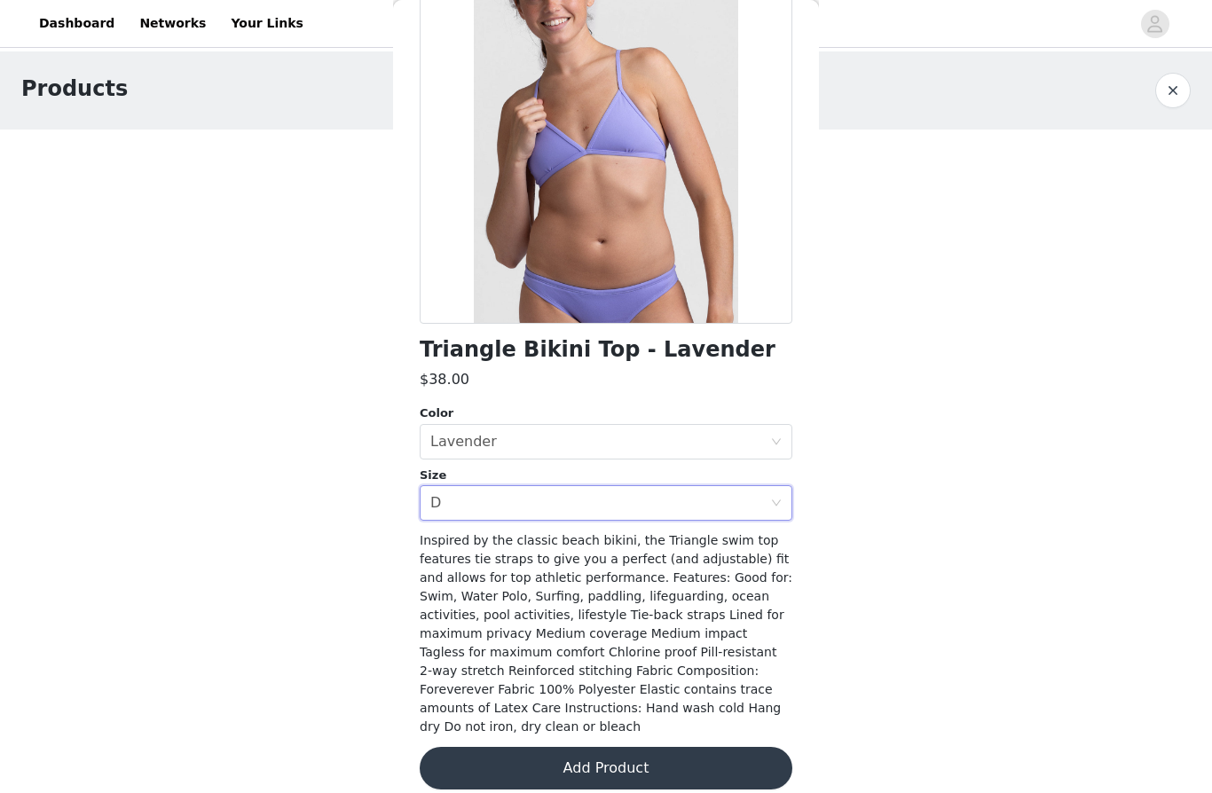
scroll to position [162, 0]
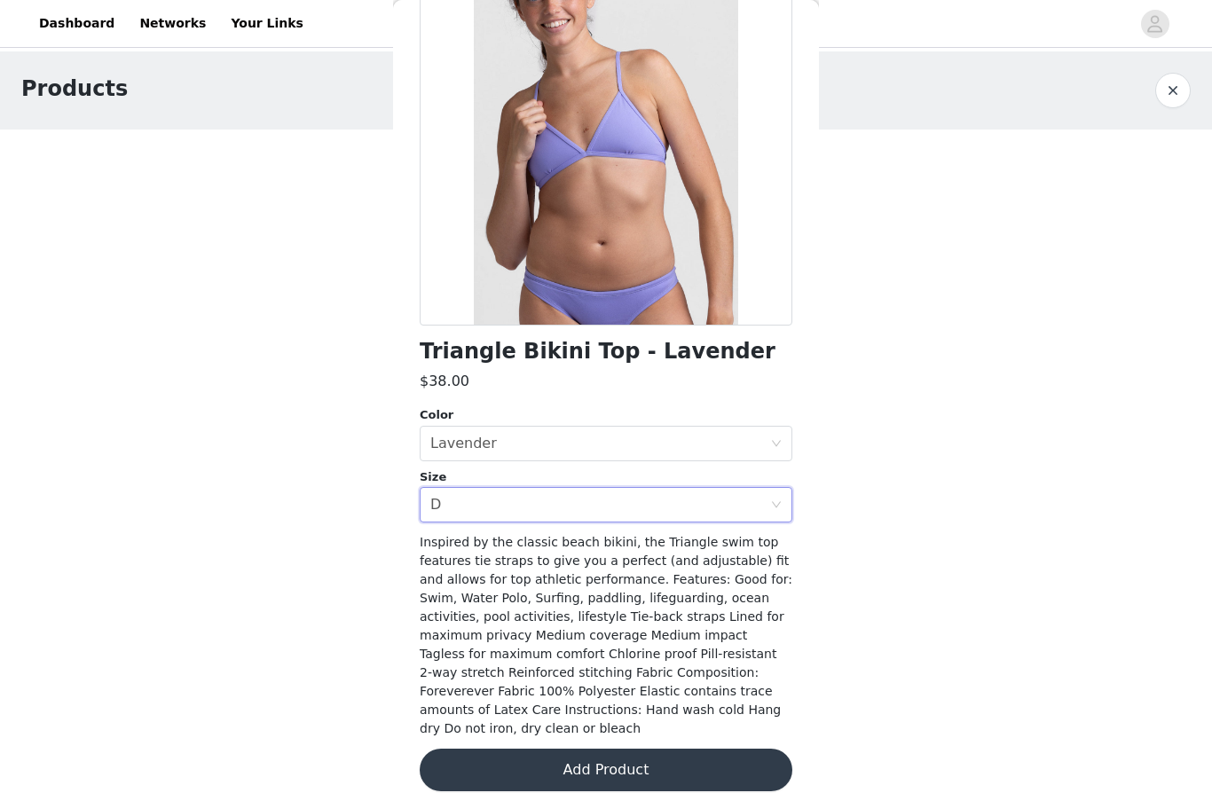
click at [542, 755] on button "Add Product" at bounding box center [606, 770] width 373 height 43
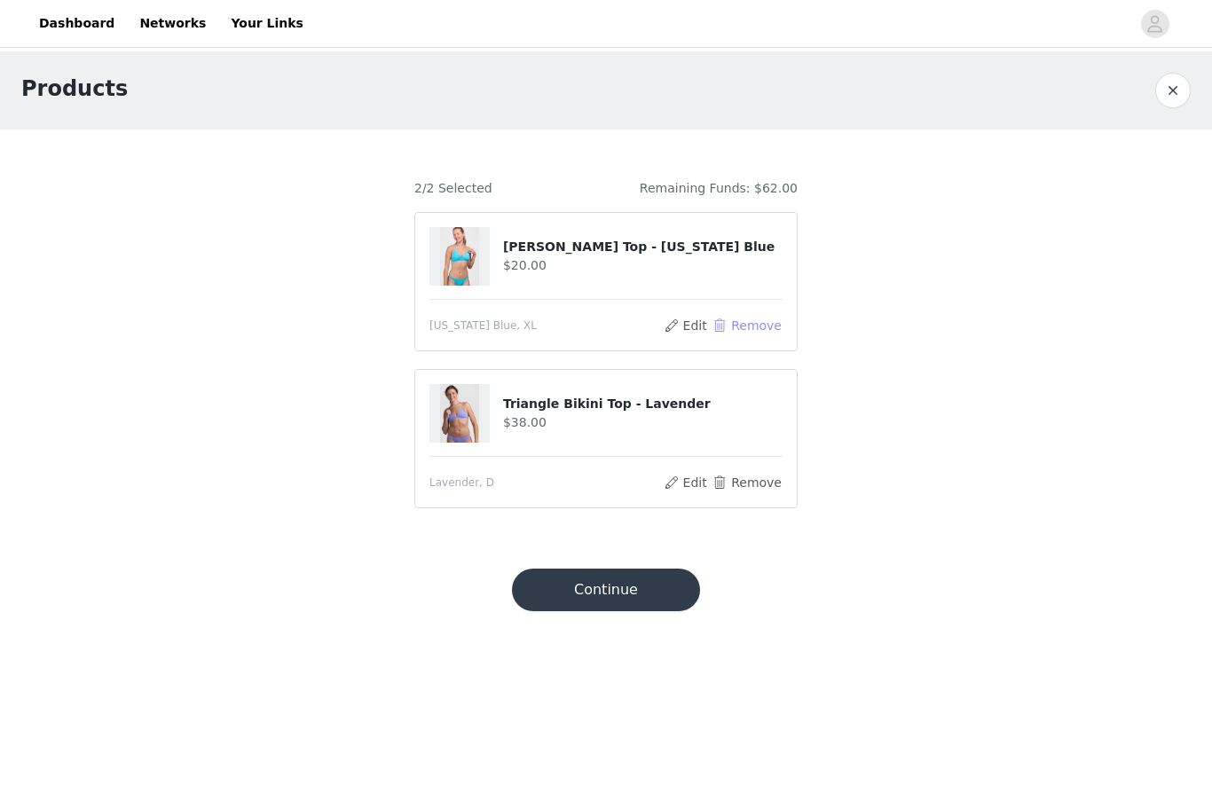
click at [752, 334] on button "Remove" at bounding box center [746, 325] width 71 height 21
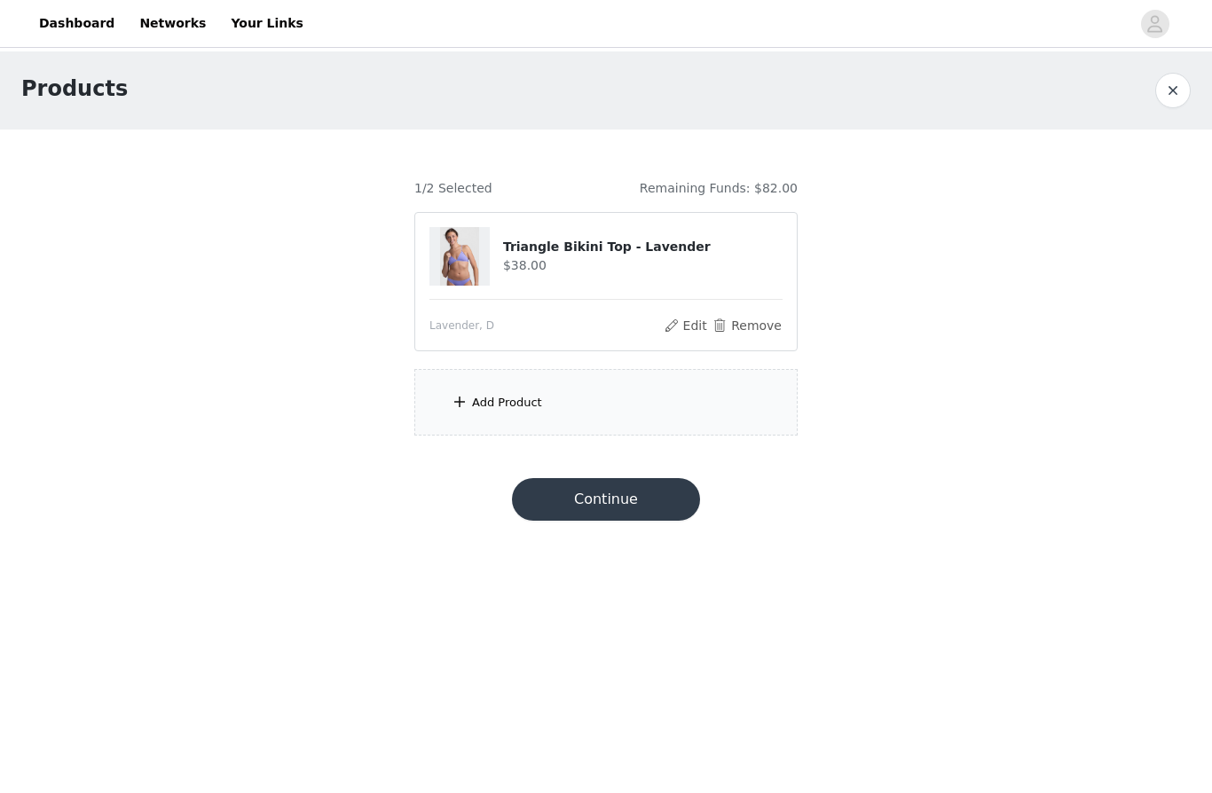
click at [547, 415] on div "Add Product" at bounding box center [605, 402] width 383 height 67
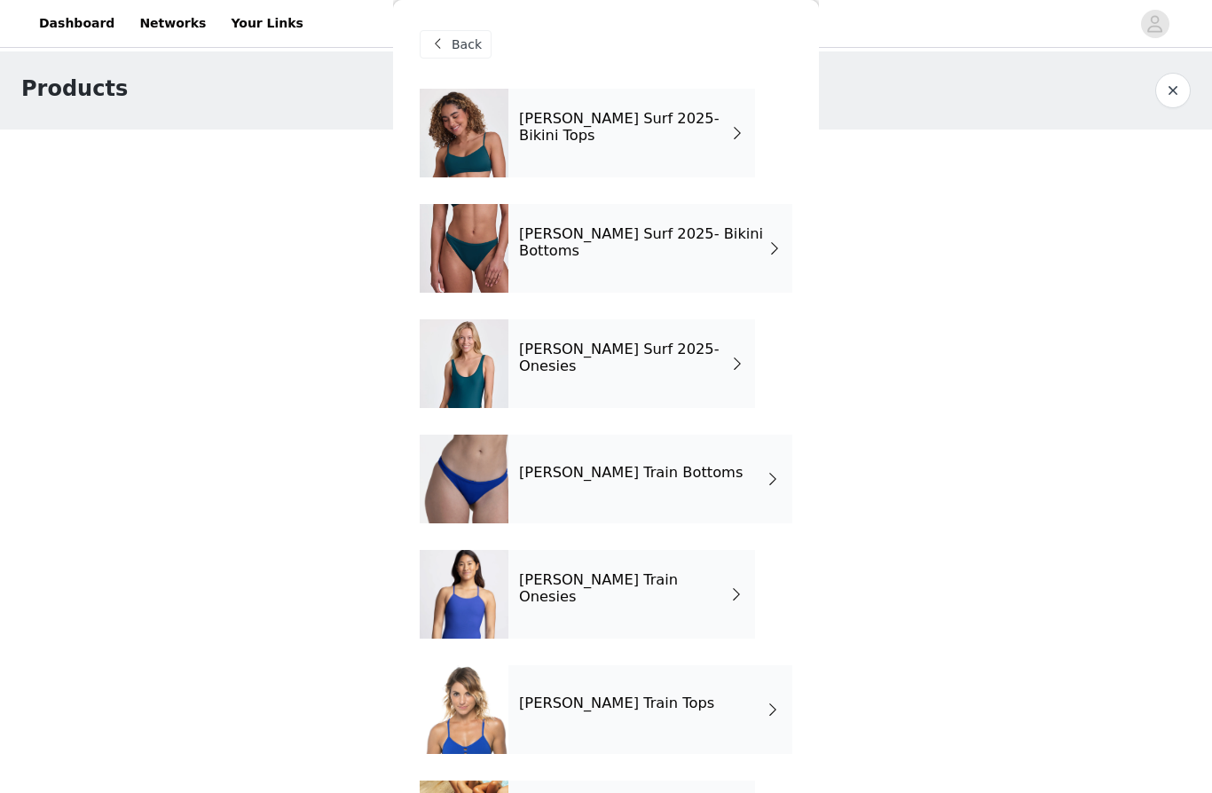
click at [717, 481] on div "[PERSON_NAME] Train Bottoms" at bounding box center [650, 479] width 284 height 89
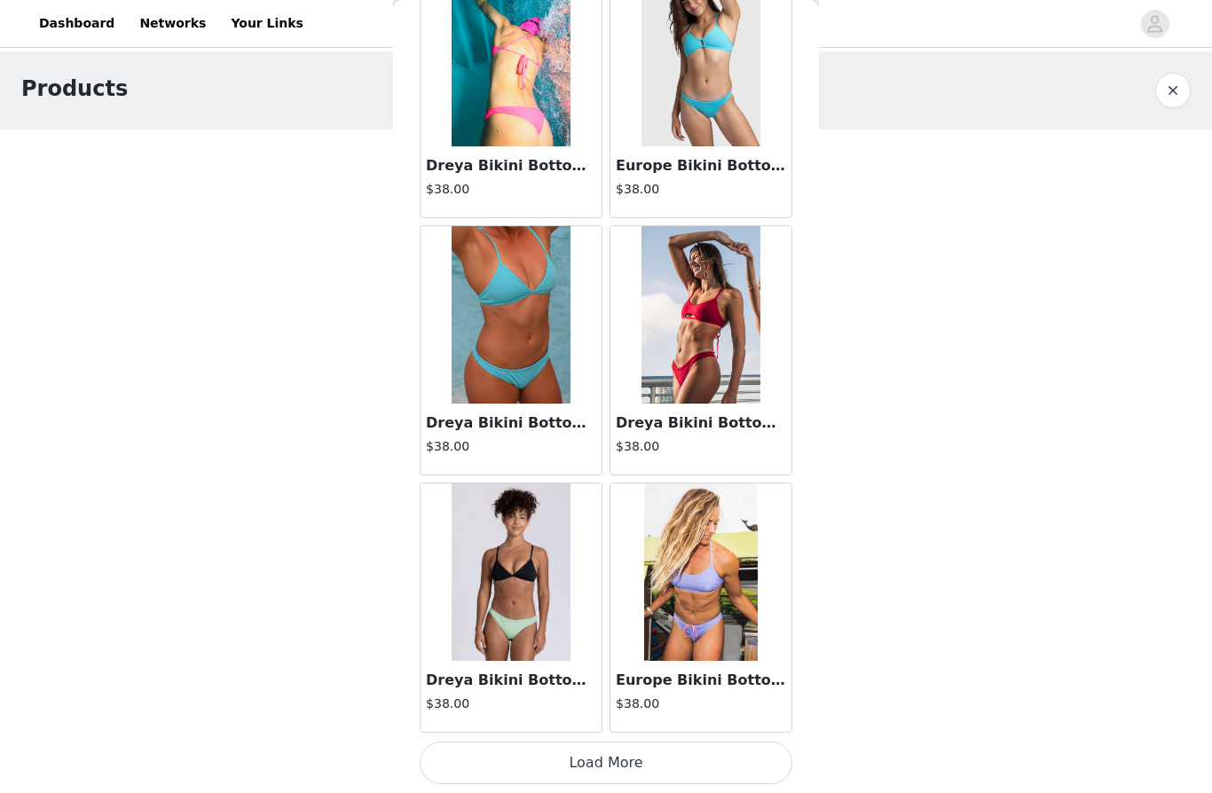
click at [674, 758] on button "Load More" at bounding box center [606, 763] width 373 height 43
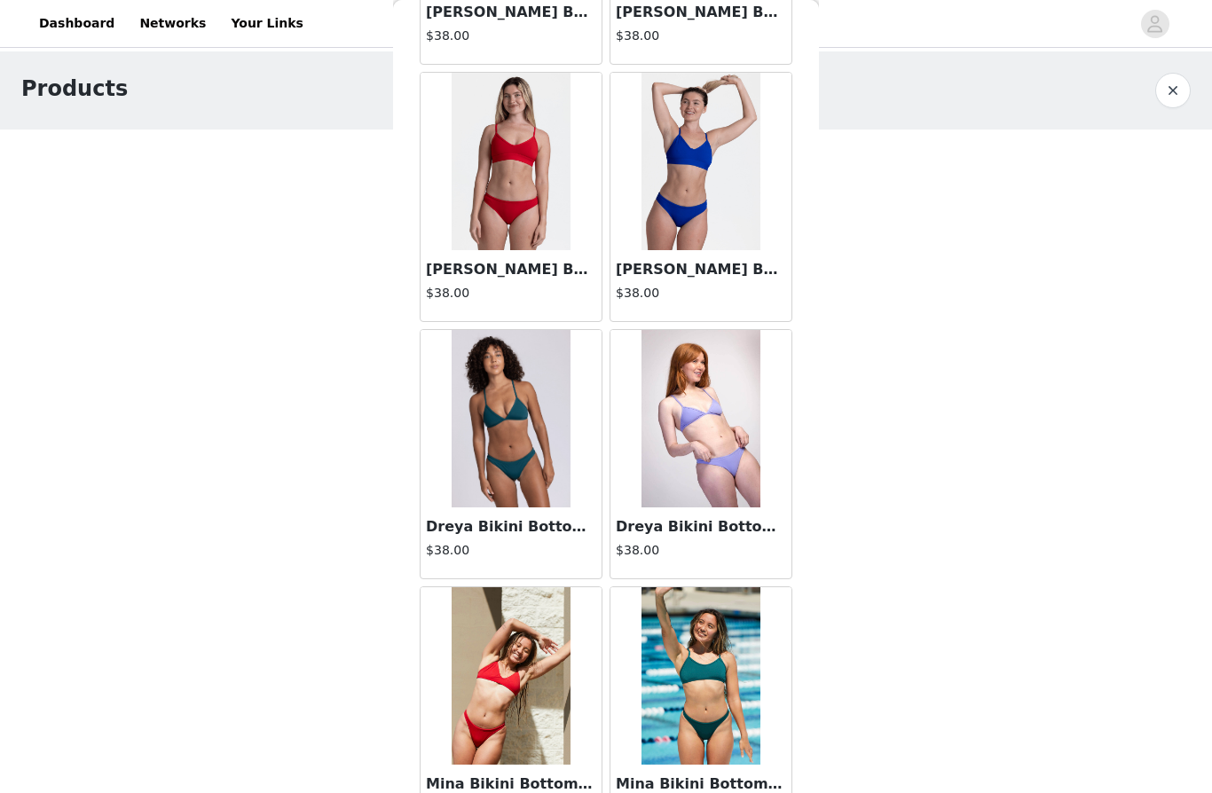
scroll to position [2851, 0]
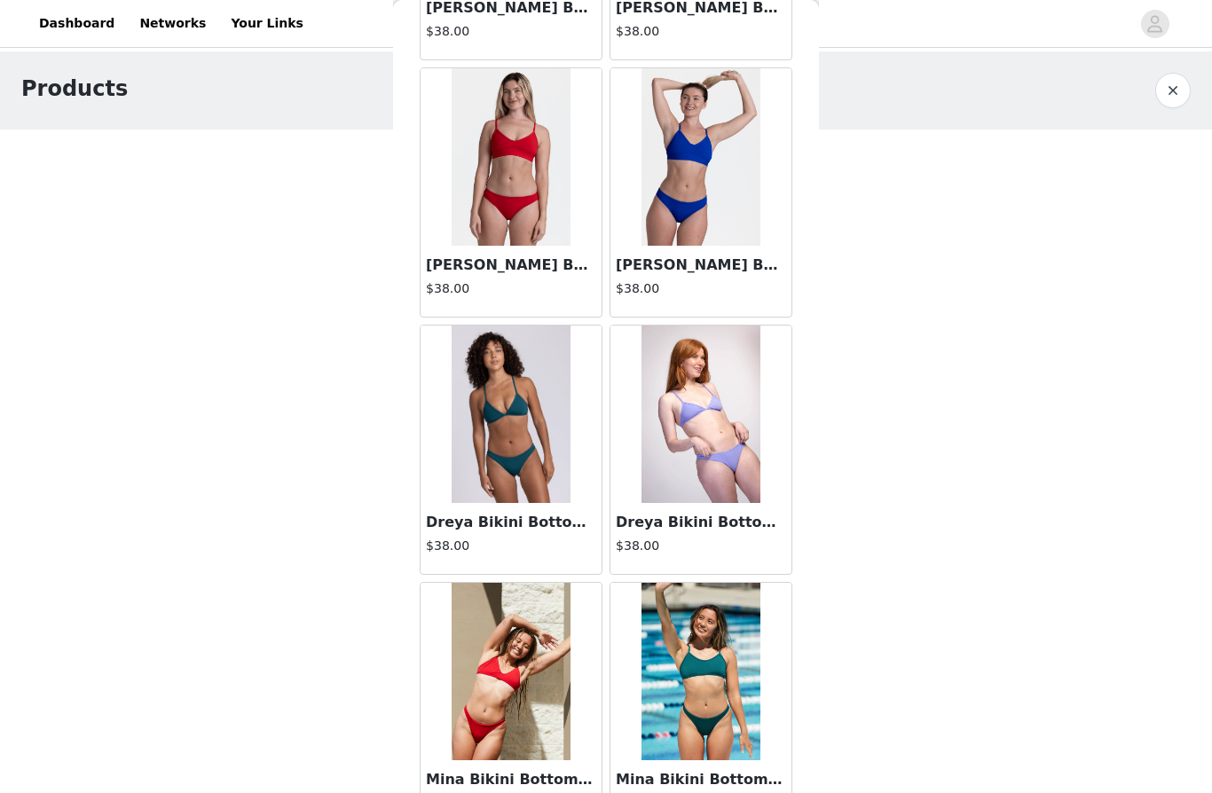
click at [725, 387] on img at bounding box center [700, 414] width 118 height 177
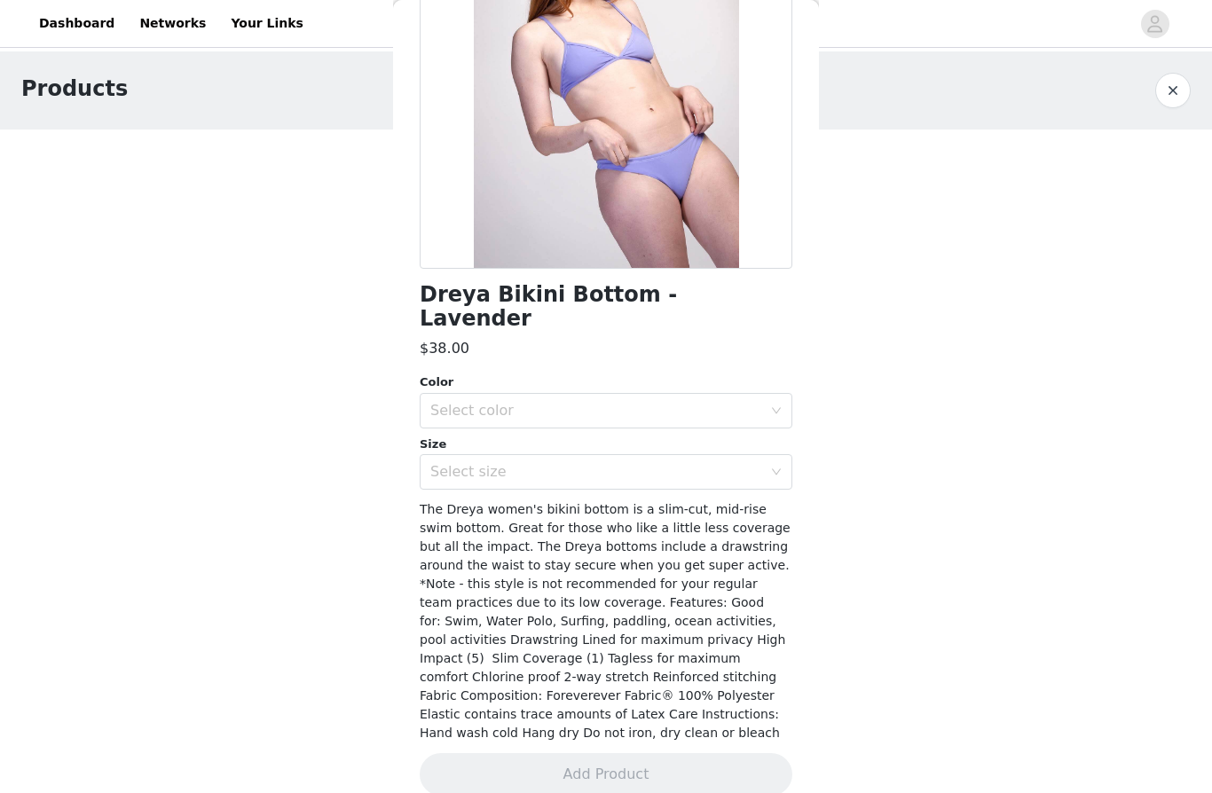
scroll to position [218, 0]
click at [759, 403] on div "Select color" at bounding box center [596, 412] width 332 height 18
click at [751, 427] on li "Lavender" at bounding box center [606, 426] width 373 height 28
click at [768, 456] on div "Select size" at bounding box center [600, 473] width 340 height 34
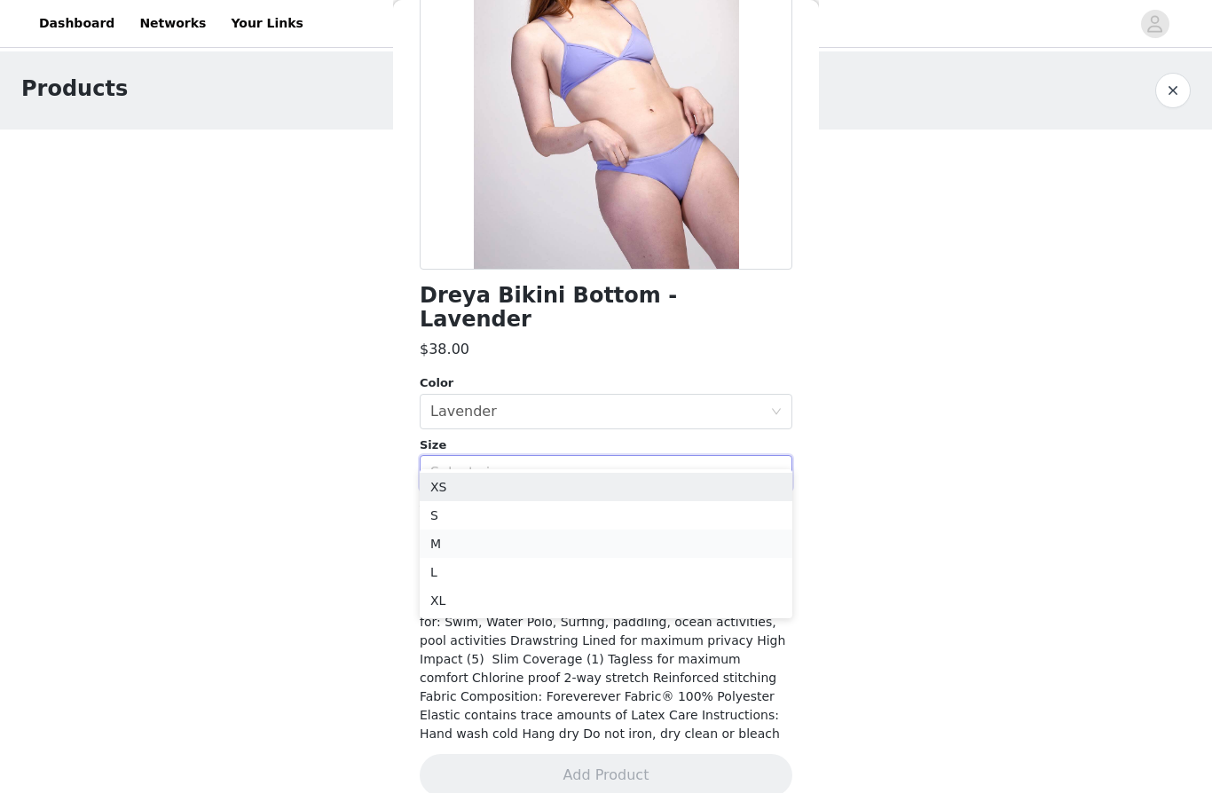
click at [696, 546] on li "M" at bounding box center [606, 544] width 373 height 28
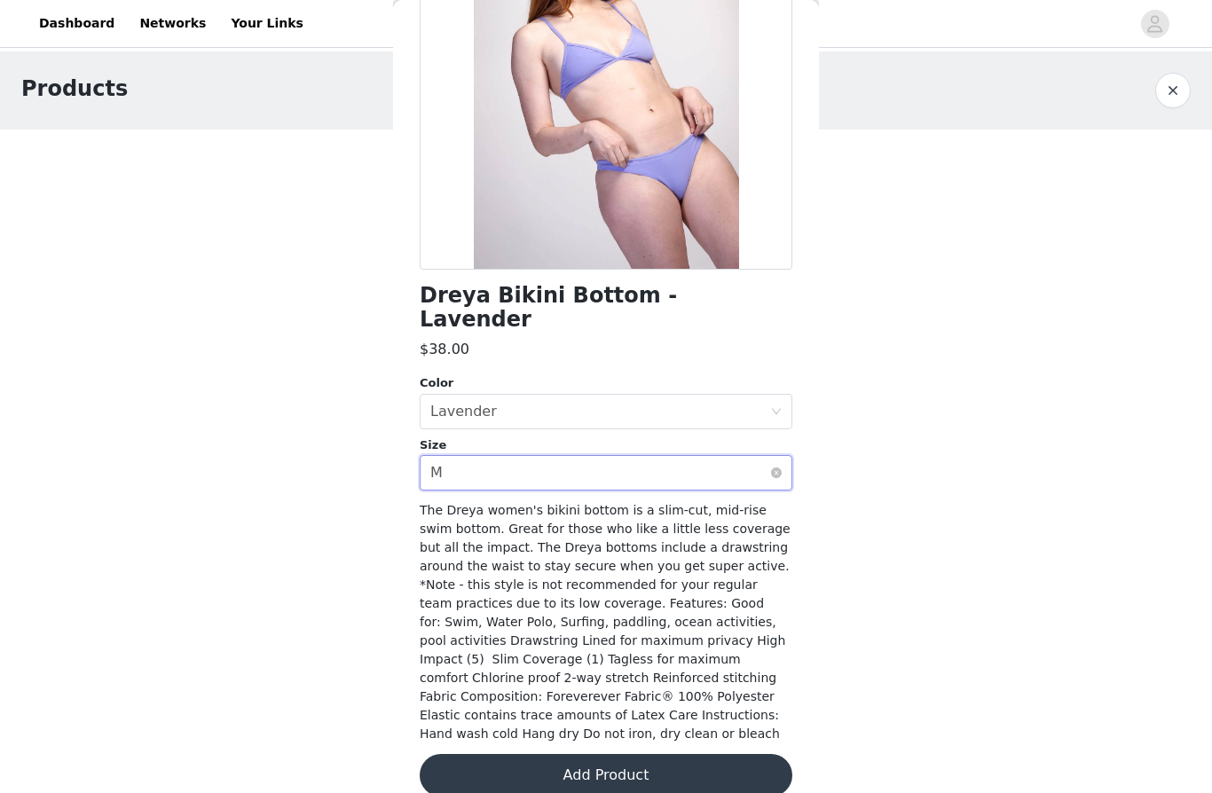
click at [768, 456] on div "Select size M" at bounding box center [600, 473] width 340 height 34
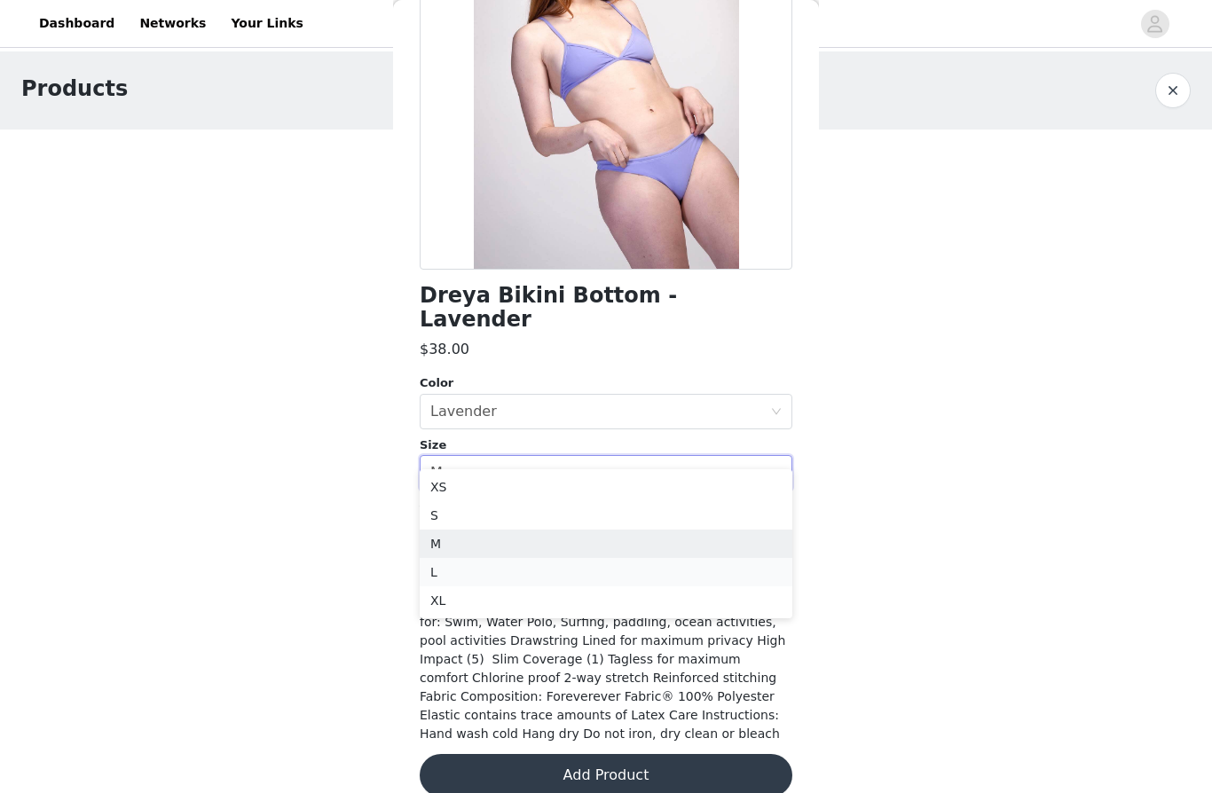
click at [602, 577] on li "L" at bounding box center [606, 572] width 373 height 28
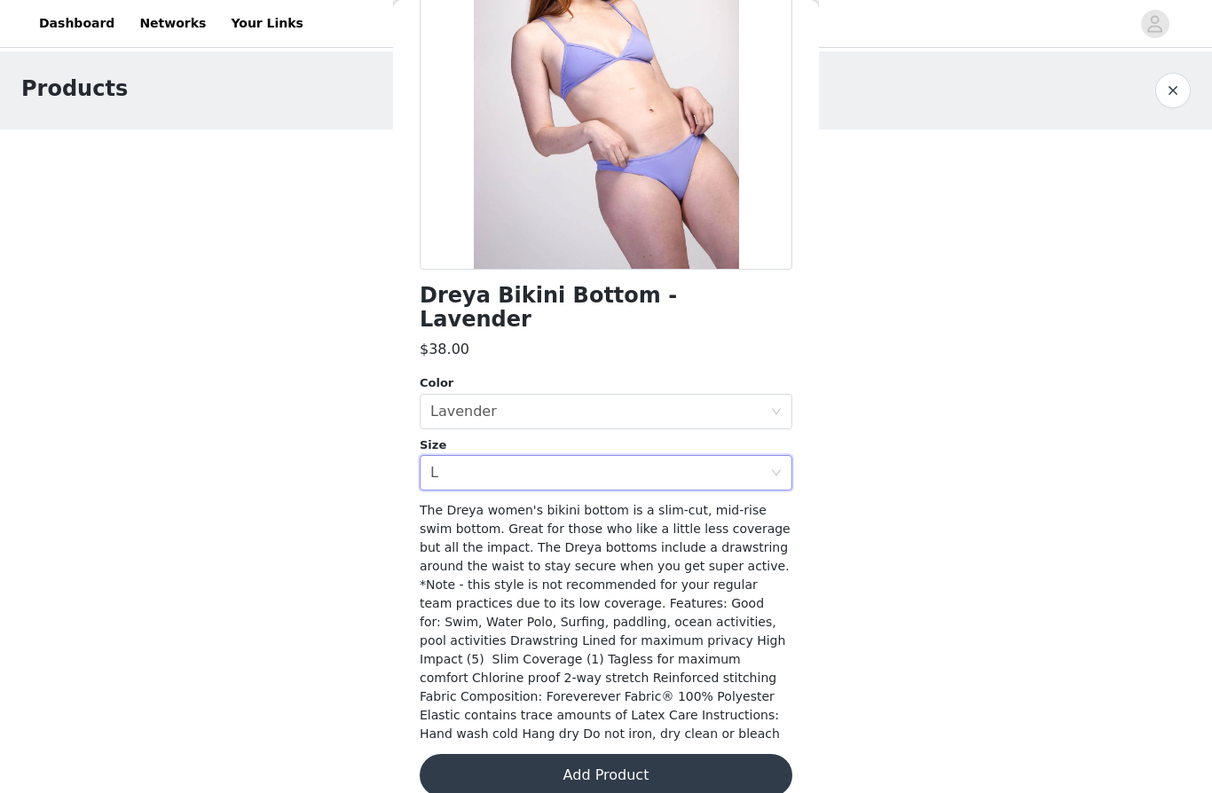
click at [735, 754] on button "Add Product" at bounding box center [606, 775] width 373 height 43
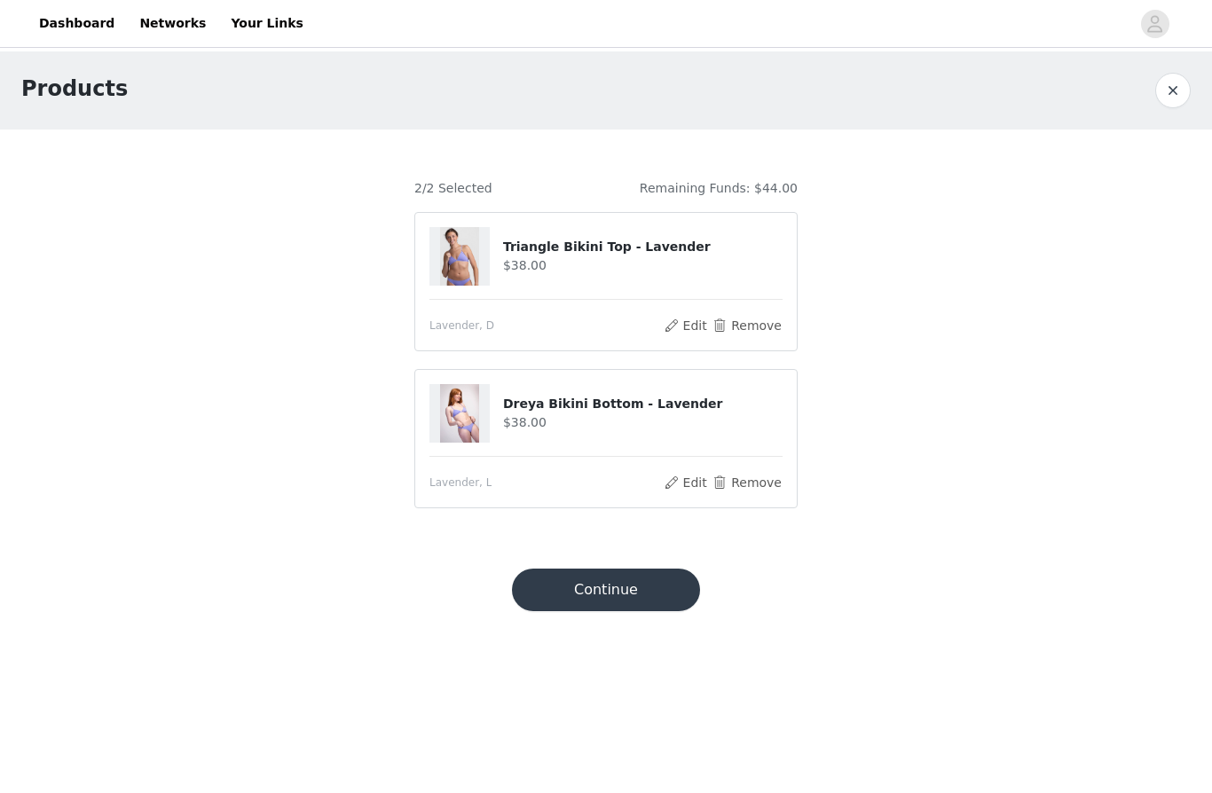
click at [656, 596] on button "Continue" at bounding box center [606, 590] width 188 height 43
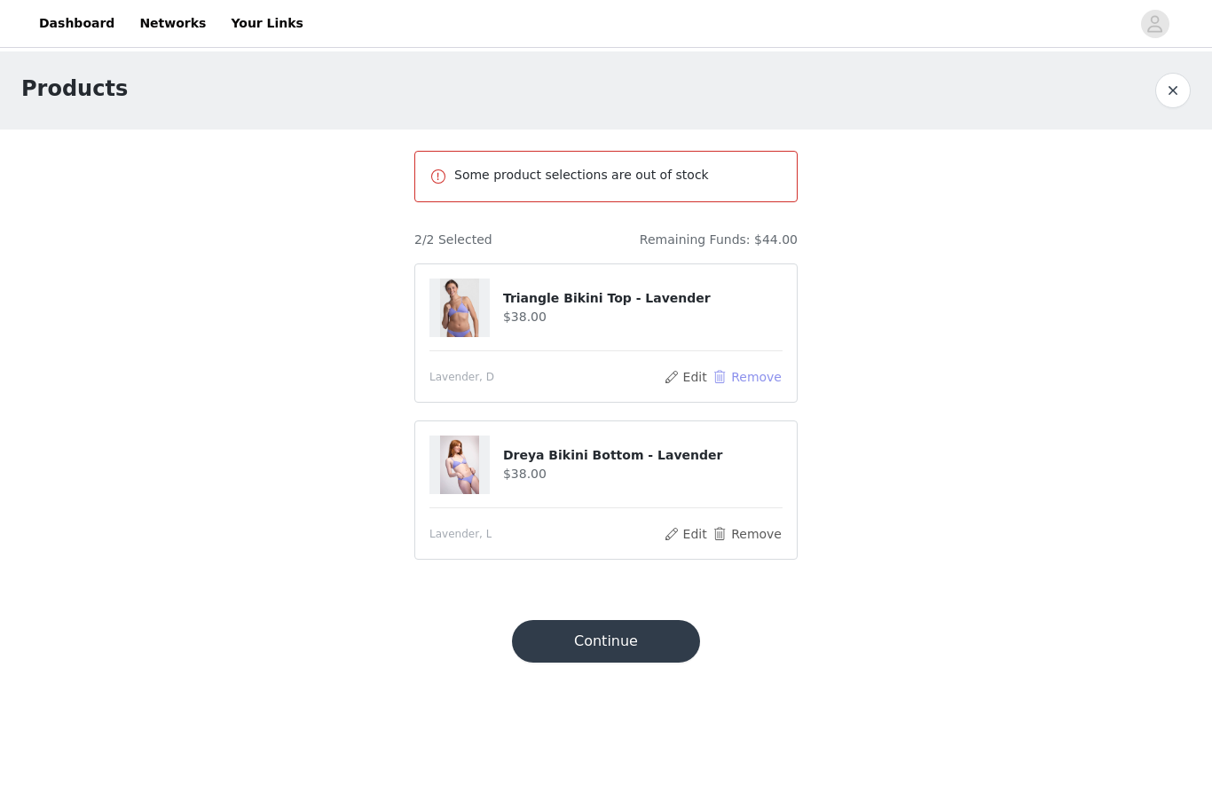
click at [756, 381] on button "Remove" at bounding box center [746, 376] width 71 height 21
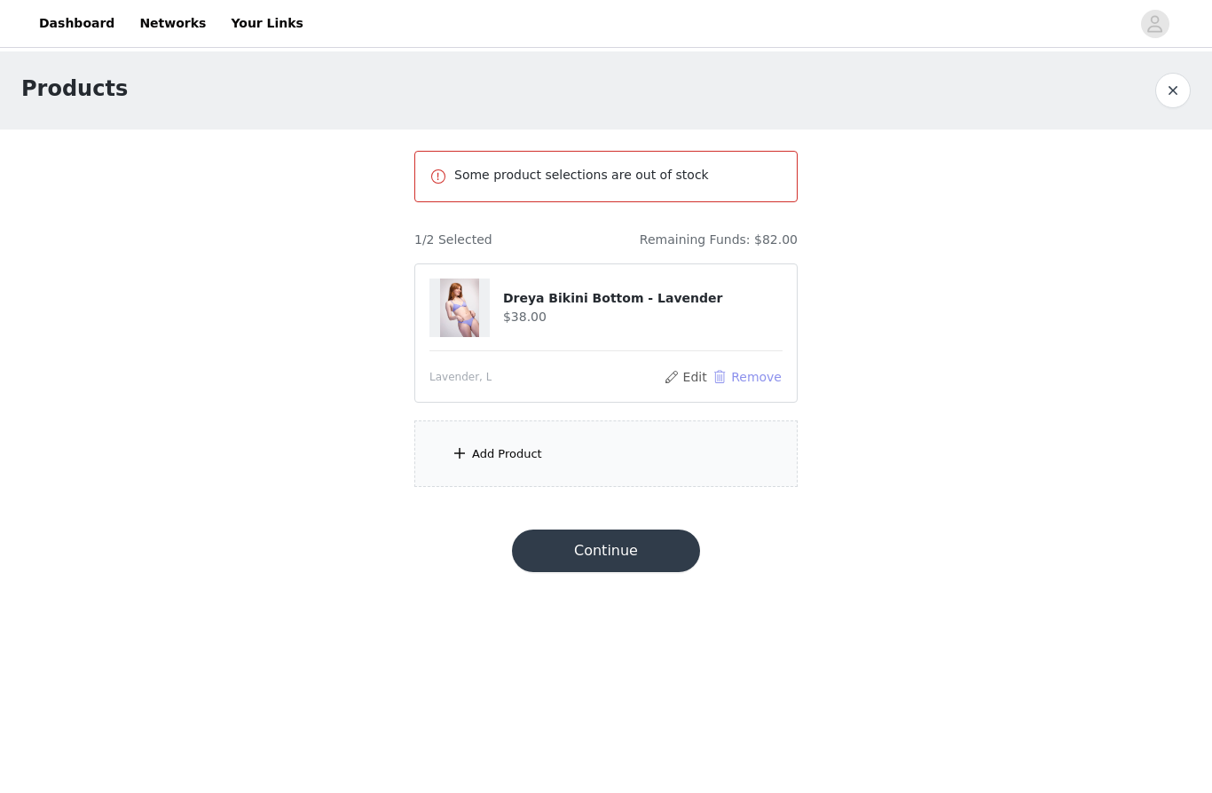
click at [758, 376] on button "Remove" at bounding box center [746, 376] width 71 height 21
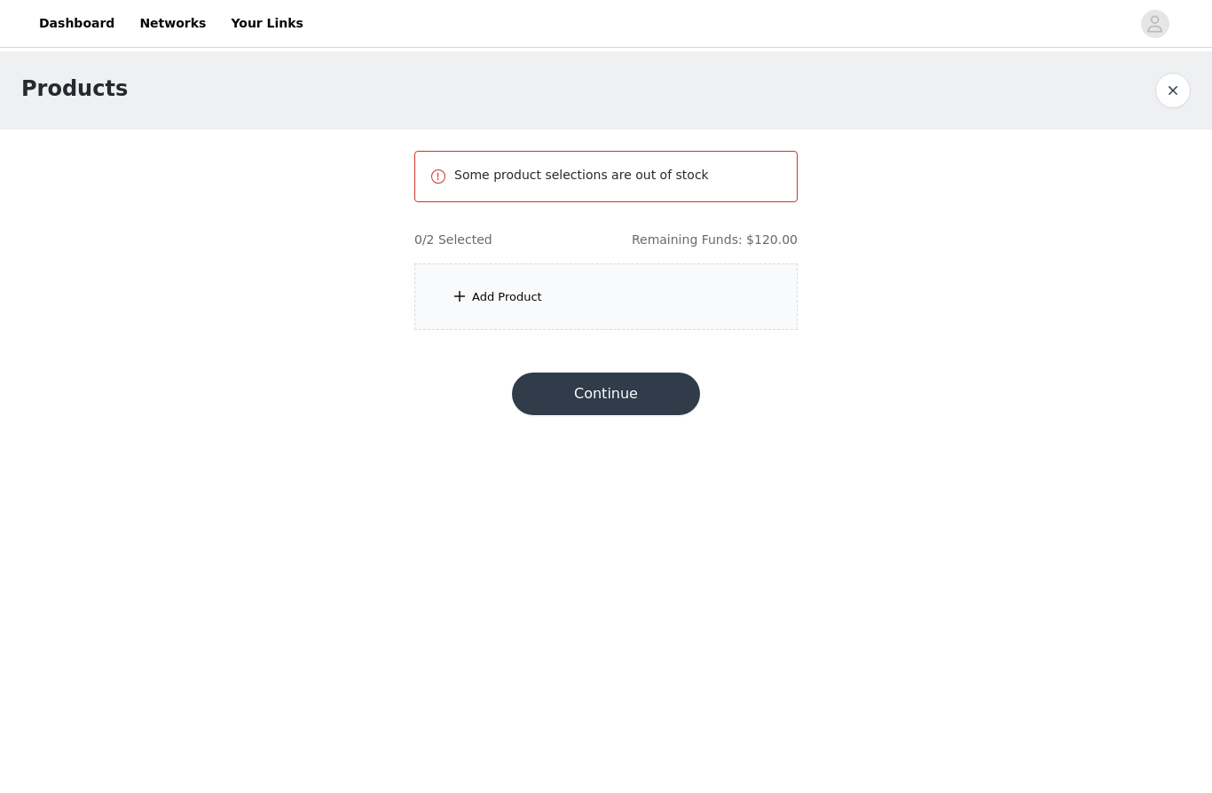
click at [522, 288] on div "Add Product" at bounding box center [507, 297] width 70 height 18
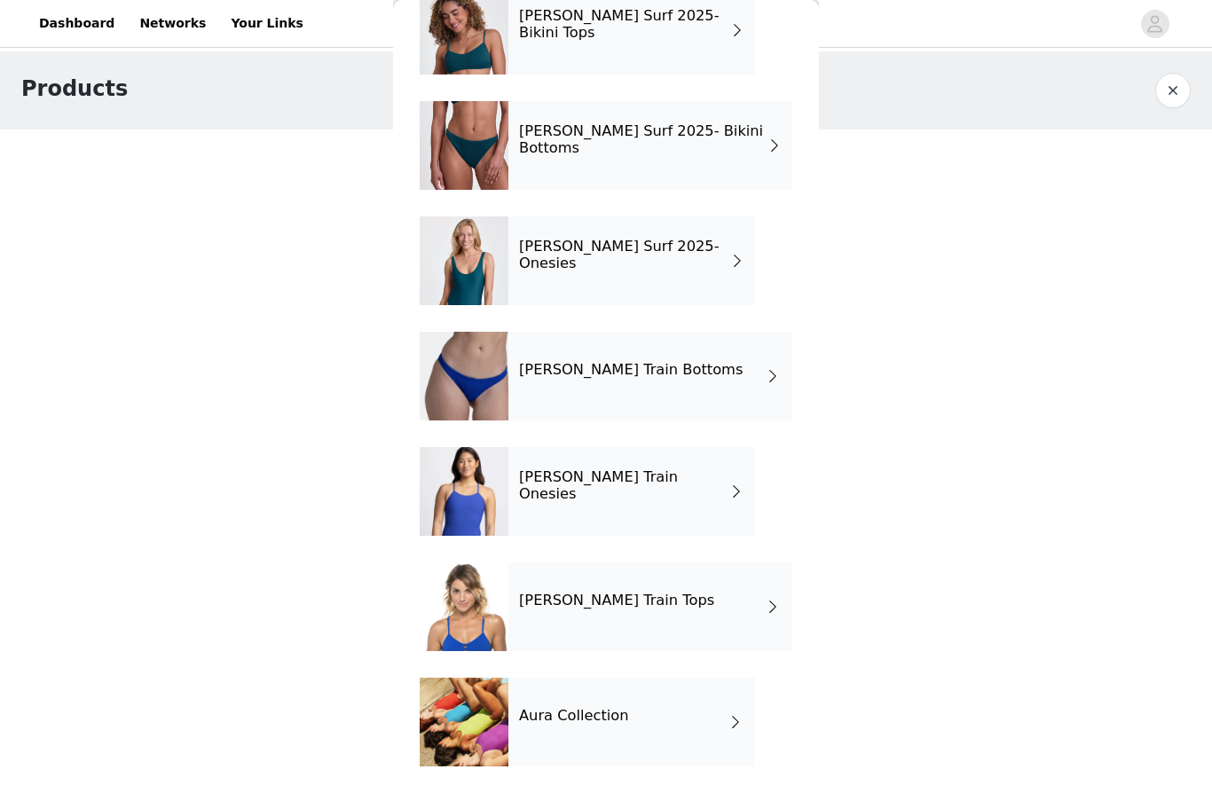
scroll to position [103, 0]
click at [736, 623] on div "[PERSON_NAME] Train Tops" at bounding box center [650, 606] width 284 height 89
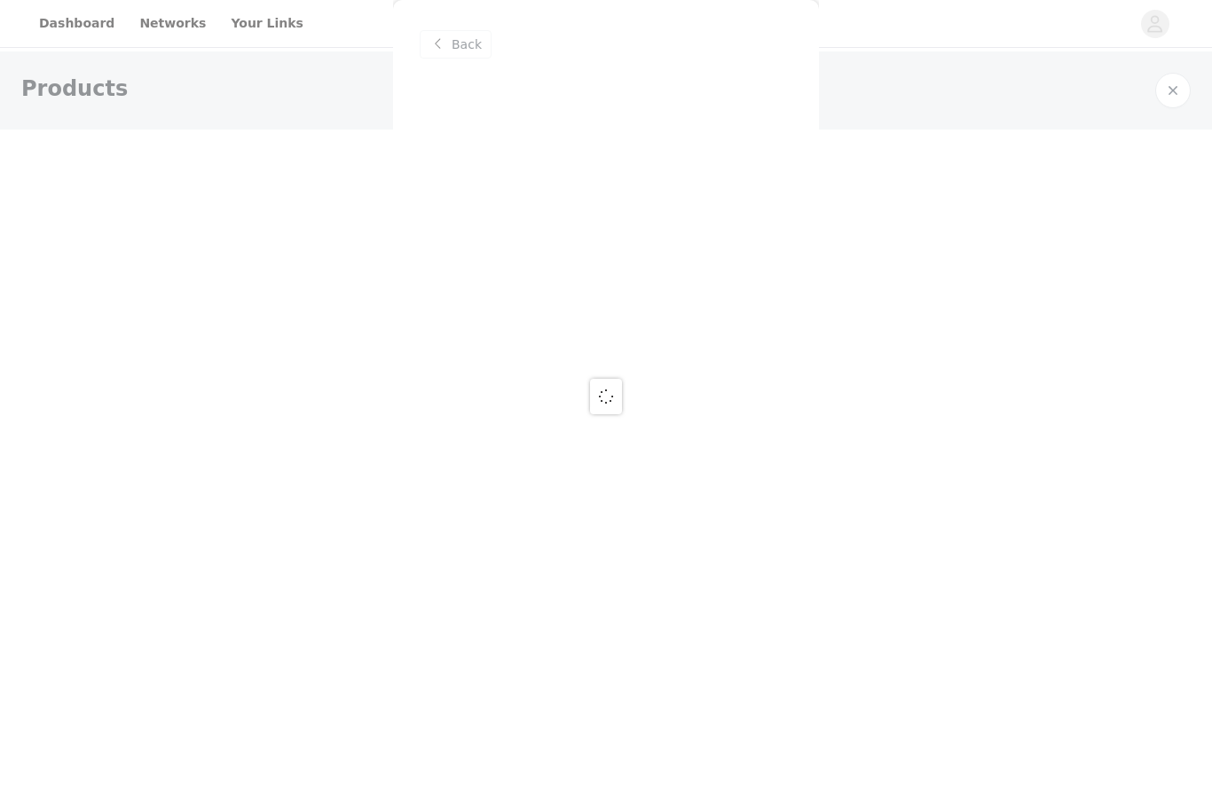
scroll to position [0, 0]
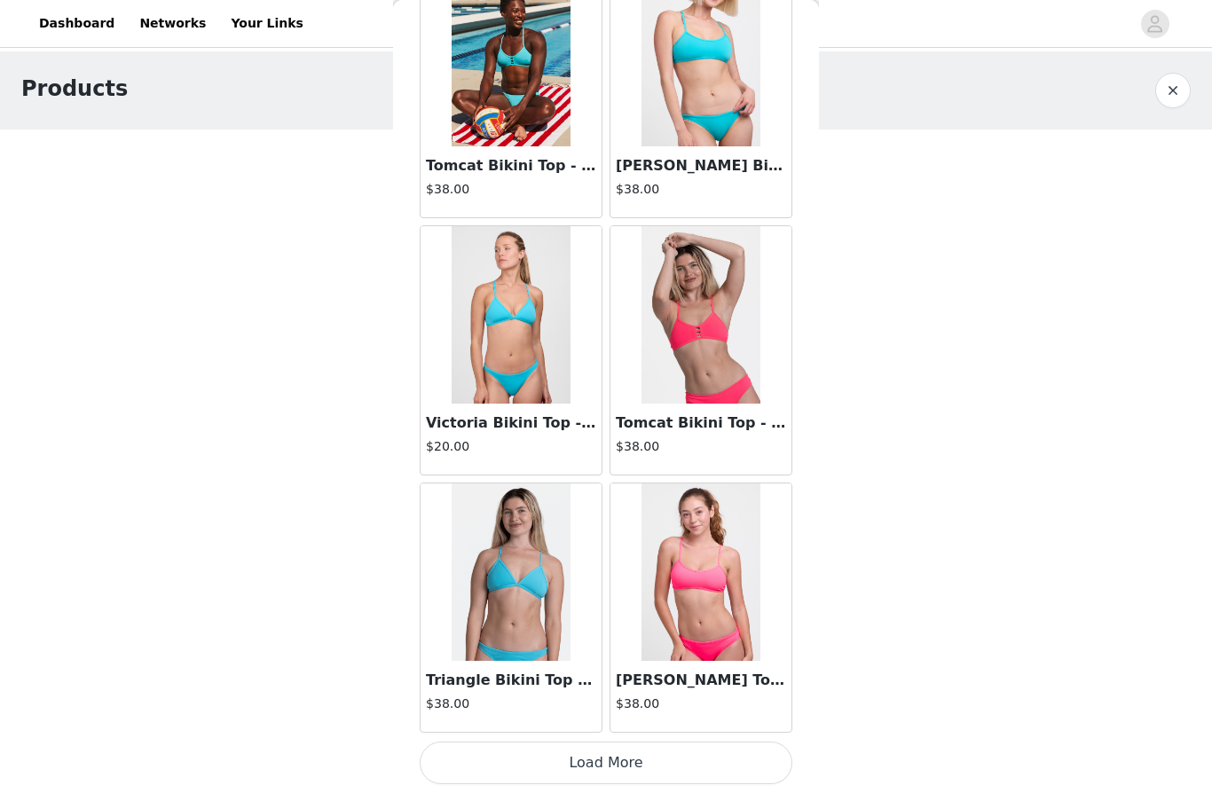
click at [656, 757] on button "Load More" at bounding box center [606, 763] width 373 height 43
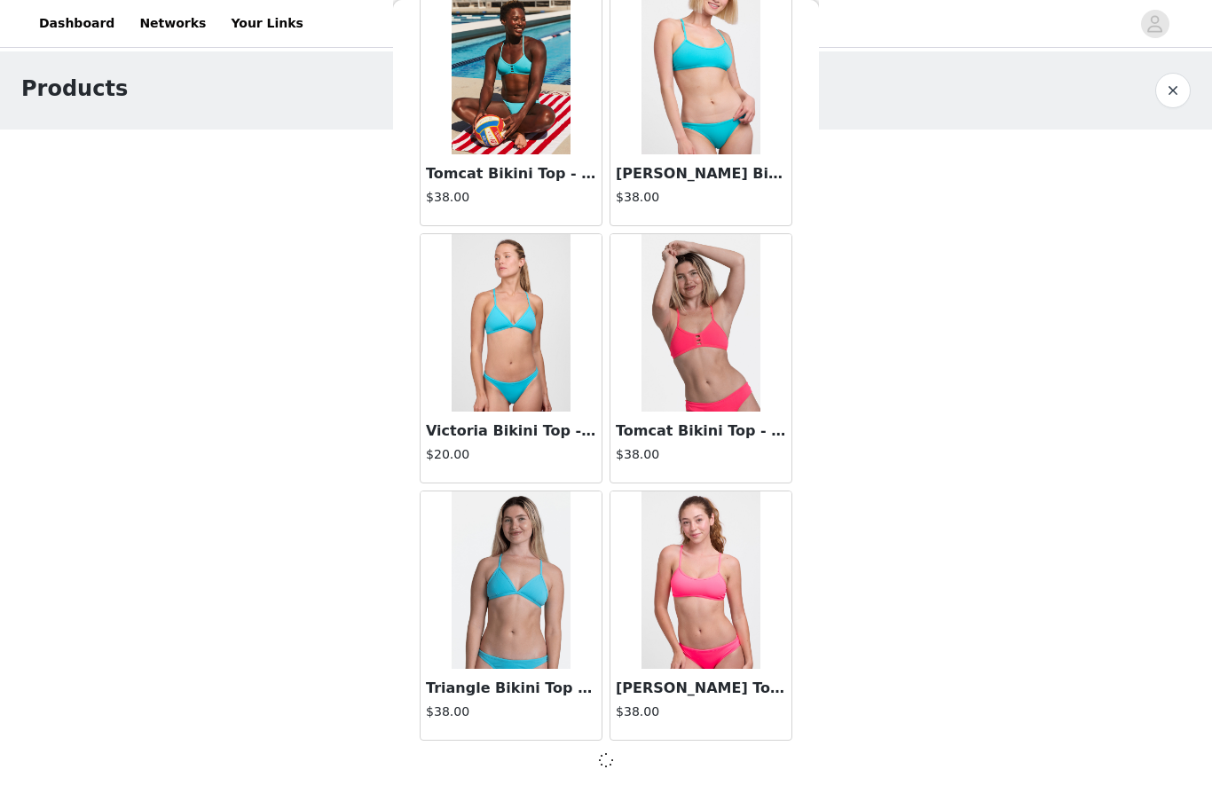
scroll to position [1913, 0]
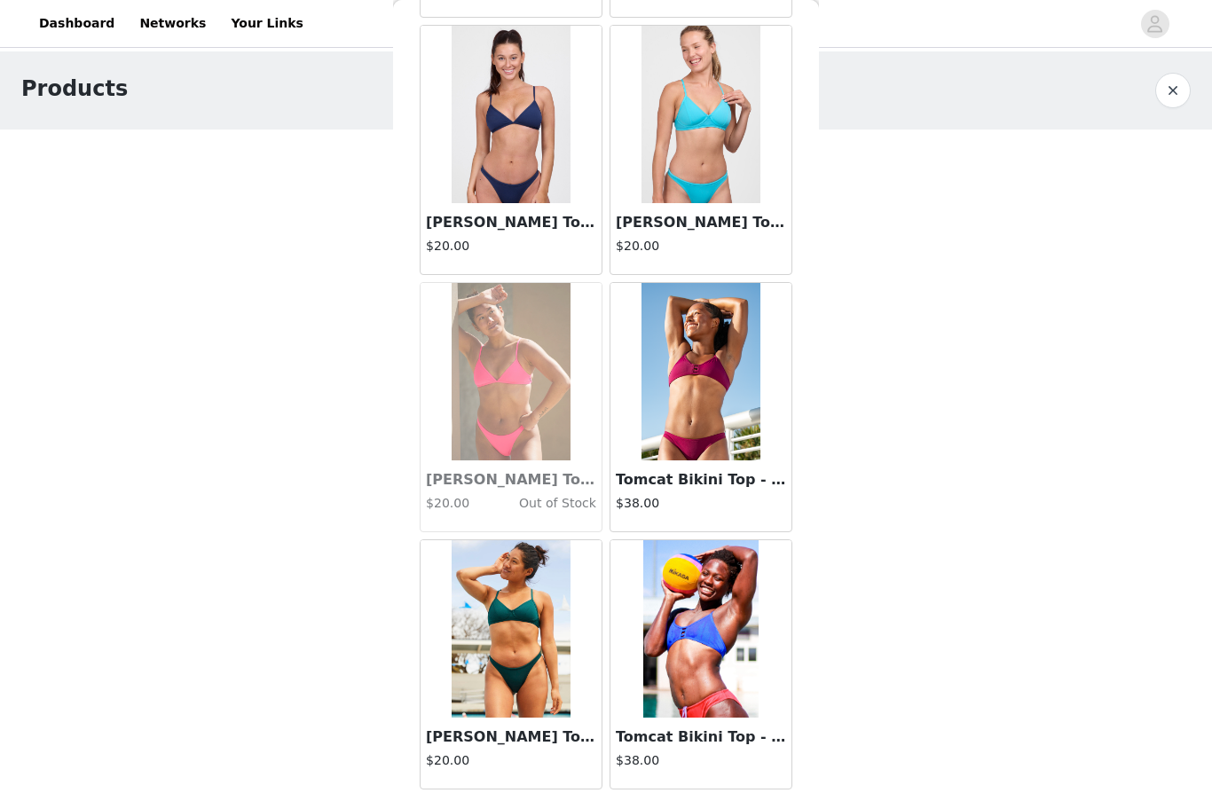
click at [711, 145] on img at bounding box center [700, 114] width 118 height 177
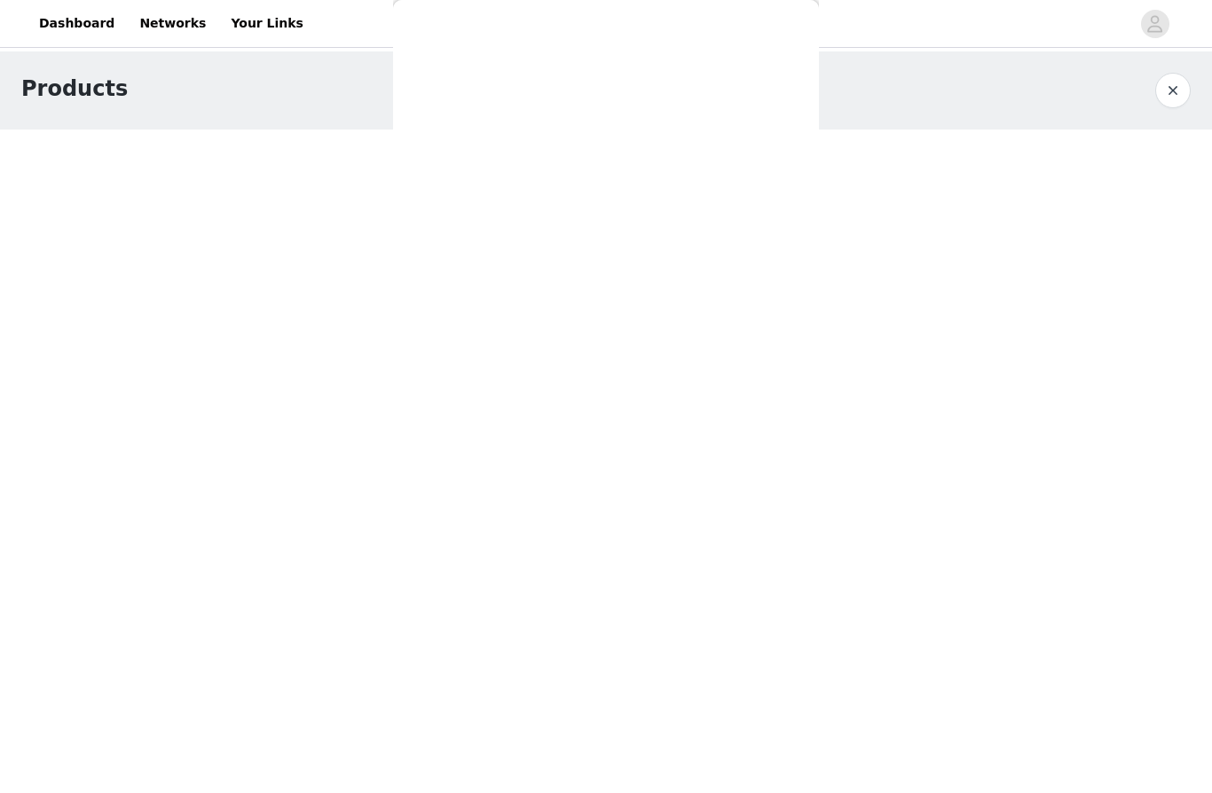
scroll to position [218, 0]
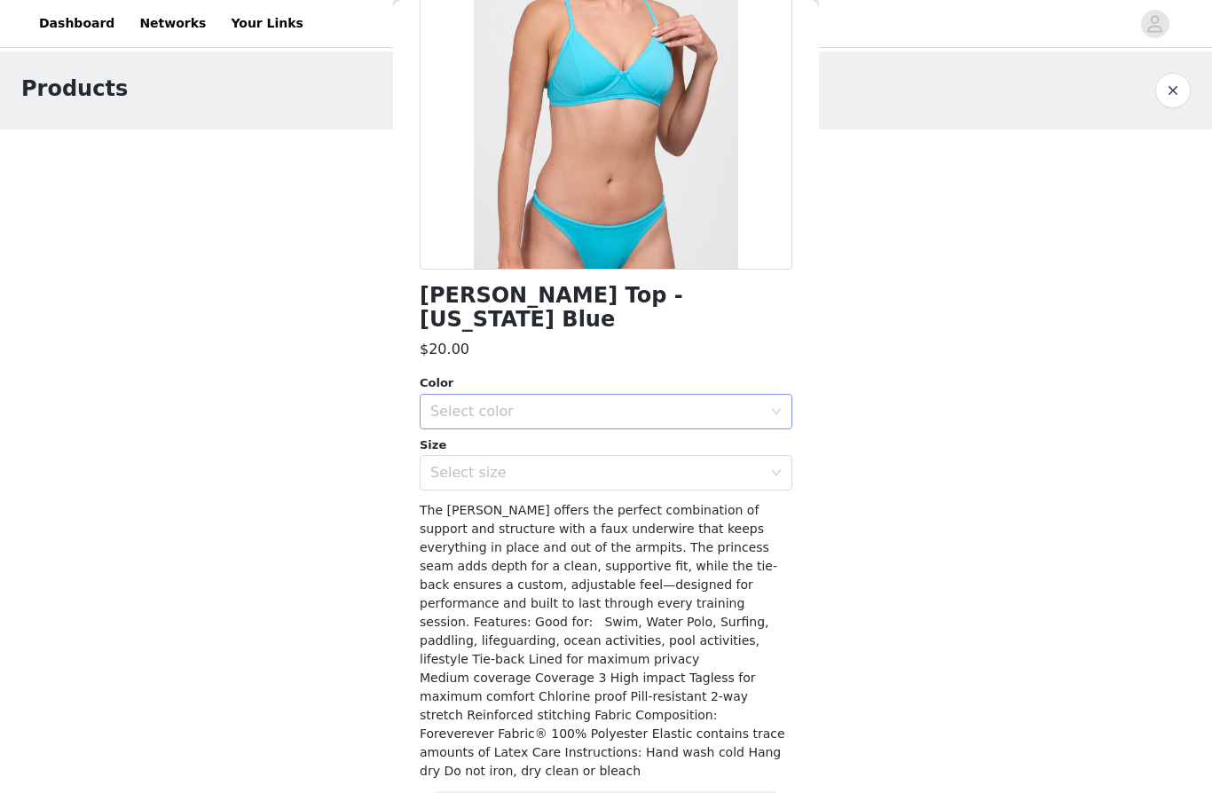
click at [758, 403] on div "Select color" at bounding box center [596, 412] width 332 height 18
click at [722, 430] on li "[US_STATE] Blue" at bounding box center [606, 426] width 373 height 28
click at [757, 464] on div "Select size" at bounding box center [596, 473] width 332 height 18
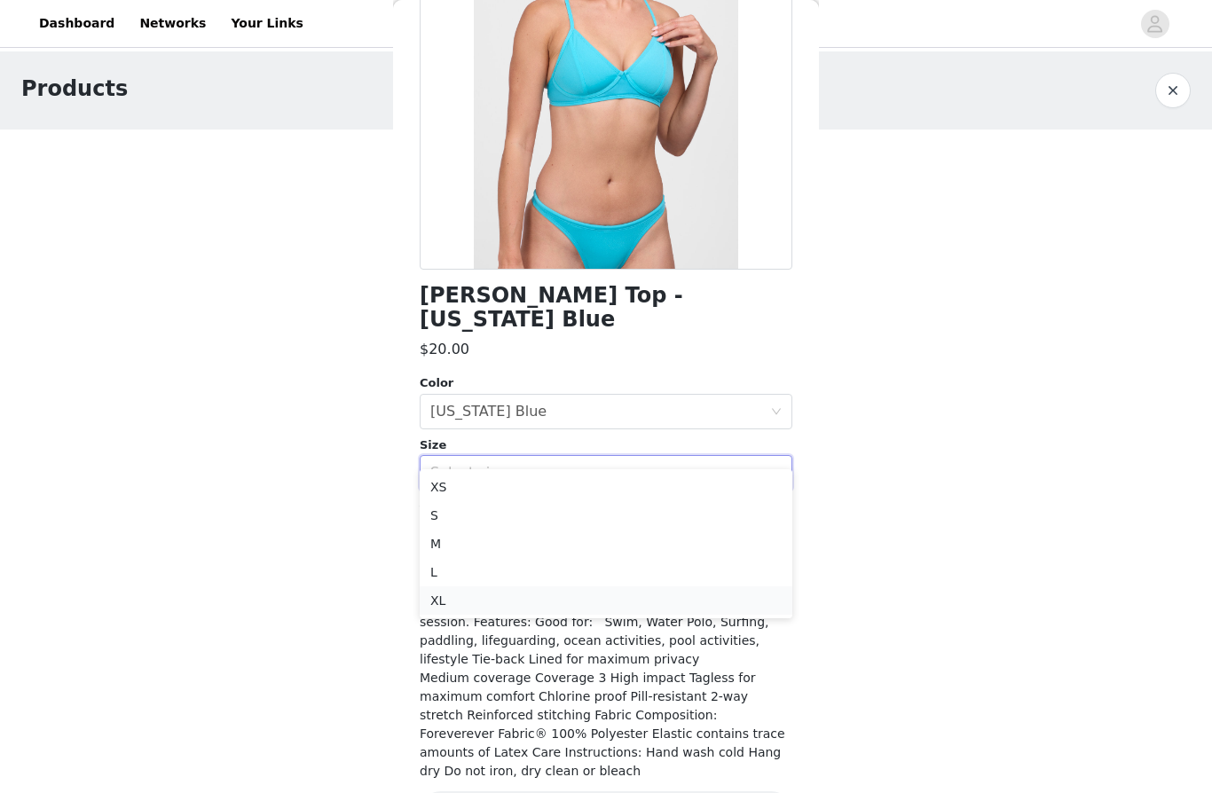
click at [555, 601] on li "XL" at bounding box center [606, 600] width 373 height 28
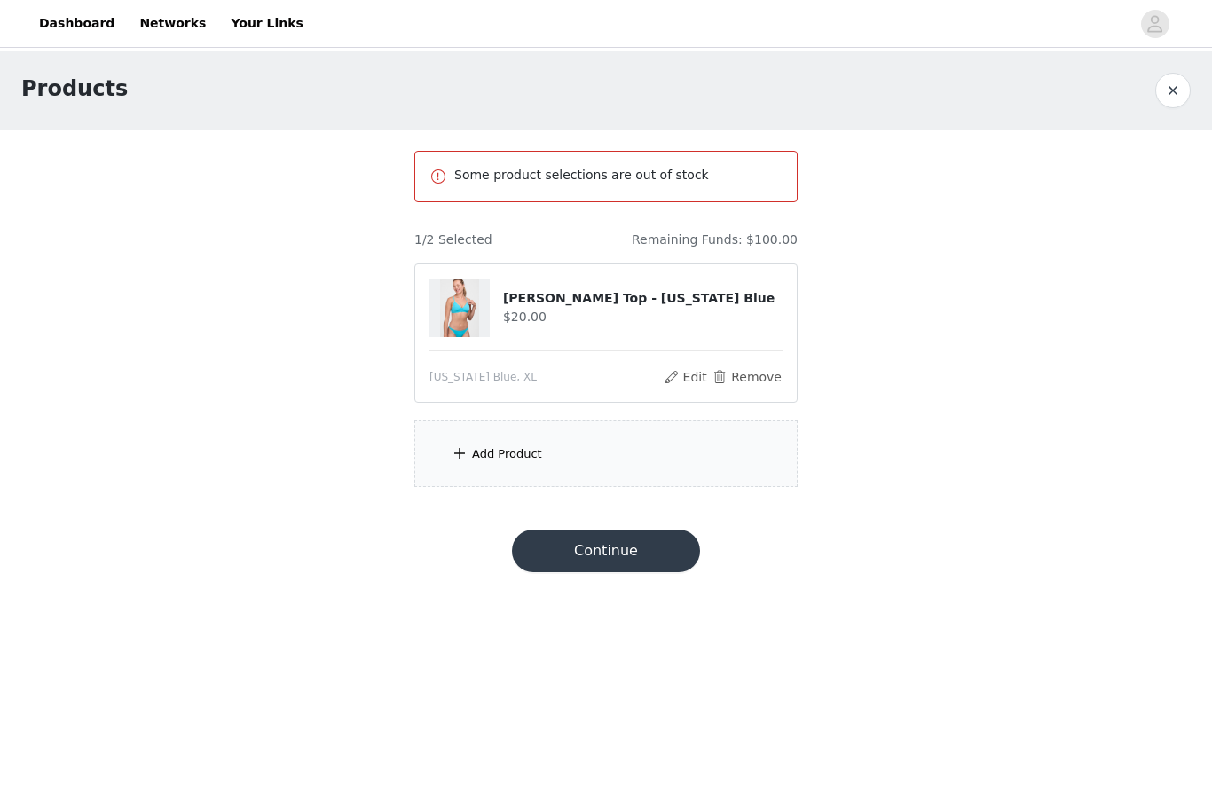
click at [593, 454] on div "Add Product" at bounding box center [605, 453] width 383 height 67
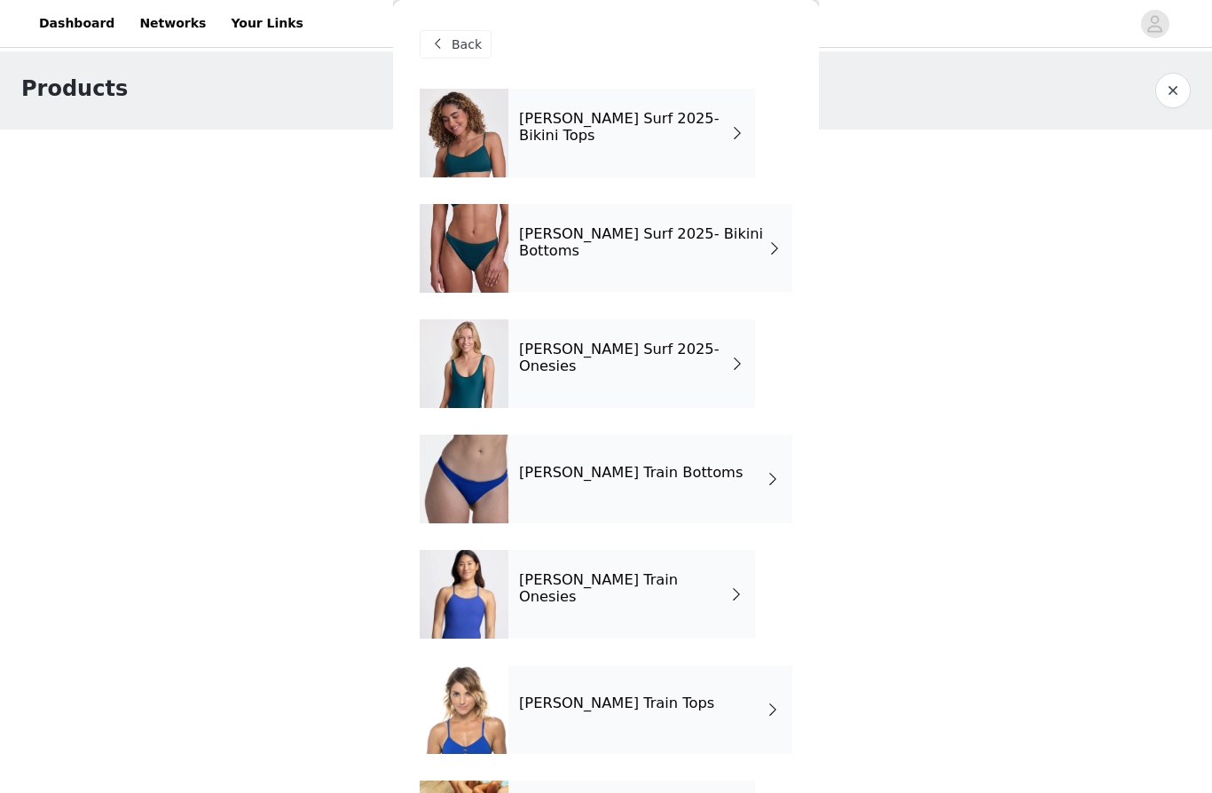
click at [746, 252] on div "[PERSON_NAME] Surf 2025- Bikini Bottoms" at bounding box center [650, 248] width 284 height 89
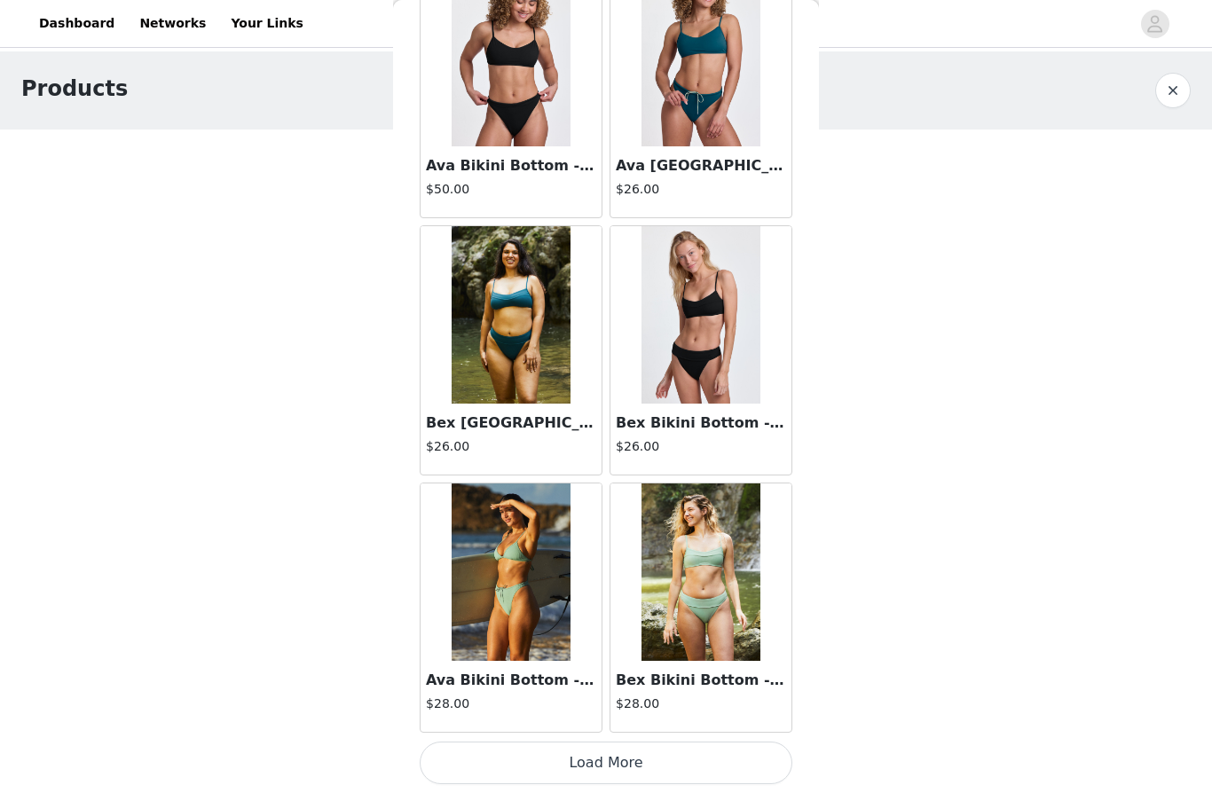
scroll to position [1921, 0]
click at [577, 754] on button "Load More" at bounding box center [606, 763] width 373 height 43
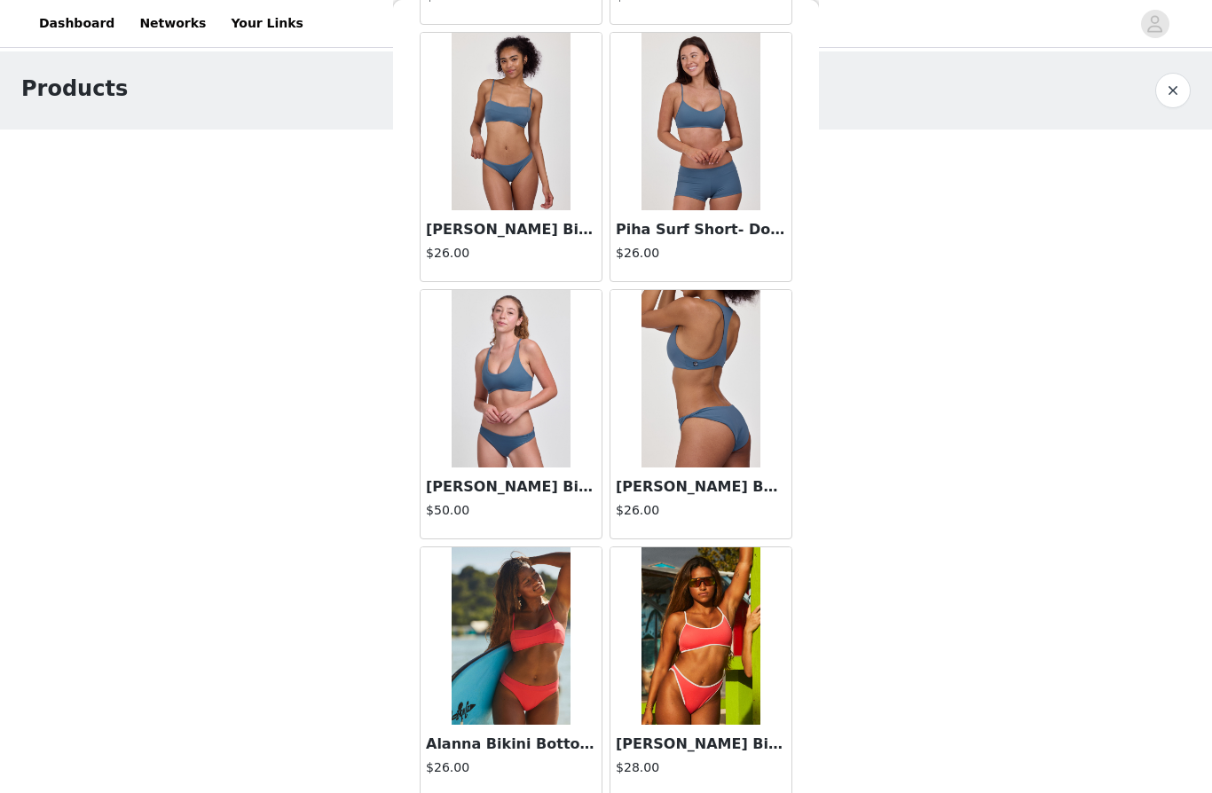
scroll to position [3400, 0]
click at [734, 153] on img at bounding box center [700, 122] width 118 height 177
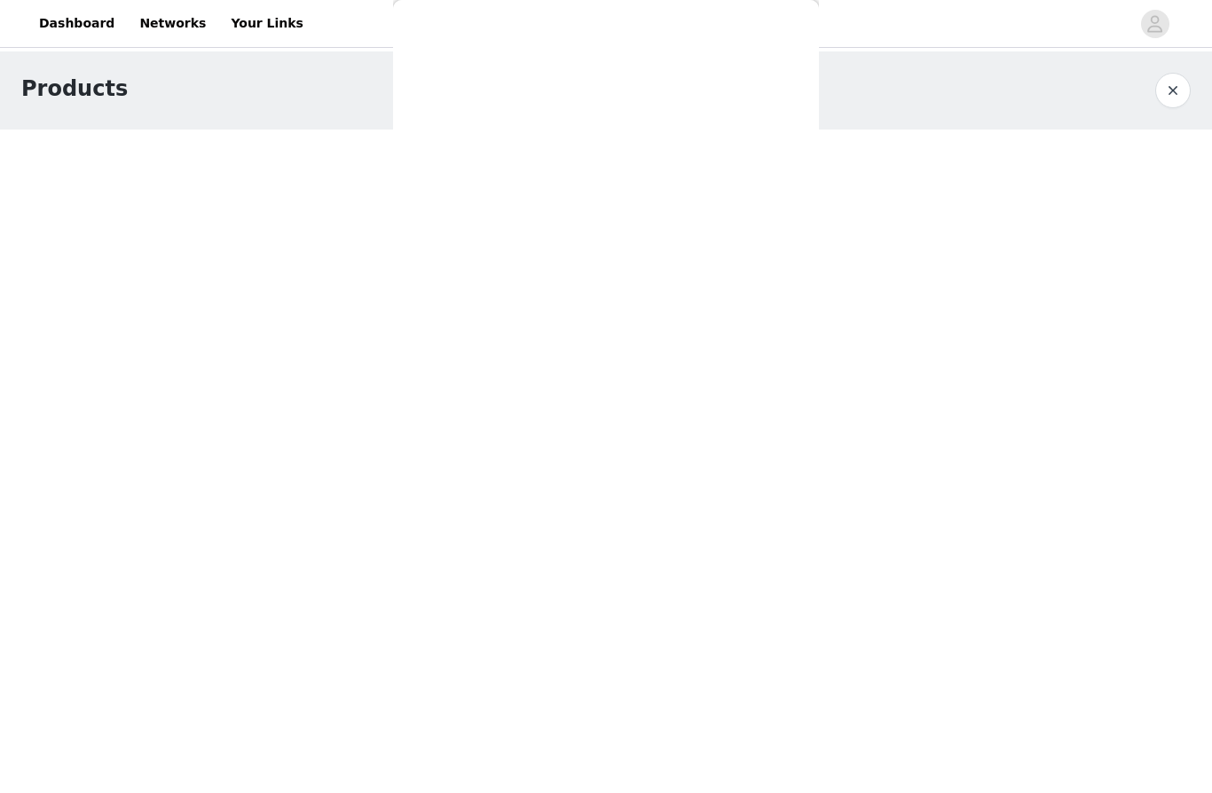
scroll to position [0, 0]
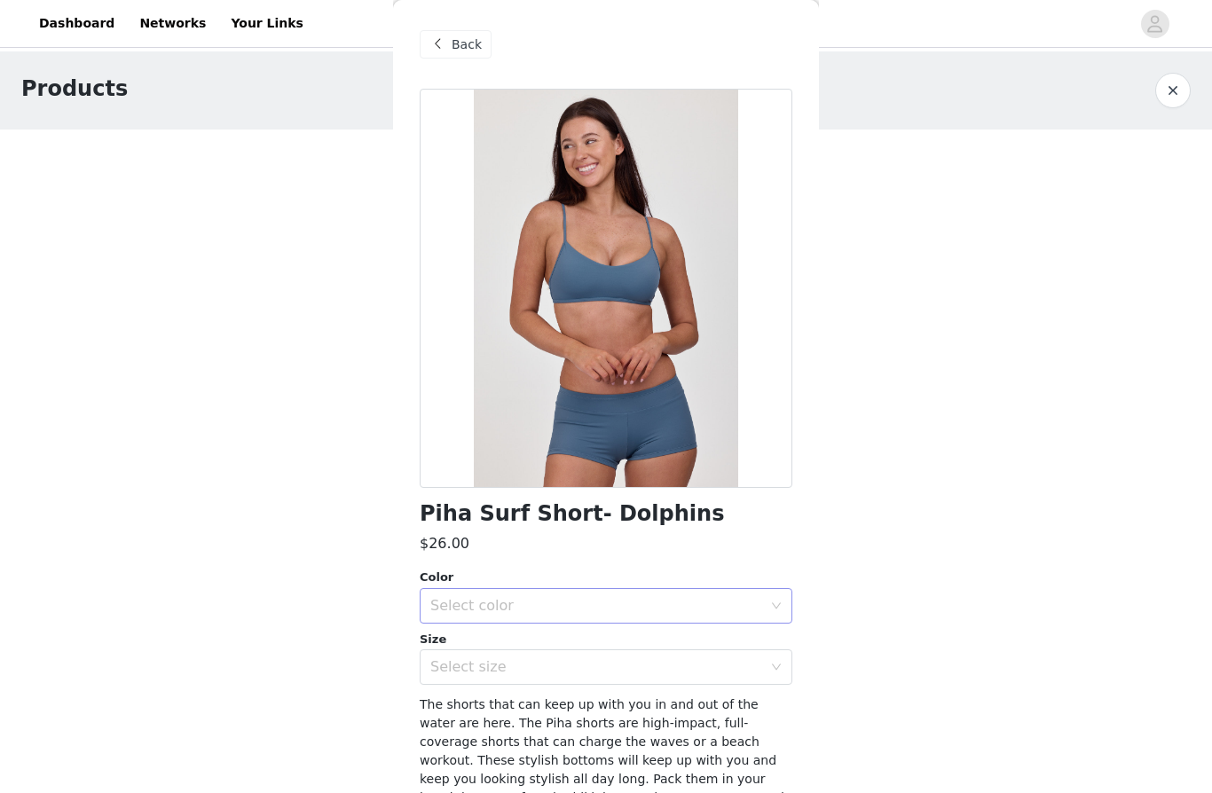
click at [778, 601] on icon "icon: down" at bounding box center [776, 606] width 11 height 11
click at [654, 655] on li "Dolphins" at bounding box center [606, 644] width 373 height 28
click at [702, 661] on div "Select size" at bounding box center [596, 667] width 332 height 18
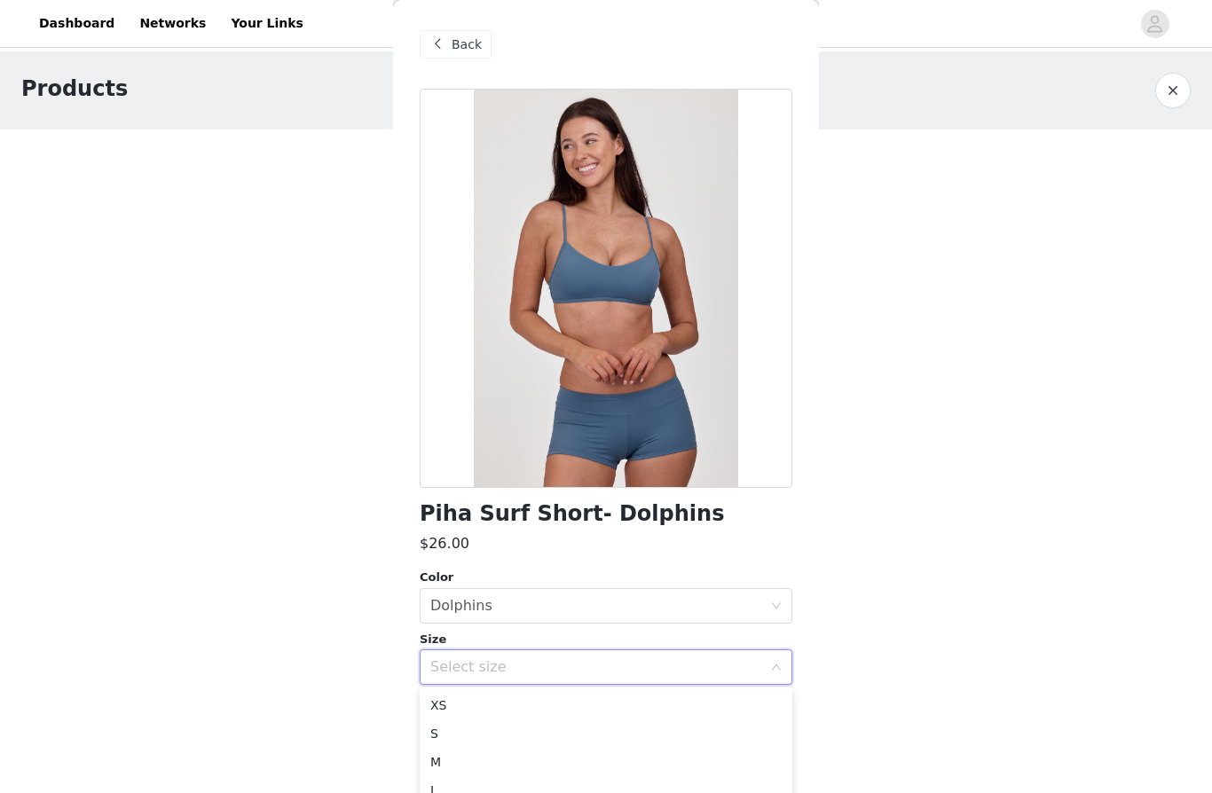
scroll to position [112, 0]
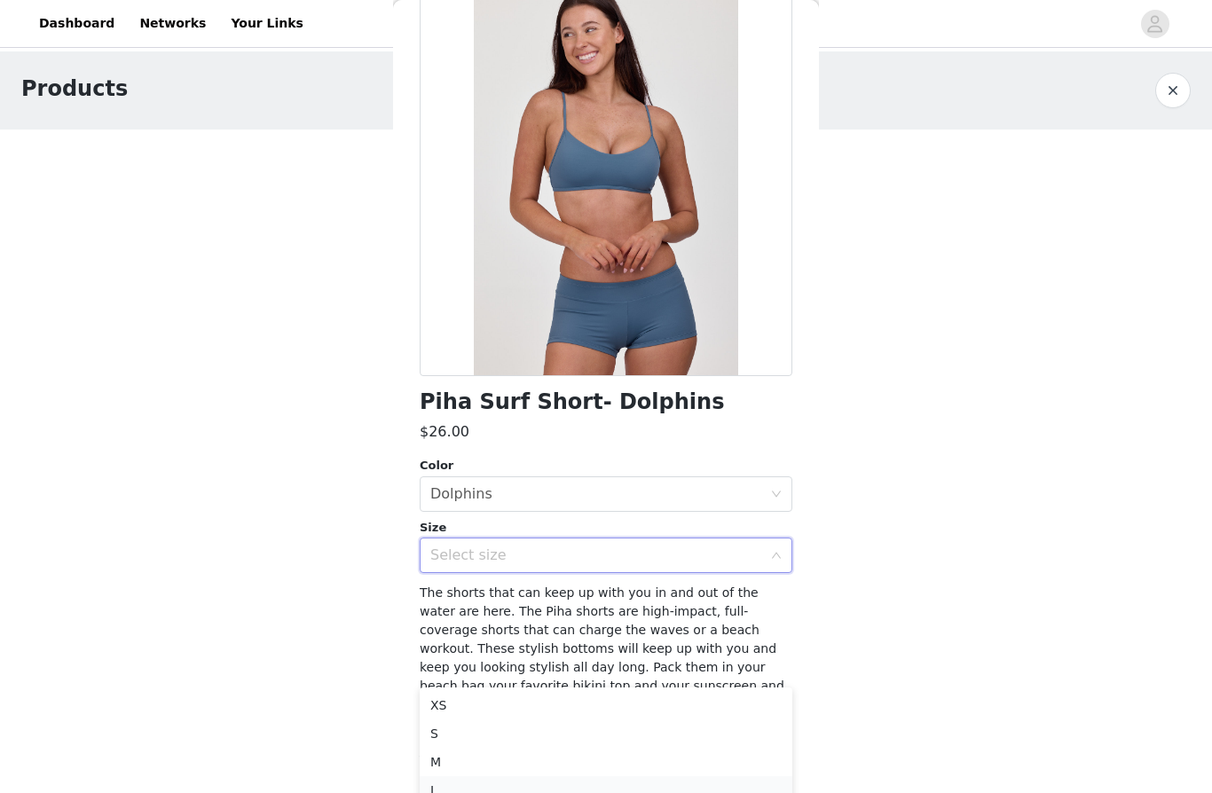
click at [783, 785] on li "L" at bounding box center [606, 790] width 373 height 28
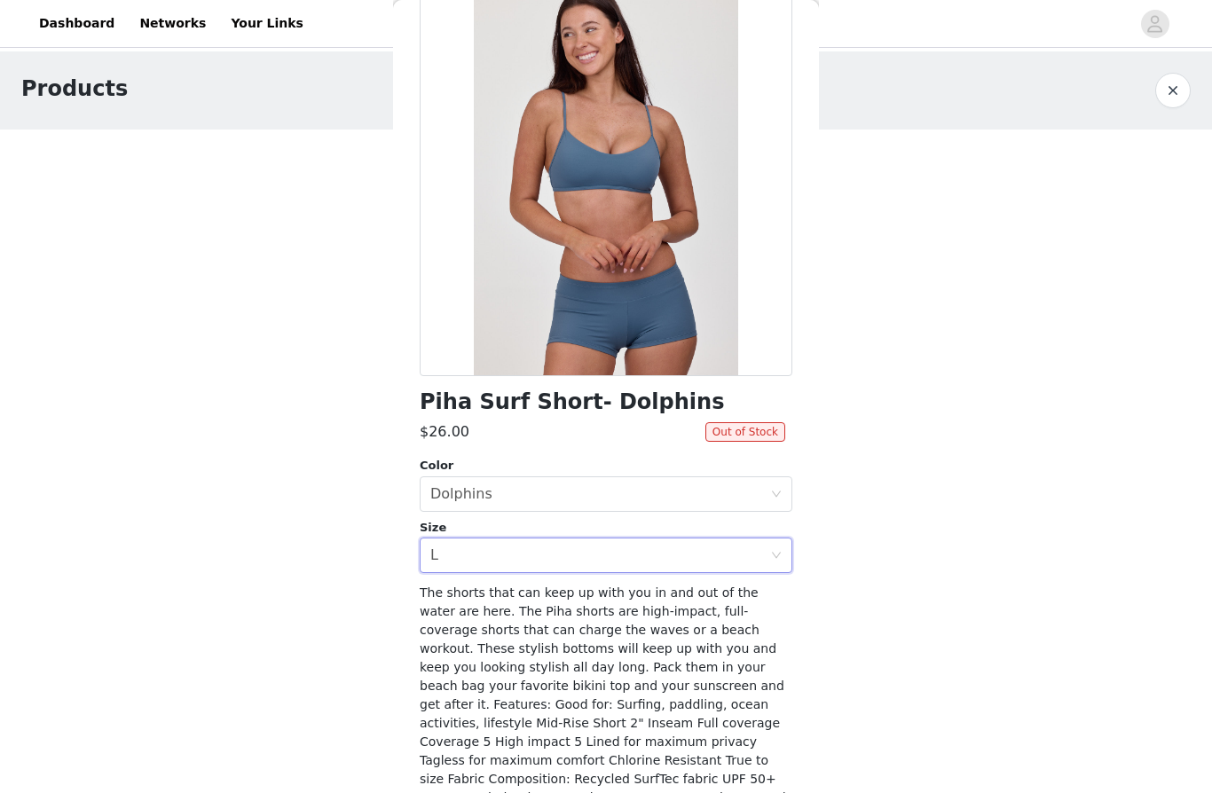
click at [1176, 91] on button "button" at bounding box center [1172, 90] width 35 height 35
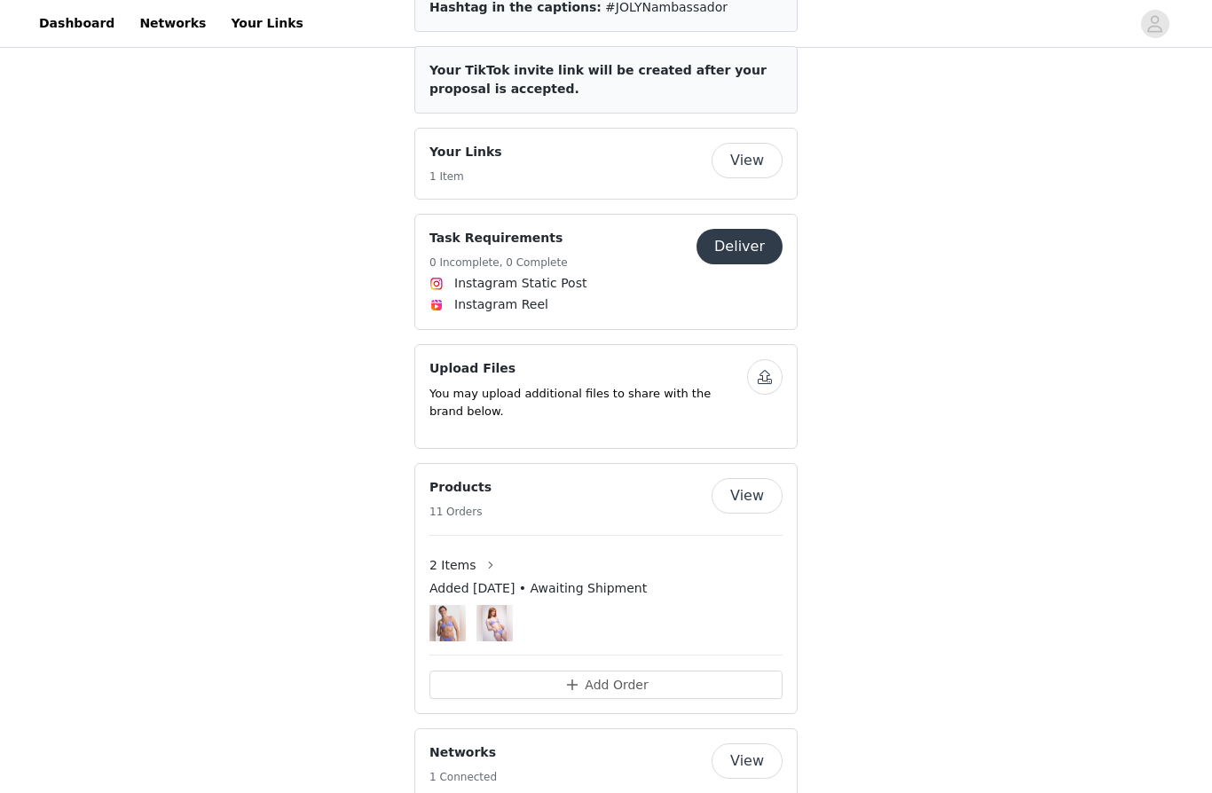
scroll to position [985, 0]
click at [476, 552] on button "button" at bounding box center [490, 566] width 28 height 28
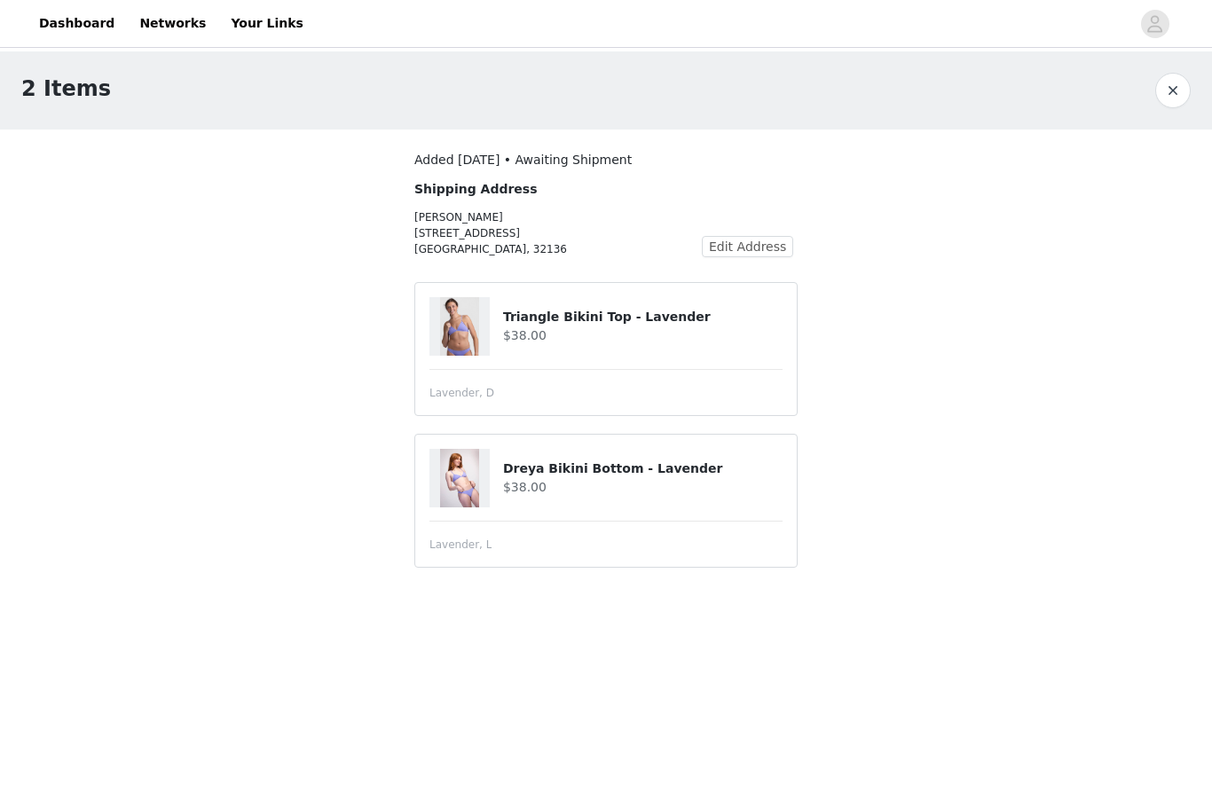
click at [629, 506] on div "Dreya Bikini Bottom - Lavender $38.00" at bounding box center [605, 478] width 353 height 59
click at [606, 364] on article "Triangle Bikini Top - Lavender $38.00 Lavender, D" at bounding box center [605, 349] width 383 height 134
click at [1183, 93] on button "button" at bounding box center [1172, 90] width 35 height 35
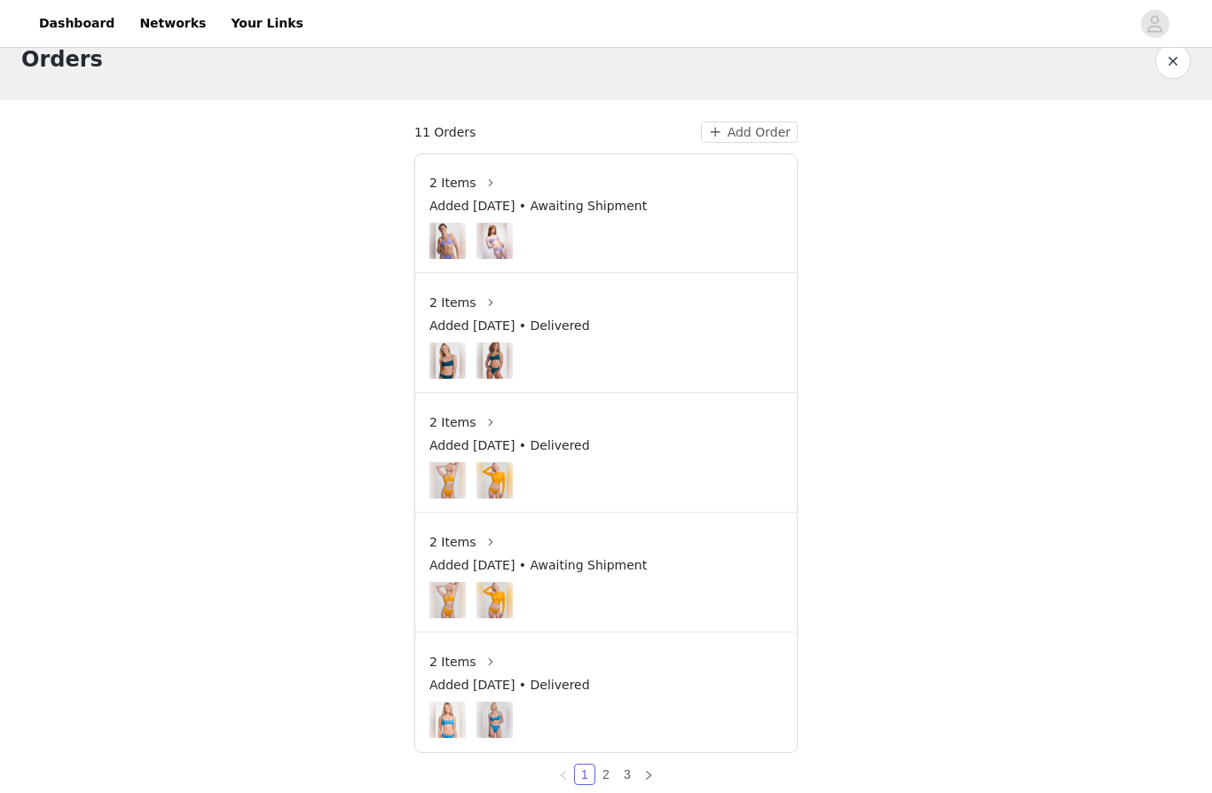
scroll to position [43, 0]
